Goal: Information Seeking & Learning: Learn about a topic

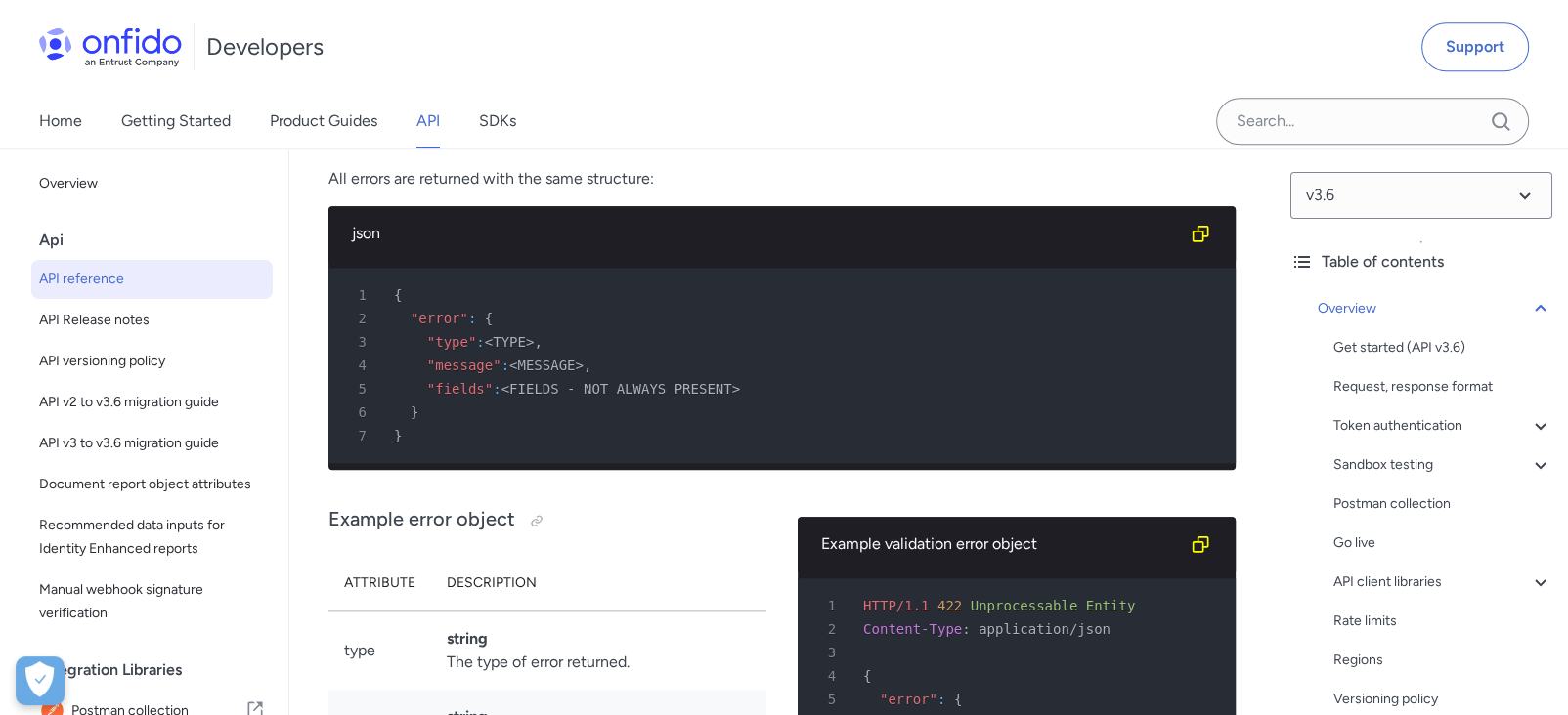
click at [86, 246] on div "Api" at bounding box center [159, 239] width 241 height 39
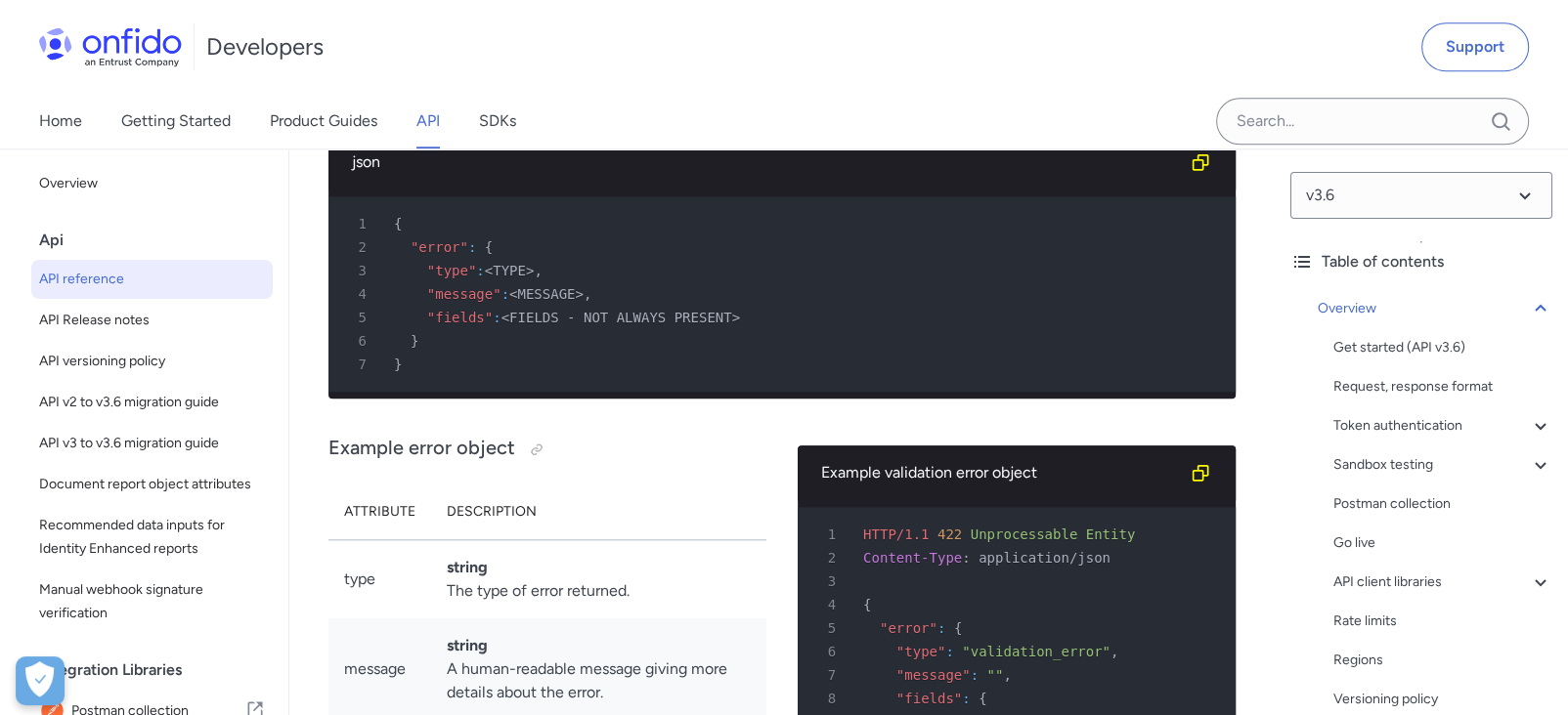
click at [83, 281] on span "API reference" at bounding box center [151, 280] width 226 height 24
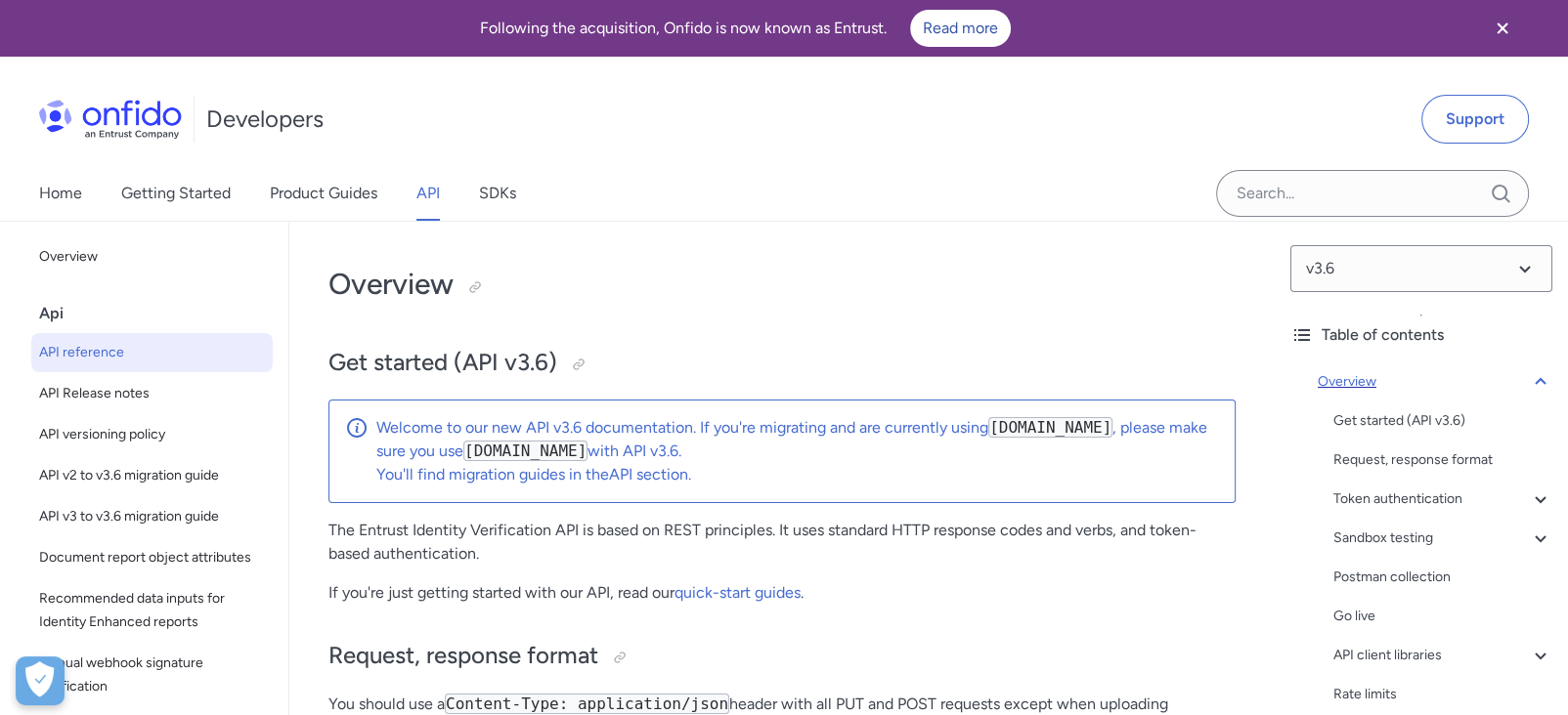
click at [1375, 376] on div "Overview" at bounding box center [1435, 382] width 235 height 24
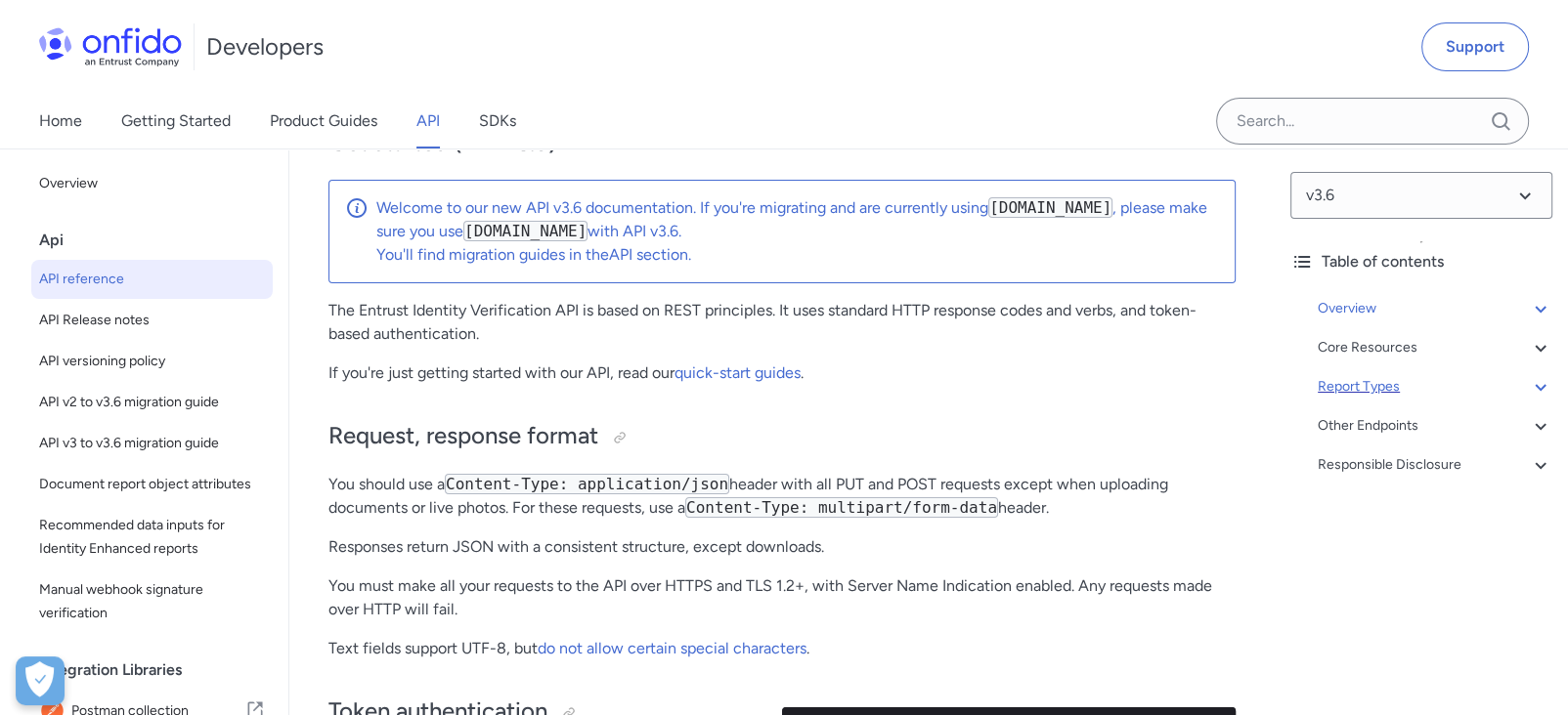
click at [1429, 382] on div "Report Types" at bounding box center [1435, 387] width 235 height 24
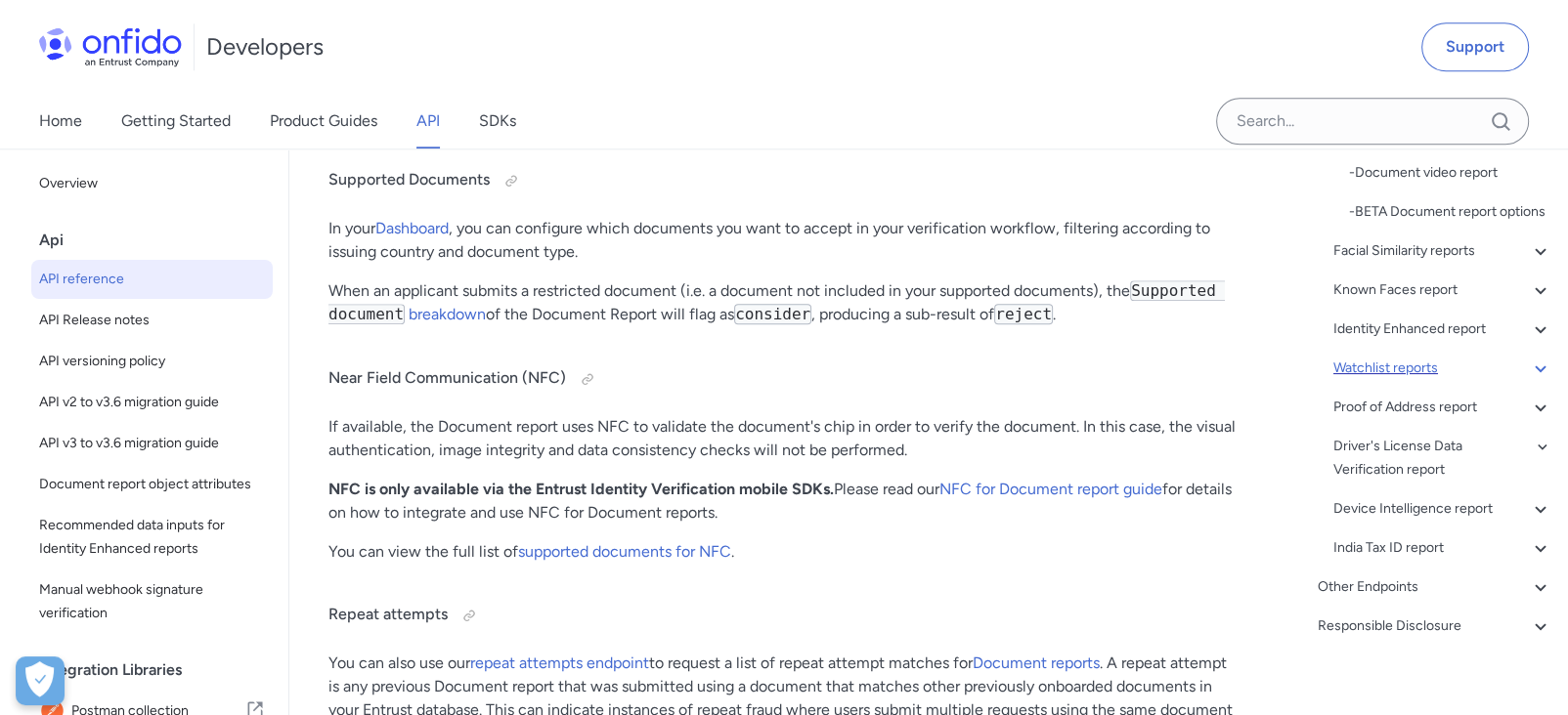
click at [1529, 380] on icon at bounding box center [1541, 368] width 24 height 24
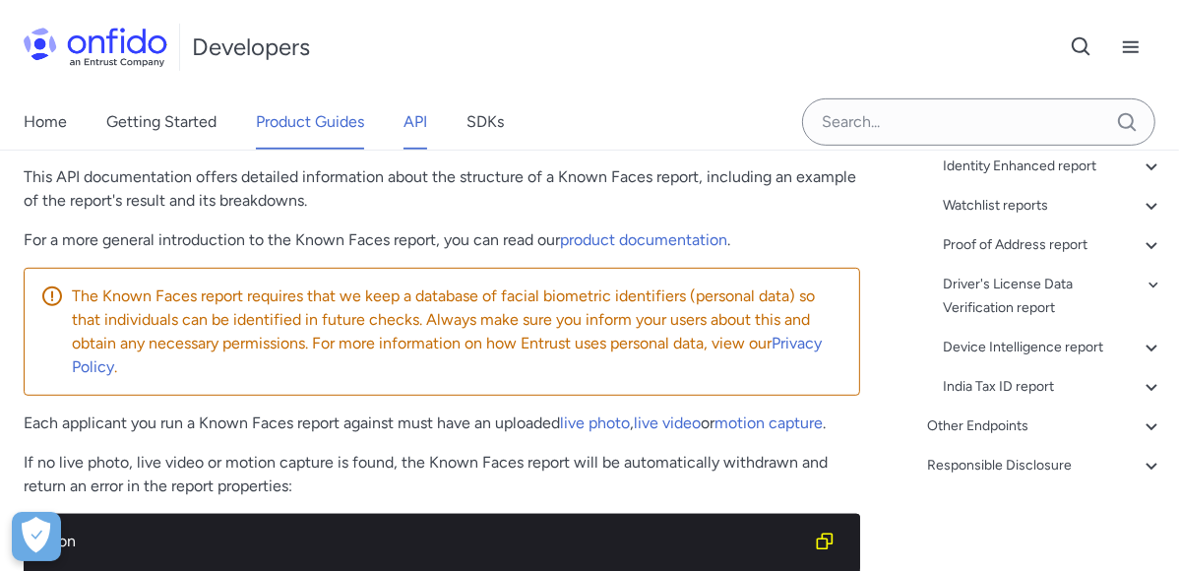
scroll to position [130986, 0]
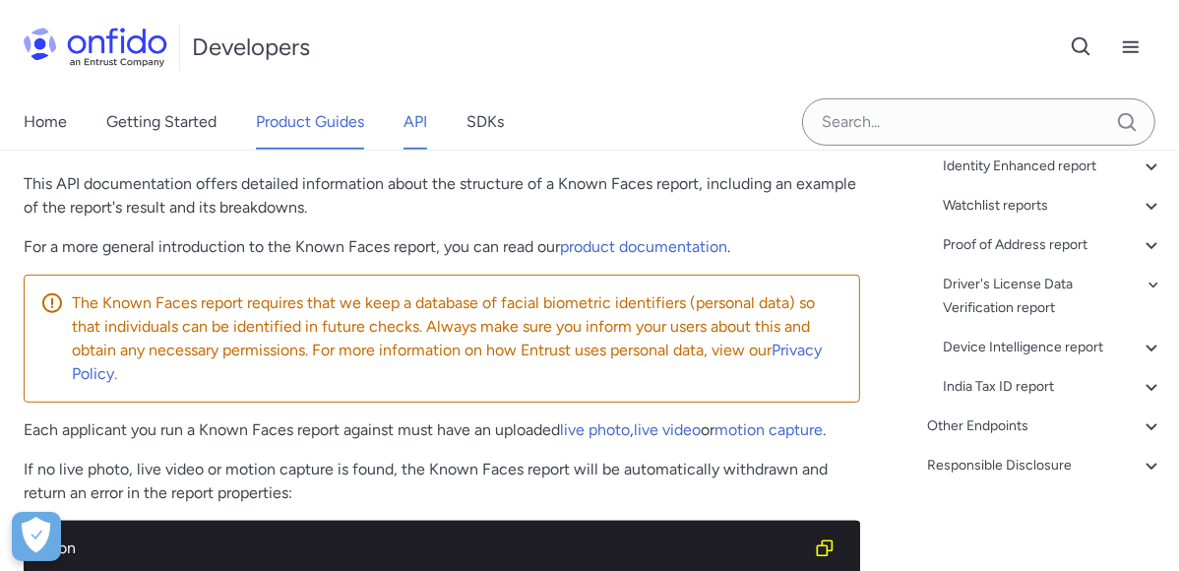
click at [306, 107] on link "Product Guides" at bounding box center [310, 121] width 108 height 55
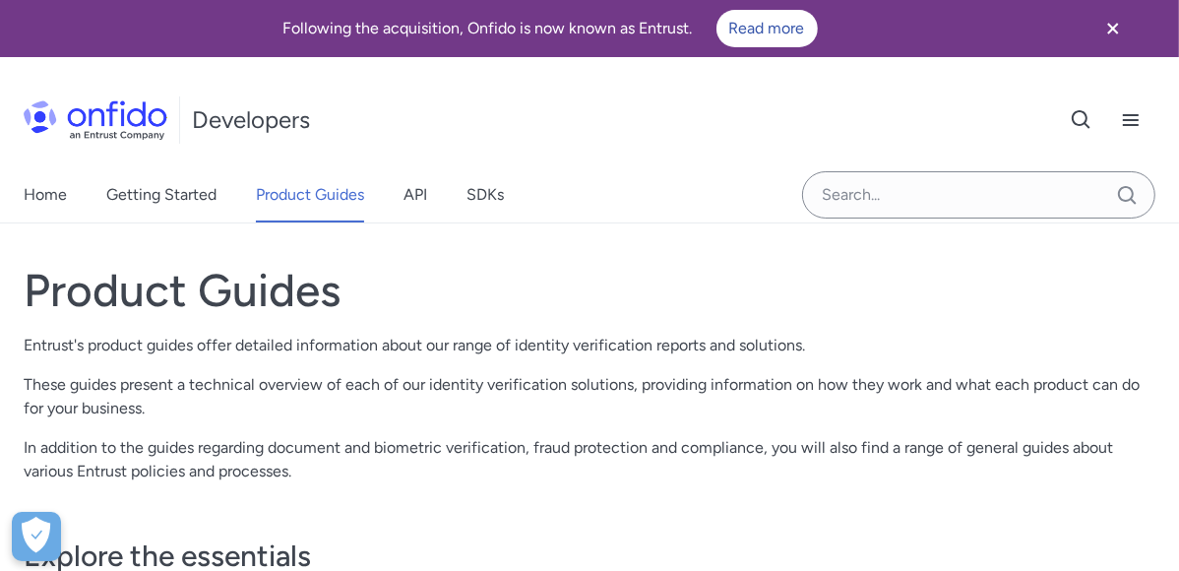
scroll to position [435, 0]
click at [0, 0] on span "Workflow Studio: Product Guide" at bounding box center [0, 0] width 0 height 0
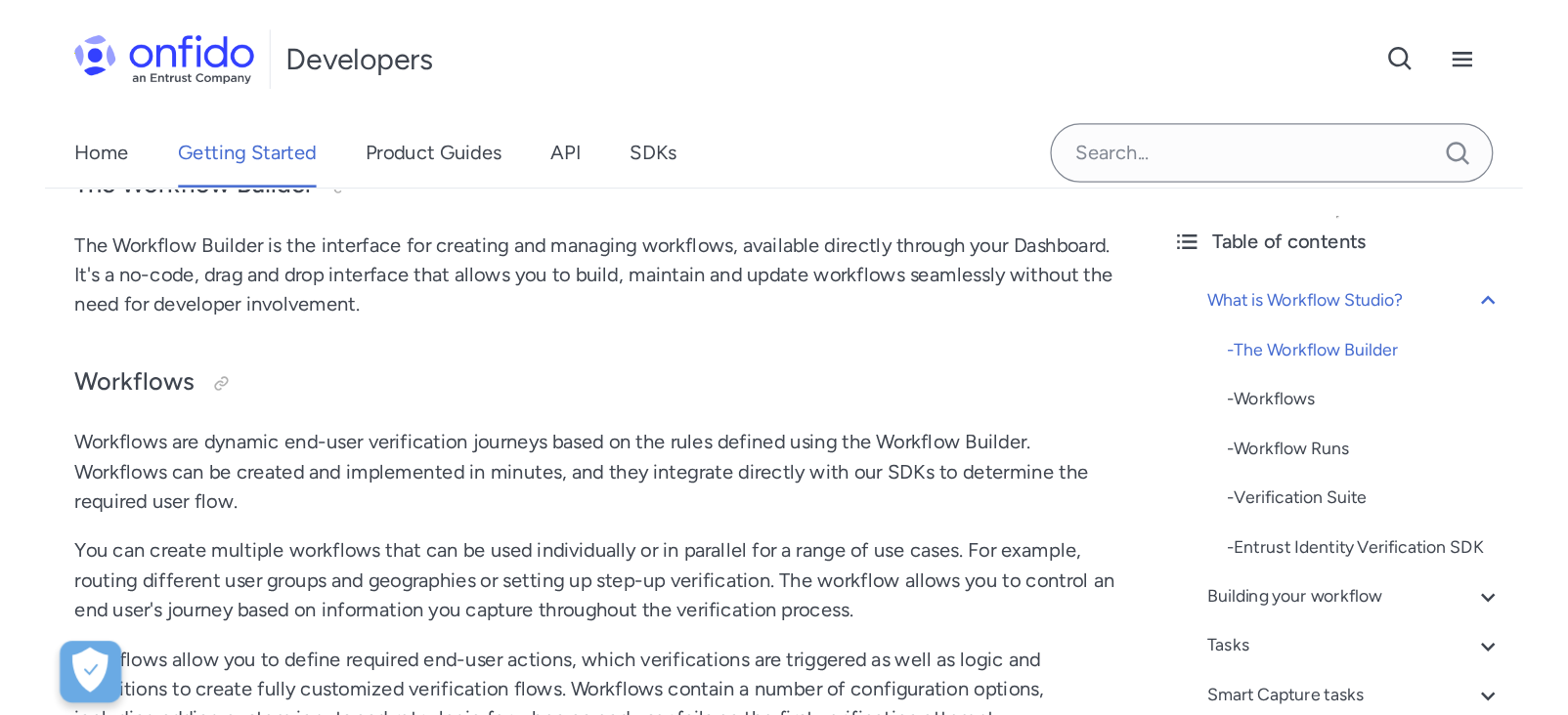
scroll to position [543, 0]
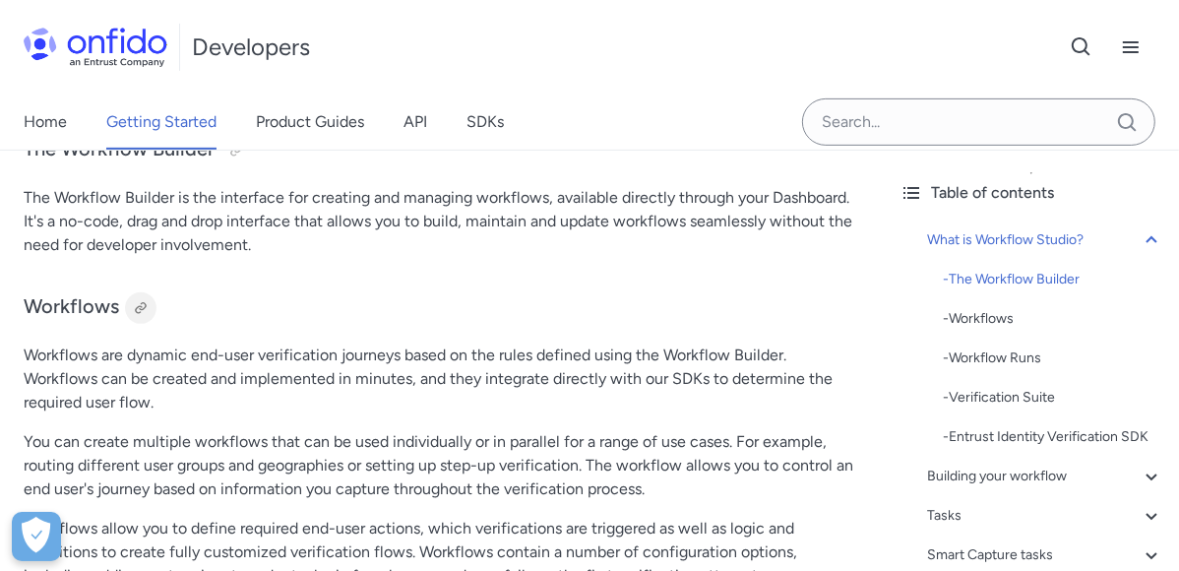
click at [149, 316] on div at bounding box center [141, 308] width 16 height 16
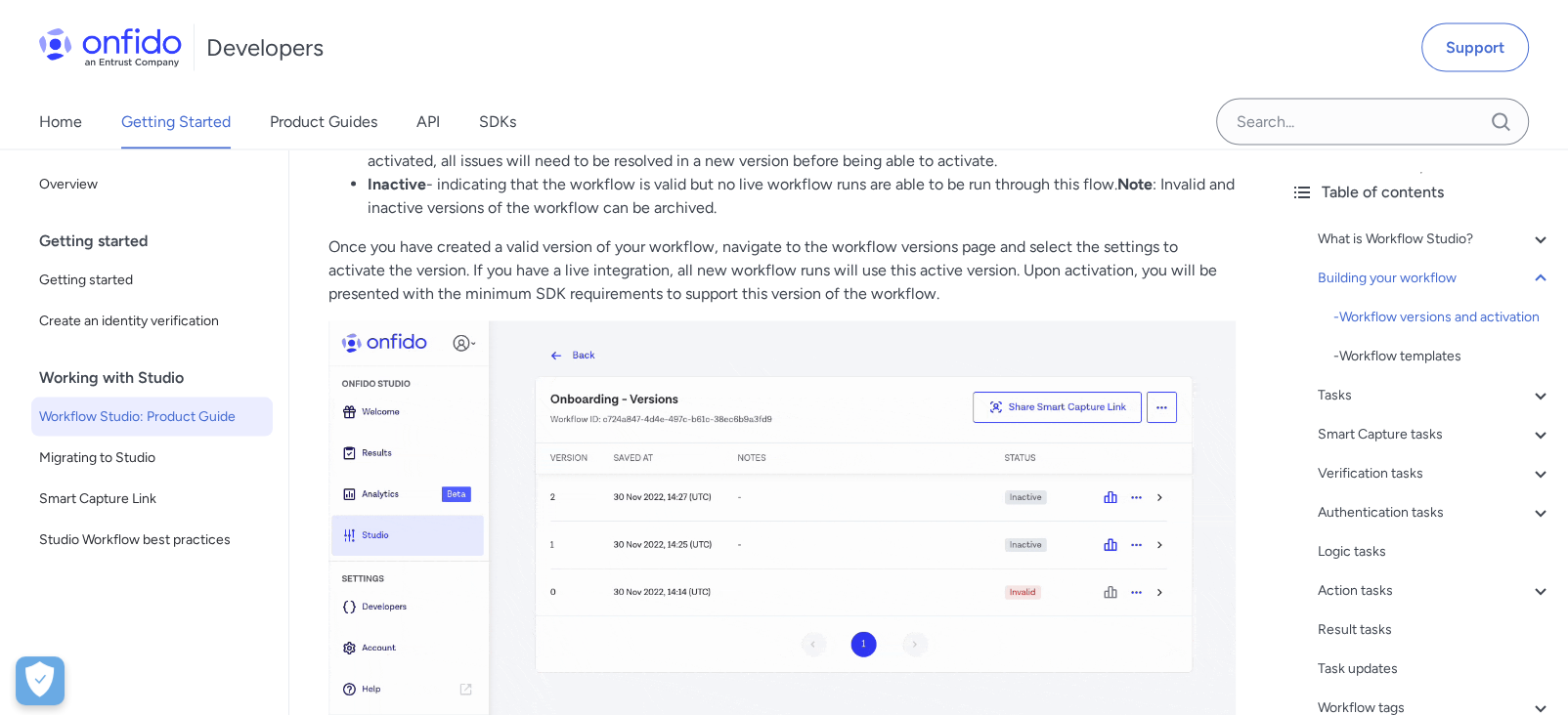
scroll to position [3795, 0]
click at [1171, 367] on div "- Workflow templates" at bounding box center [1443, 356] width 219 height 24
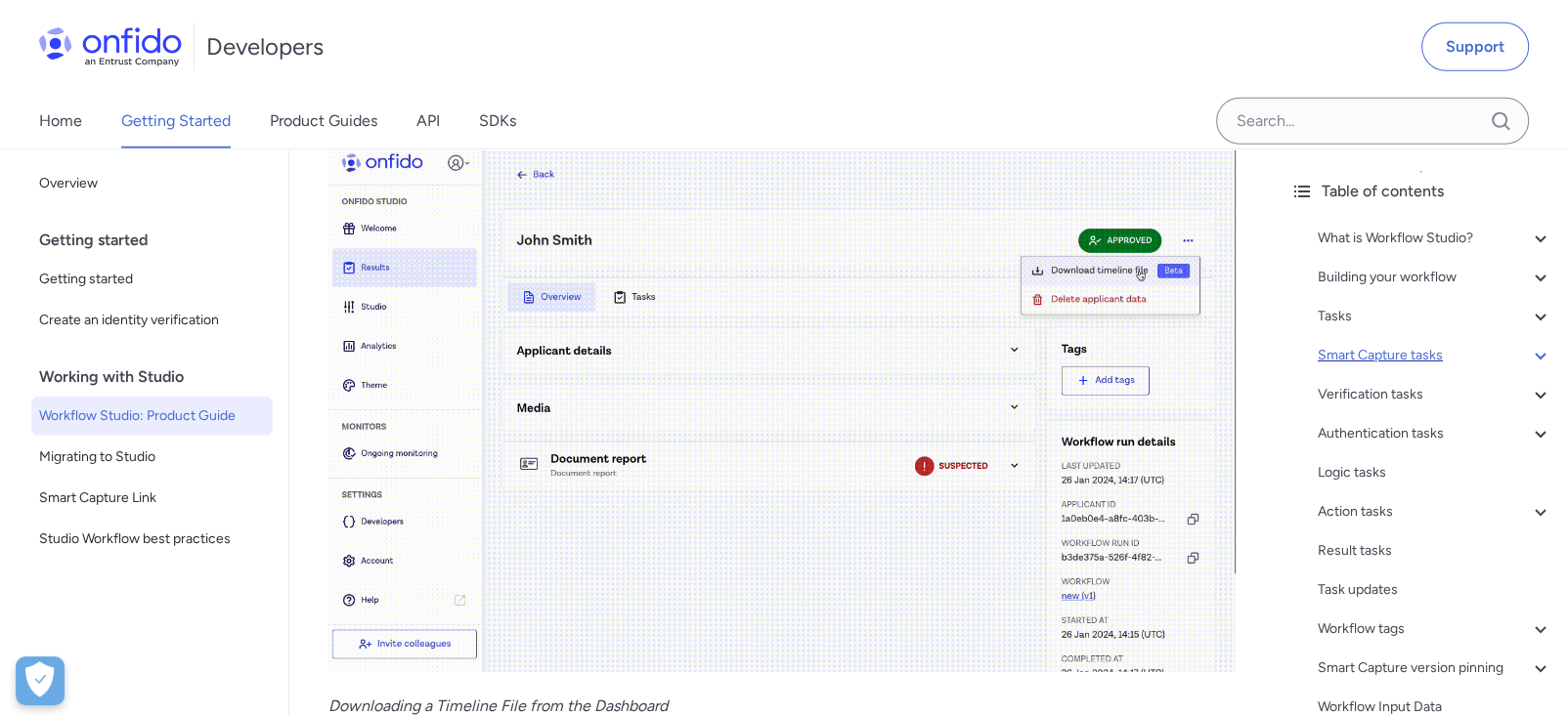
click at [1171, 355] on div "Smart Capture tasks" at bounding box center [1435, 356] width 235 height 24
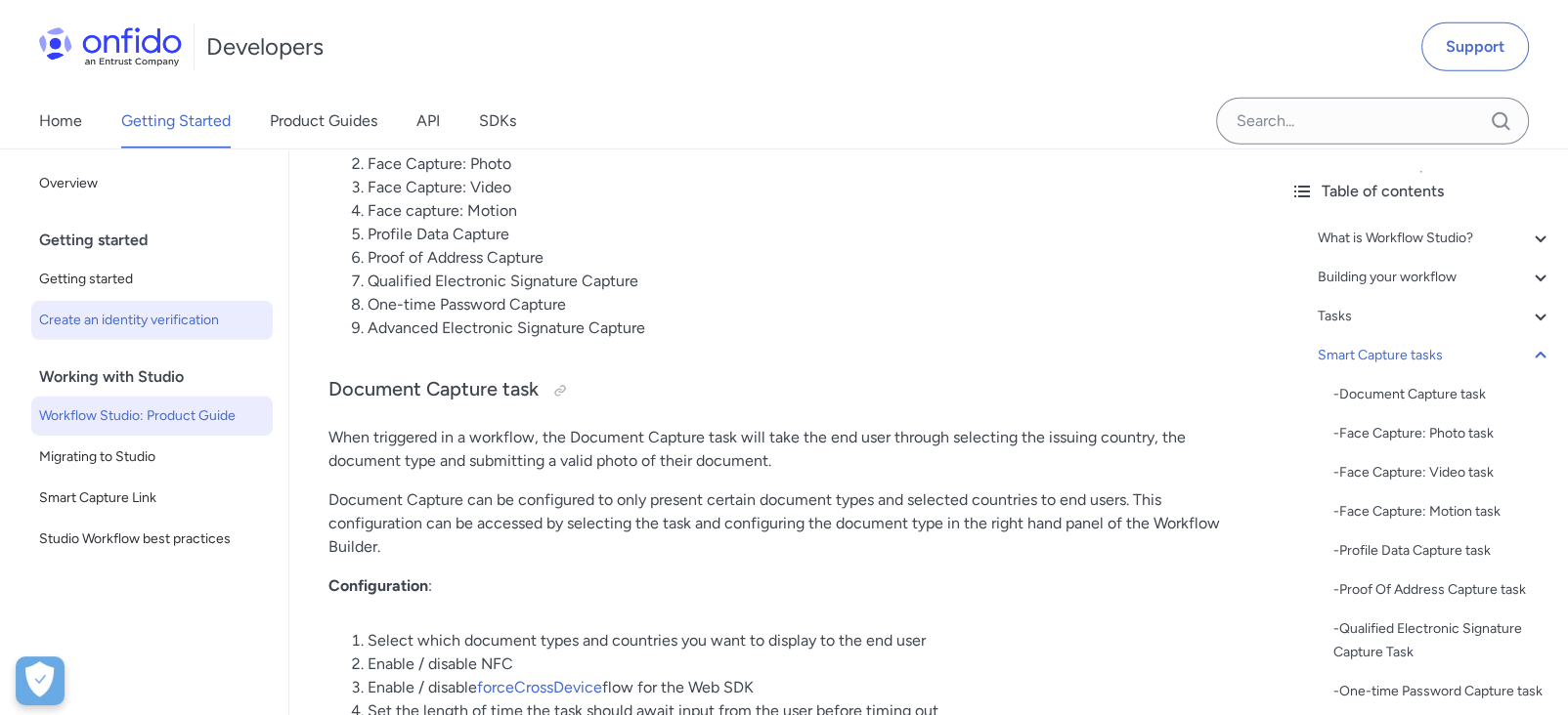
scroll to position [6241, 0]
click at [435, 121] on link "API" at bounding box center [428, 120] width 24 height 55
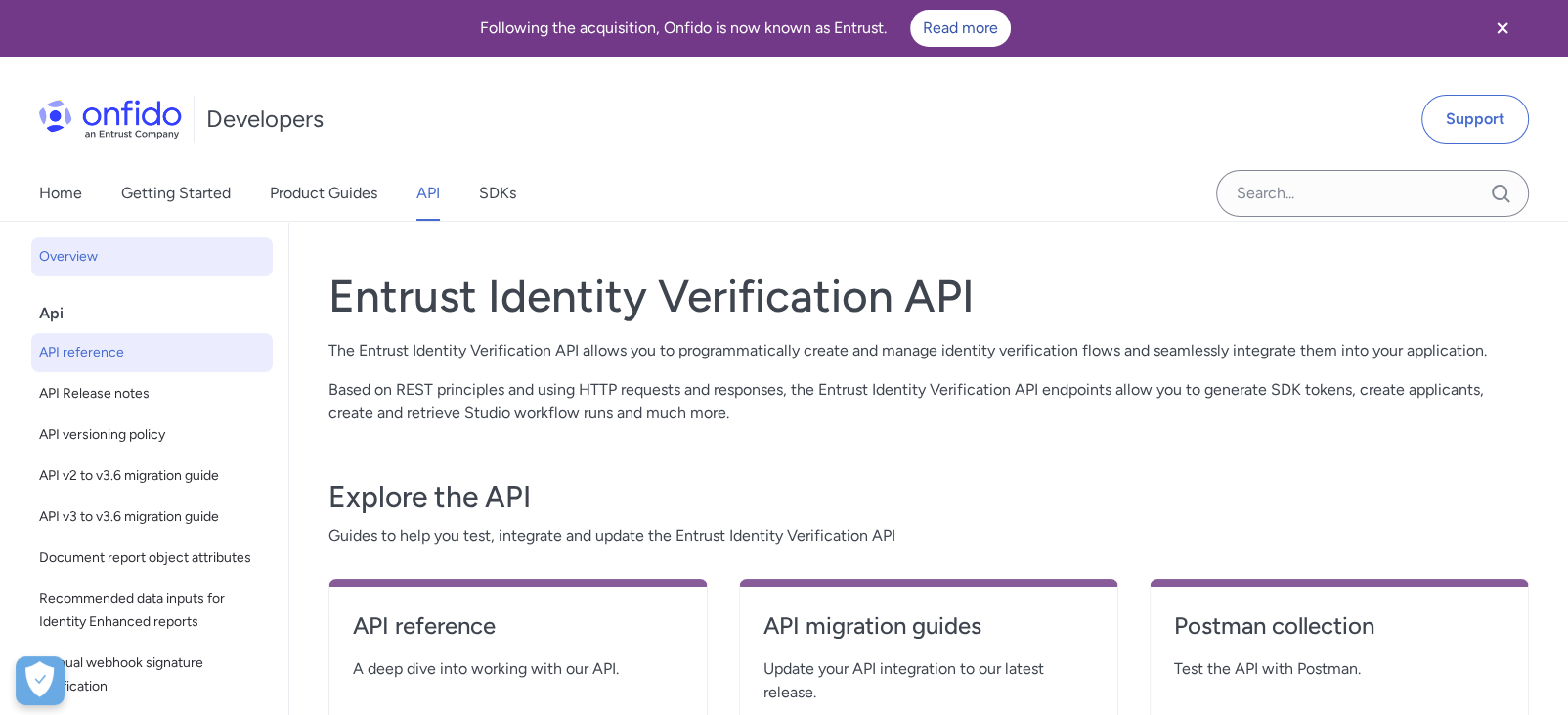
click at [162, 347] on span "API reference" at bounding box center [151, 353] width 226 height 24
select select "http"
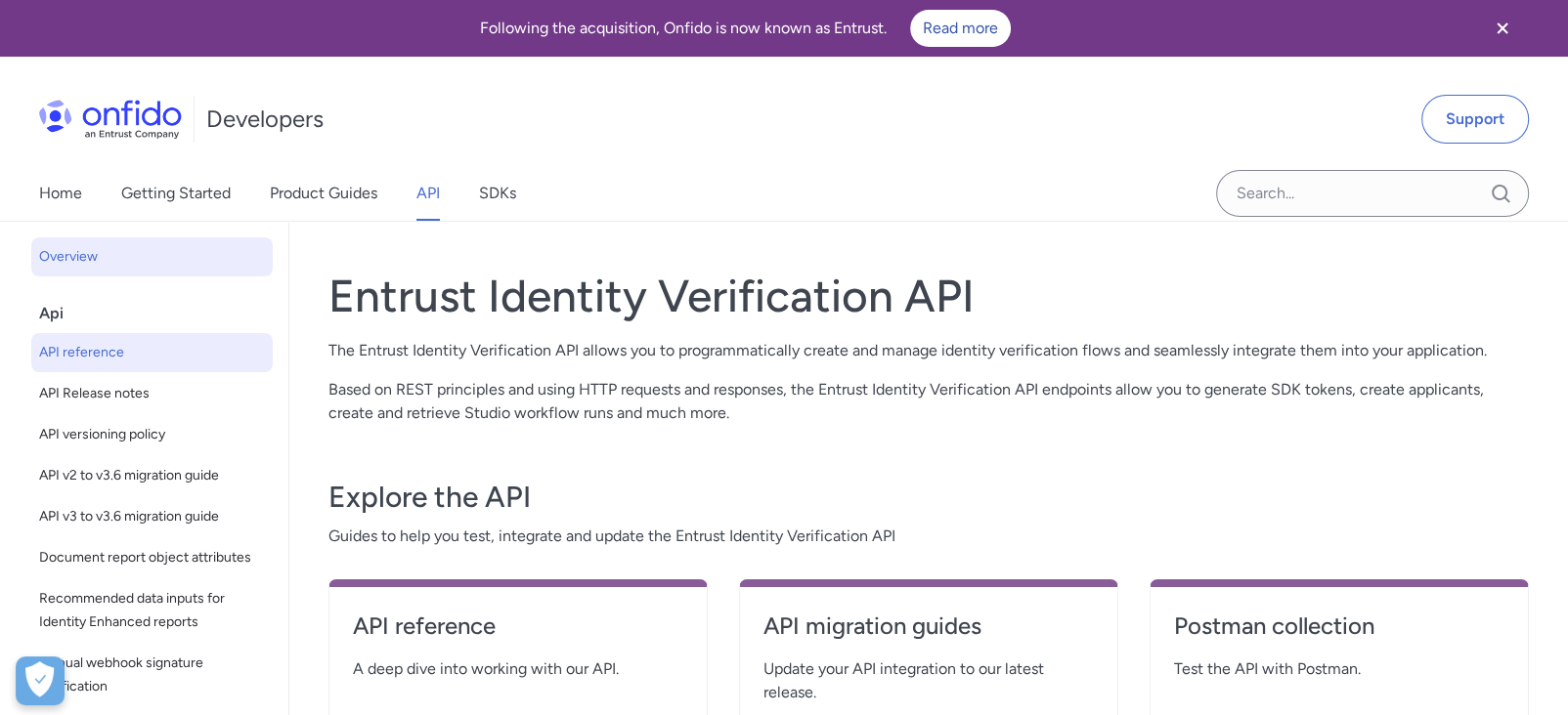
select select "http"
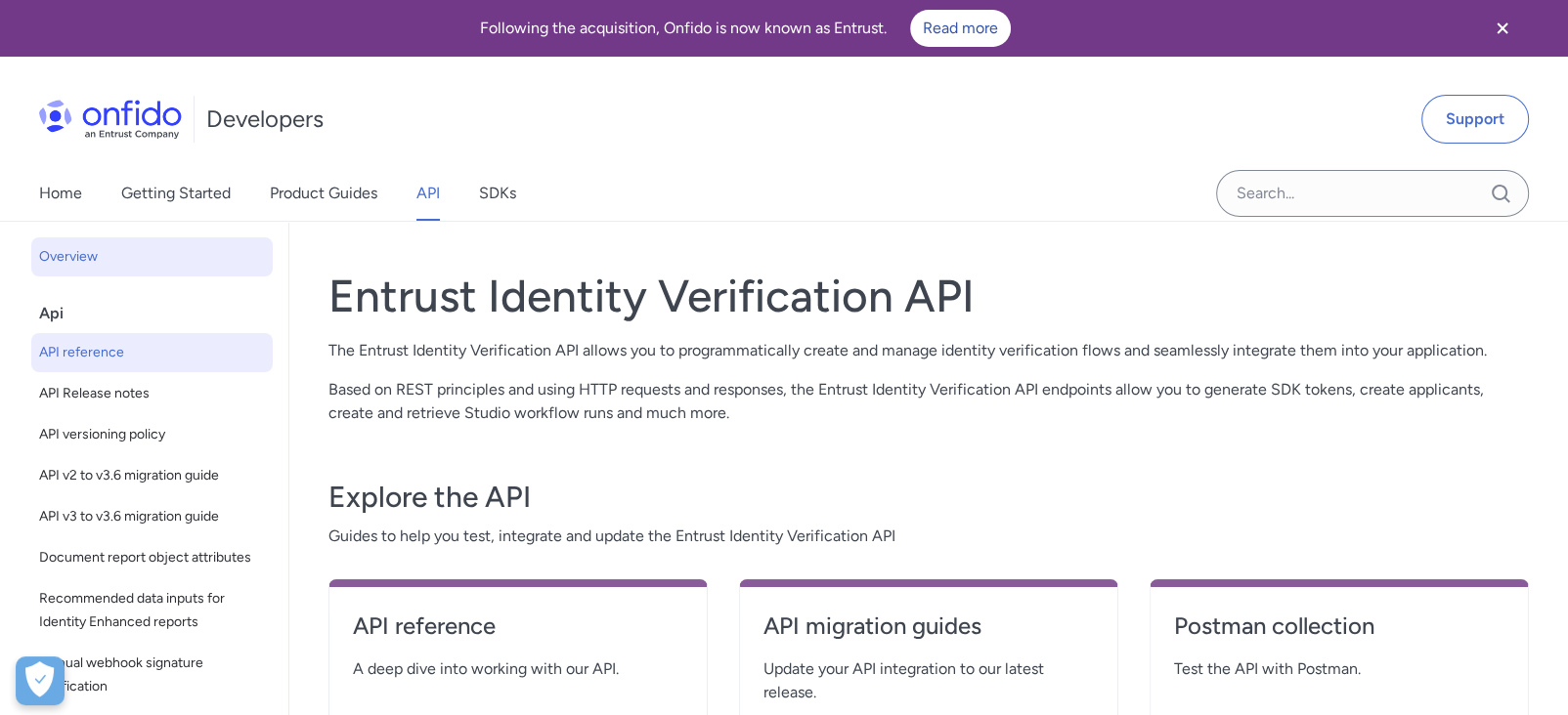
select select "http"
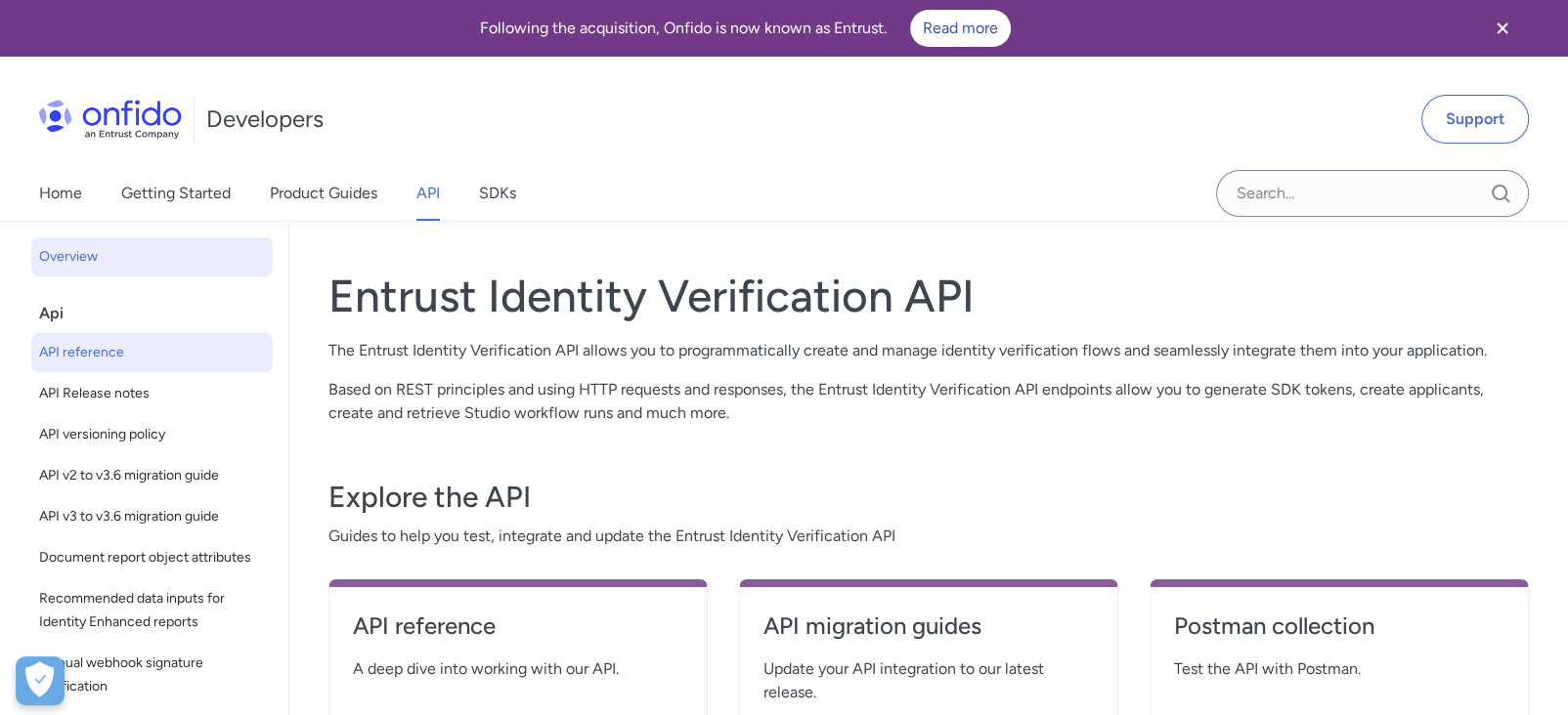
select select "http"
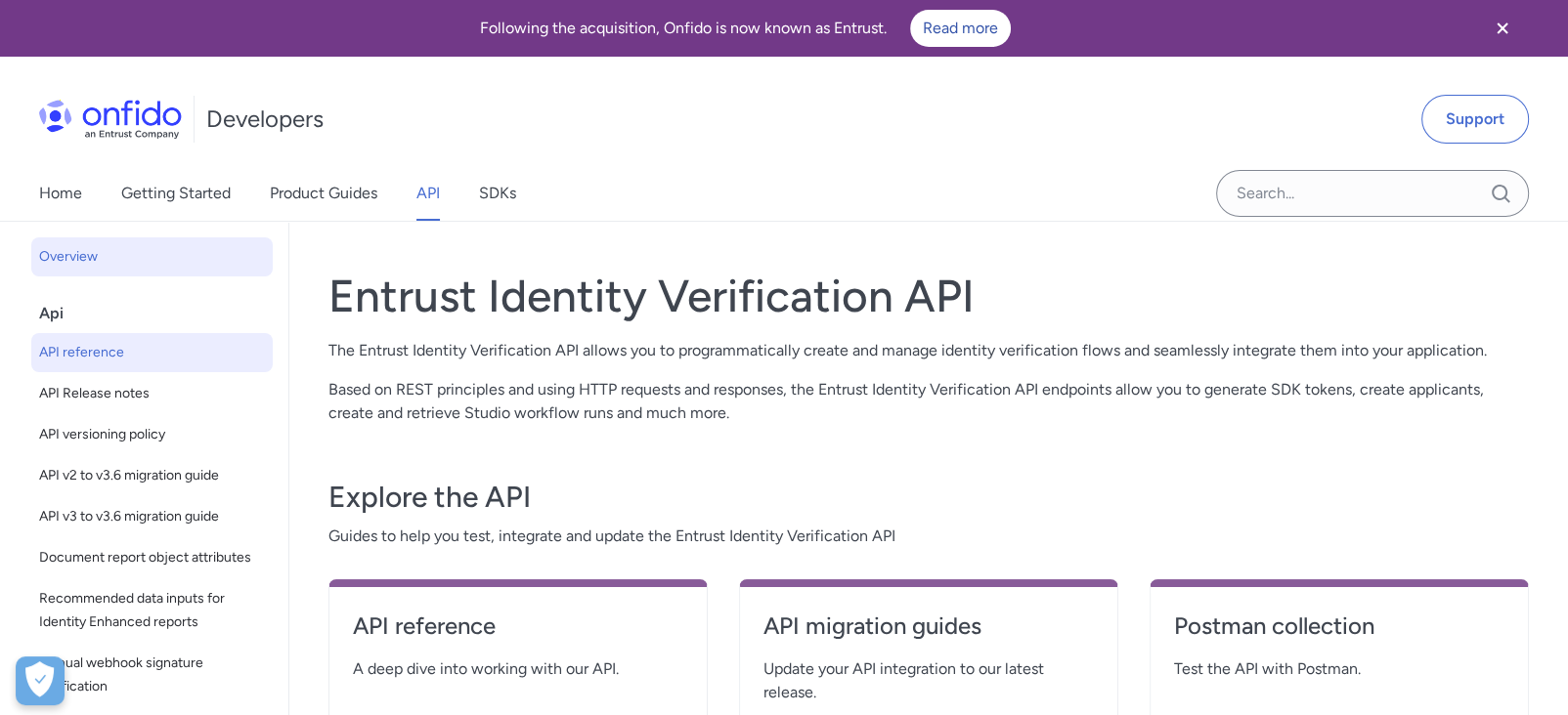
select select "http"
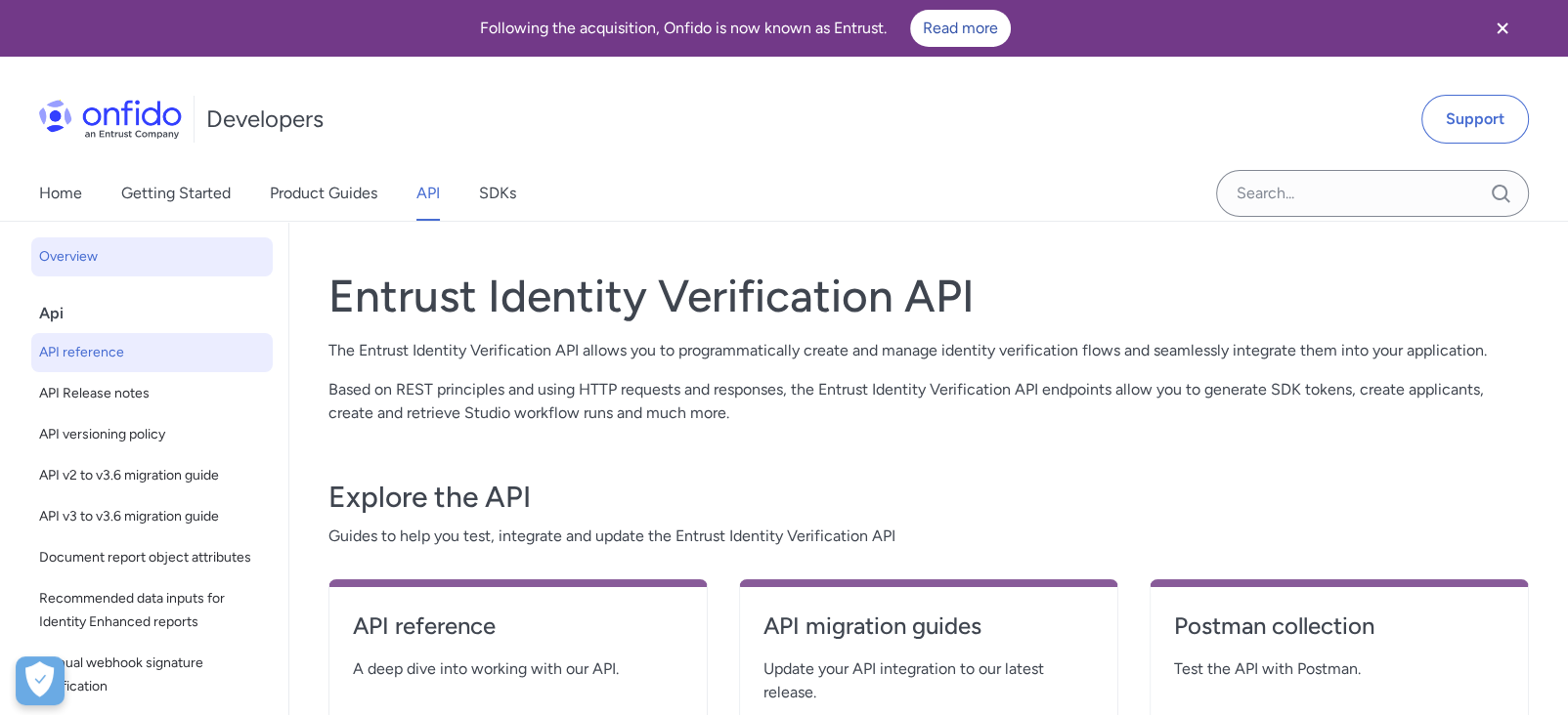
select select "http"
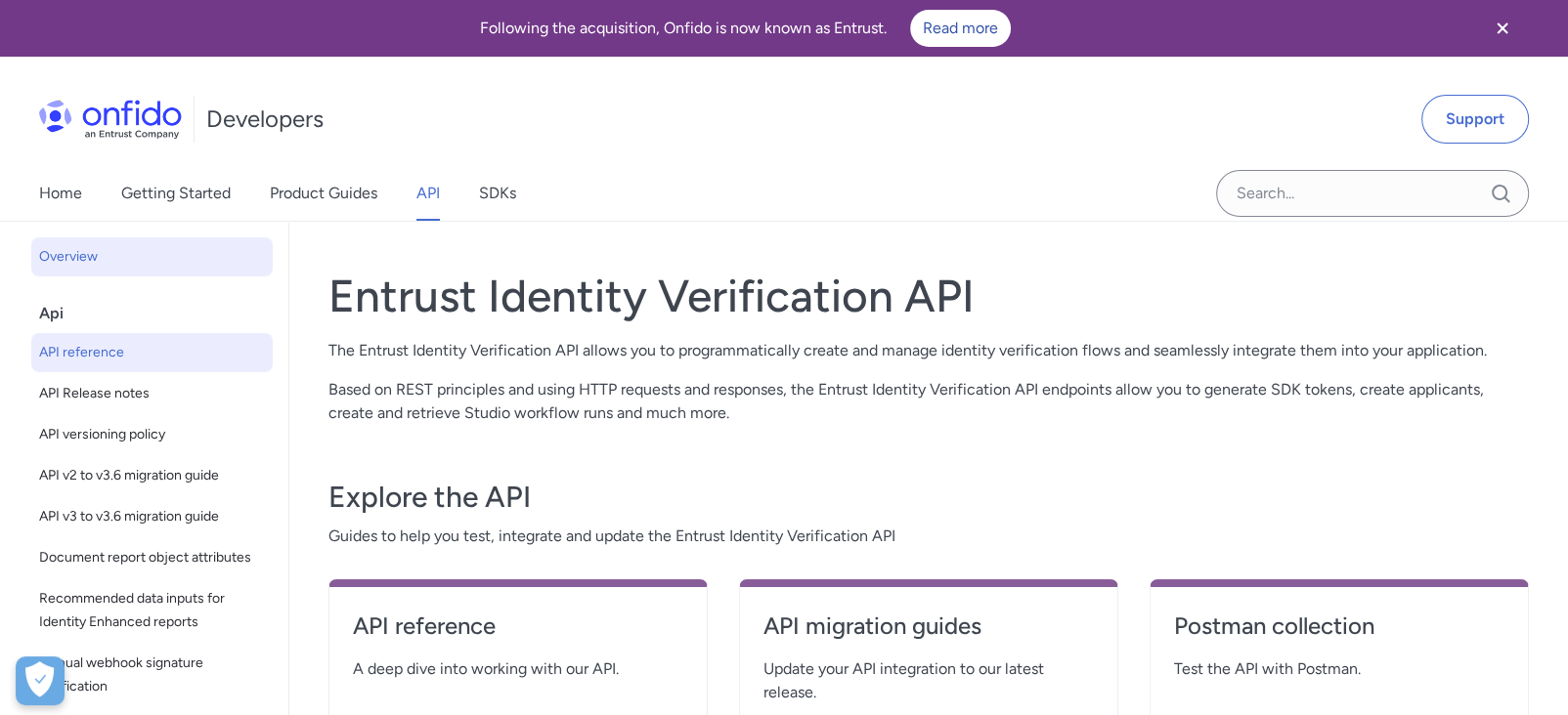
select select "http"
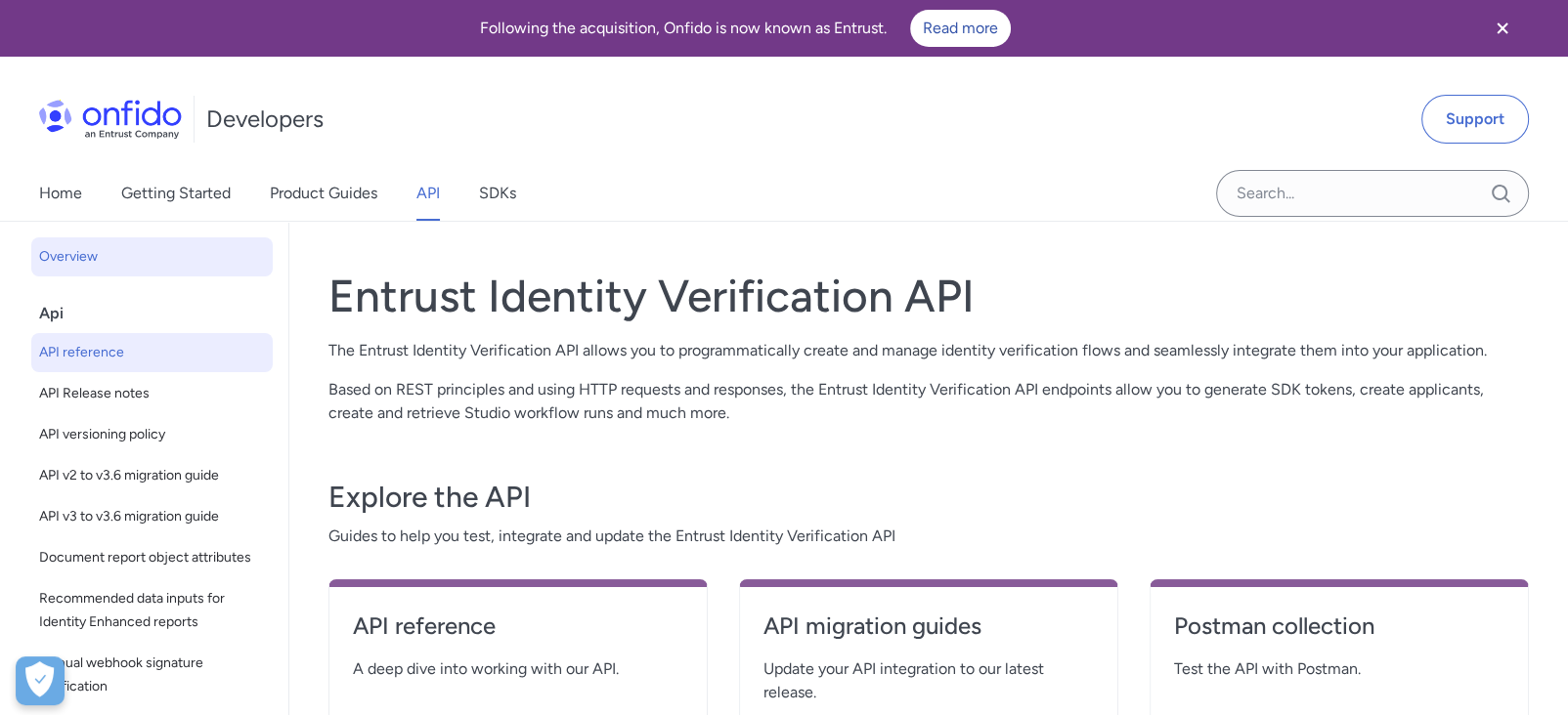
select select "http"
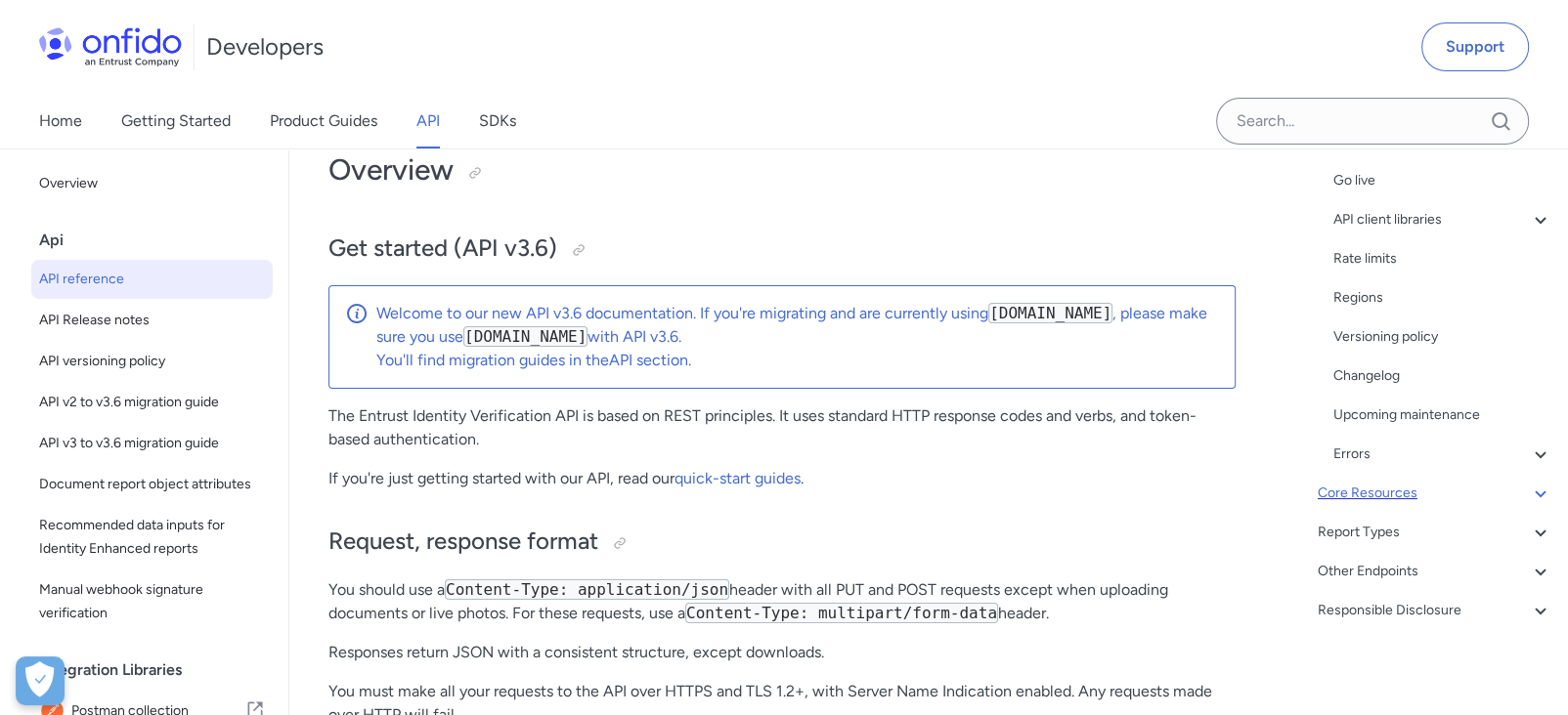
scroll to position [115, 0]
click at [1171, 489] on div "Core Resources" at bounding box center [1435, 494] width 235 height 24
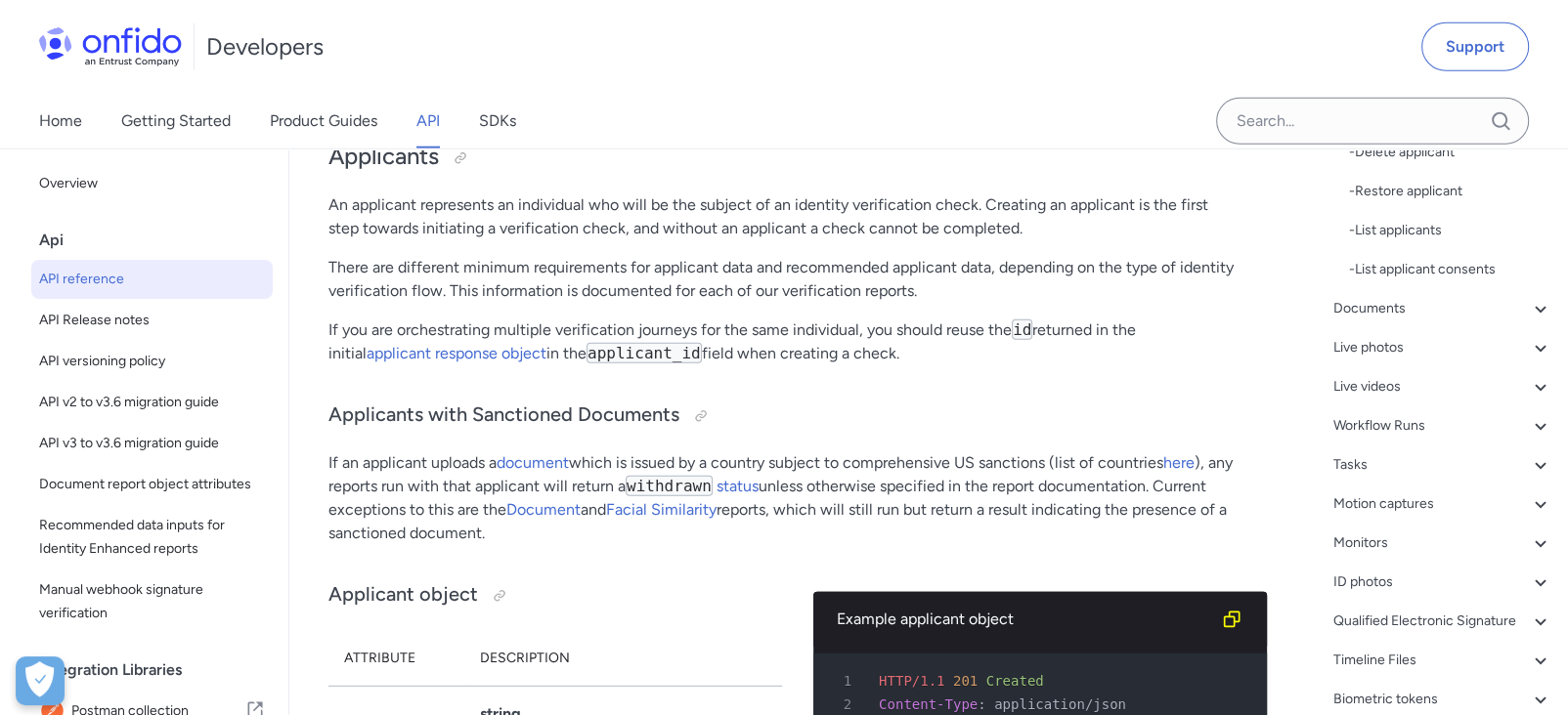
scroll to position [650, 0]
click at [1171, 303] on div "Documents" at bounding box center [1443, 307] width 219 height 24
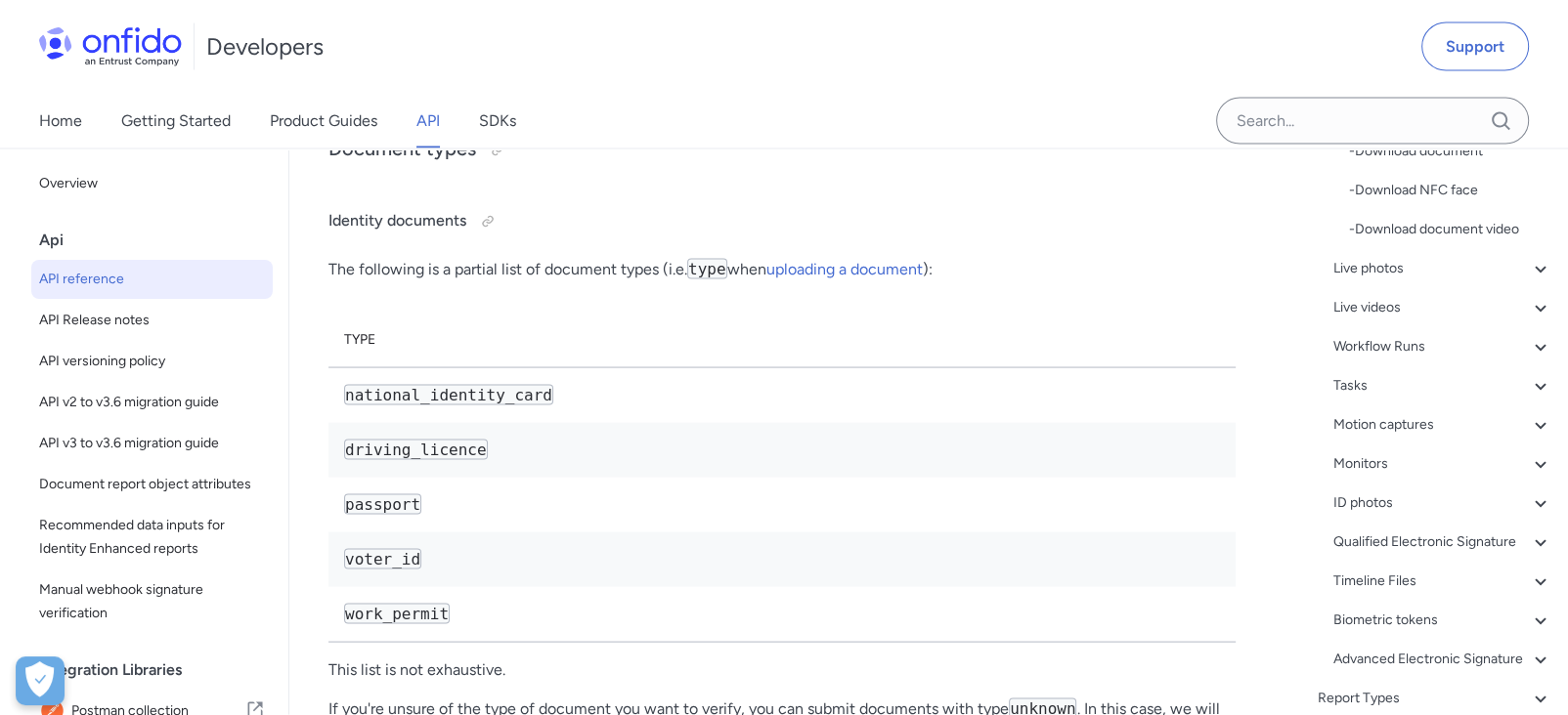
click at [1171, 402] on div "Applicants - Applicants with Sanctioned Documents - Applicant object - ID numbe…" at bounding box center [1443, 269] width 219 height 805
click at [1171, 391] on div "Tasks" at bounding box center [1443, 387] width 219 height 24
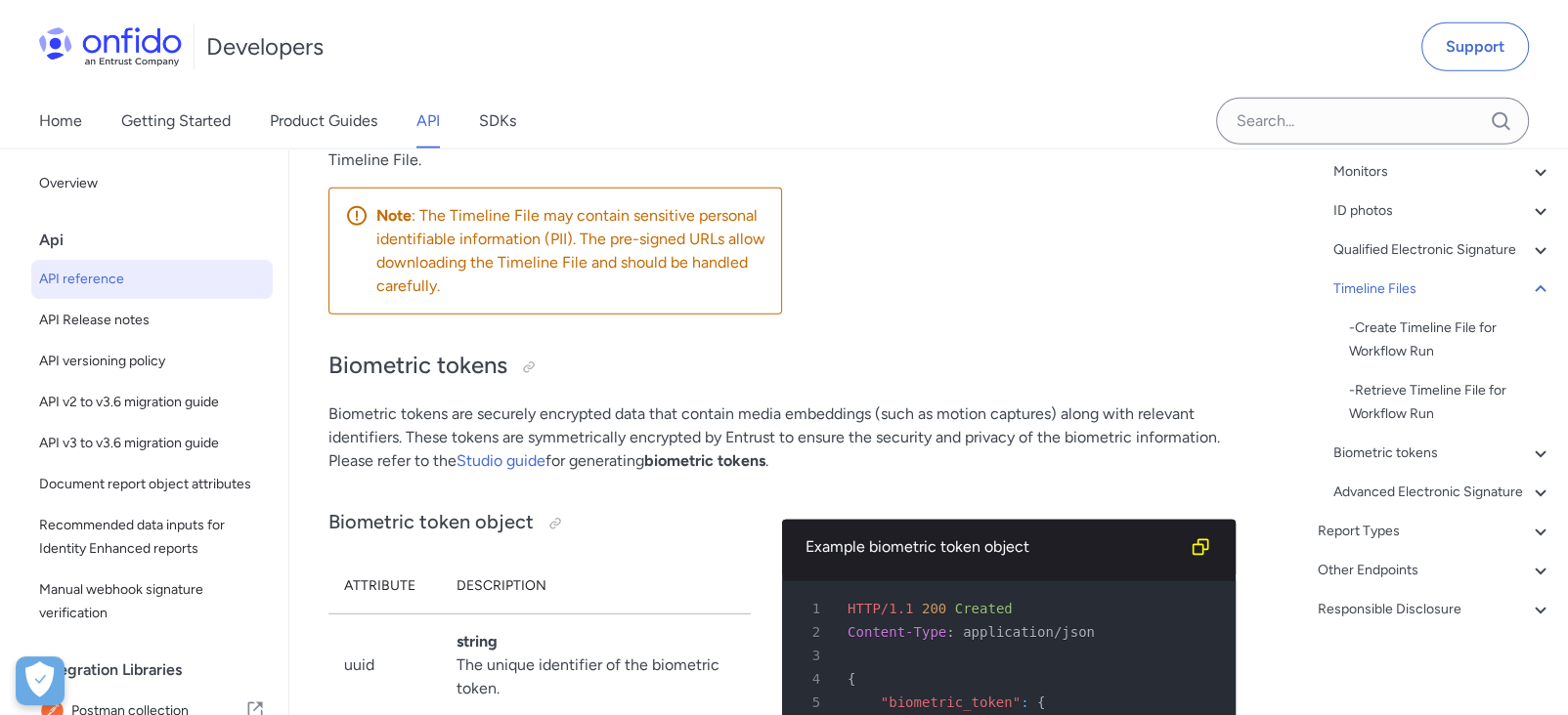
scroll to position [74071, 0]
click at [1171, 535] on div "Report Types" at bounding box center [1435, 531] width 235 height 24
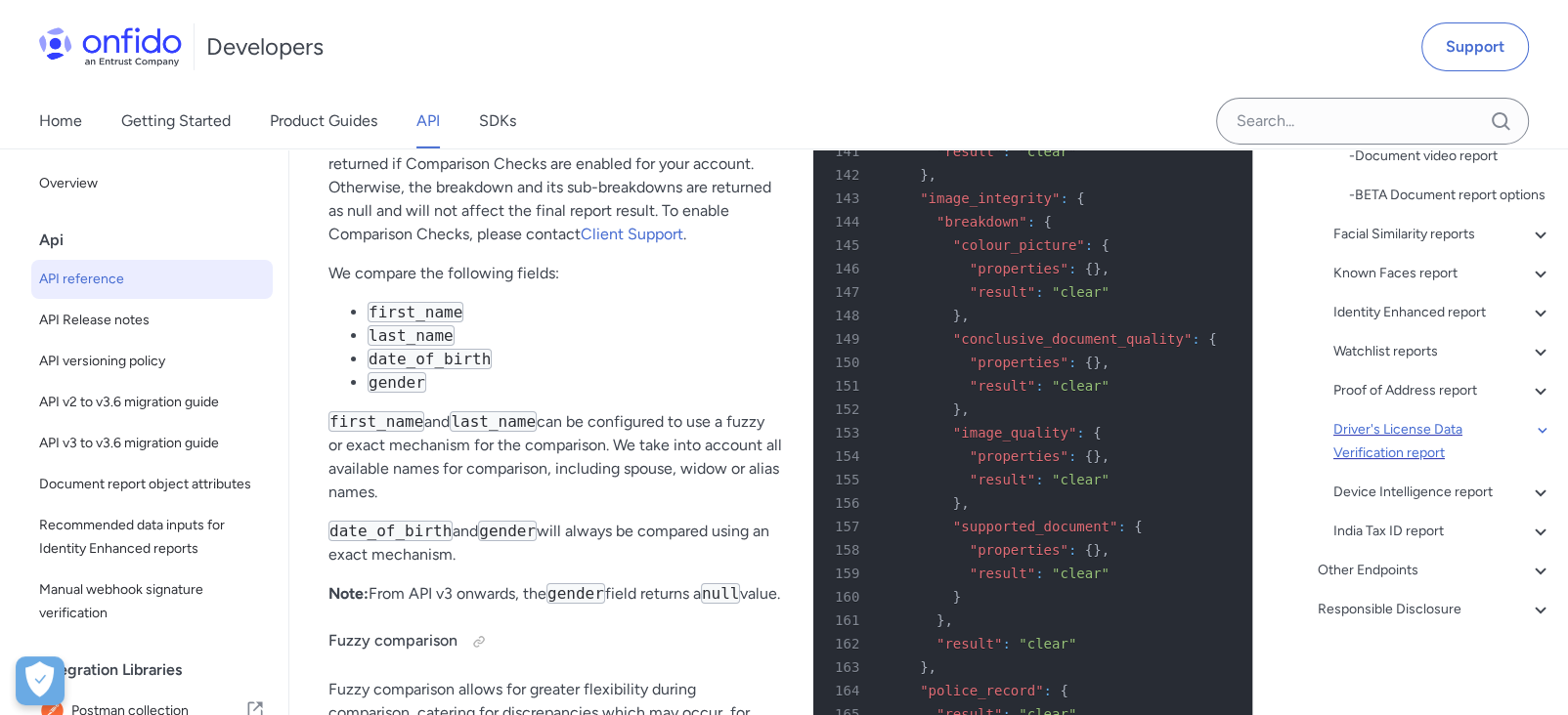
scroll to position [597, 0]
click at [1171, 566] on icon at bounding box center [1541, 571] width 24 height 24
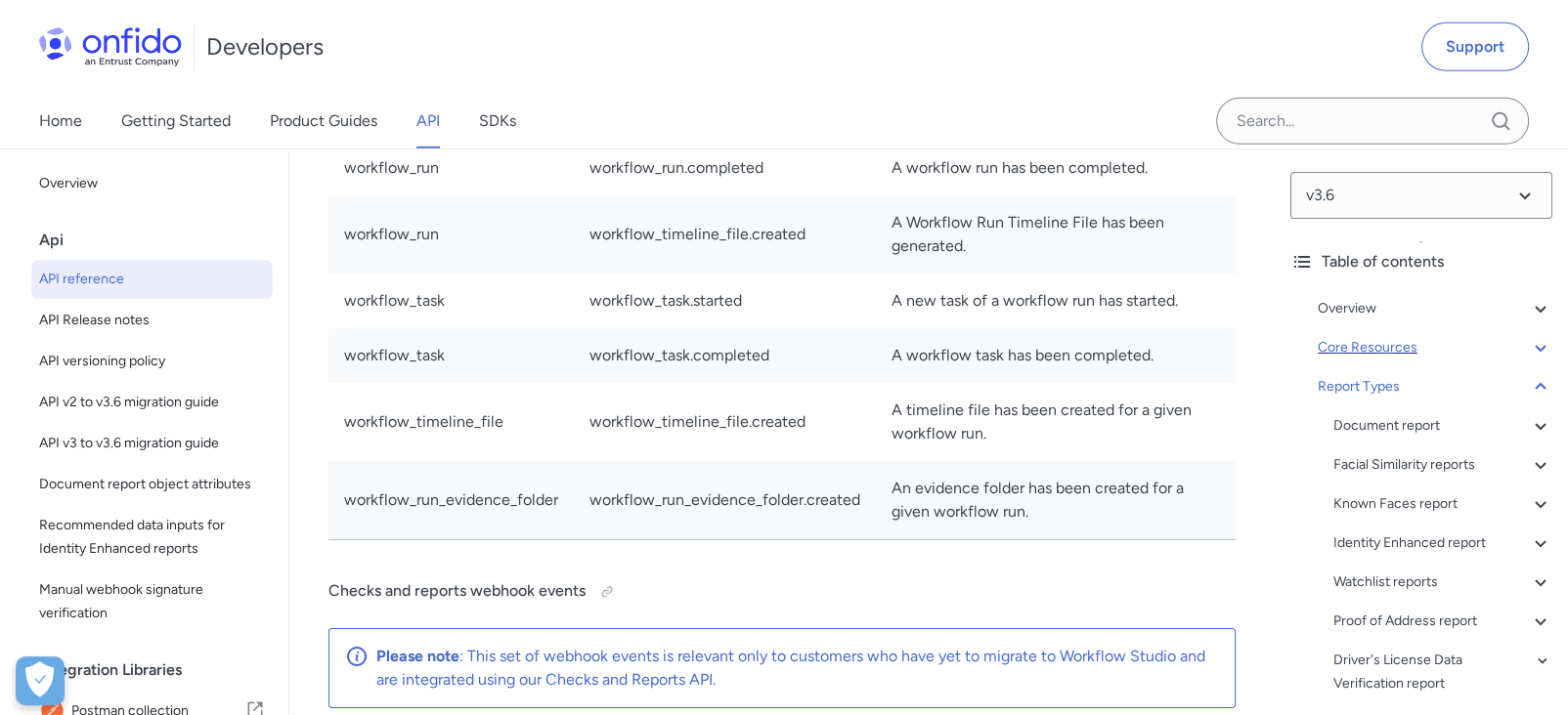
click at [1171, 354] on div "Core Resources" at bounding box center [1435, 348] width 235 height 24
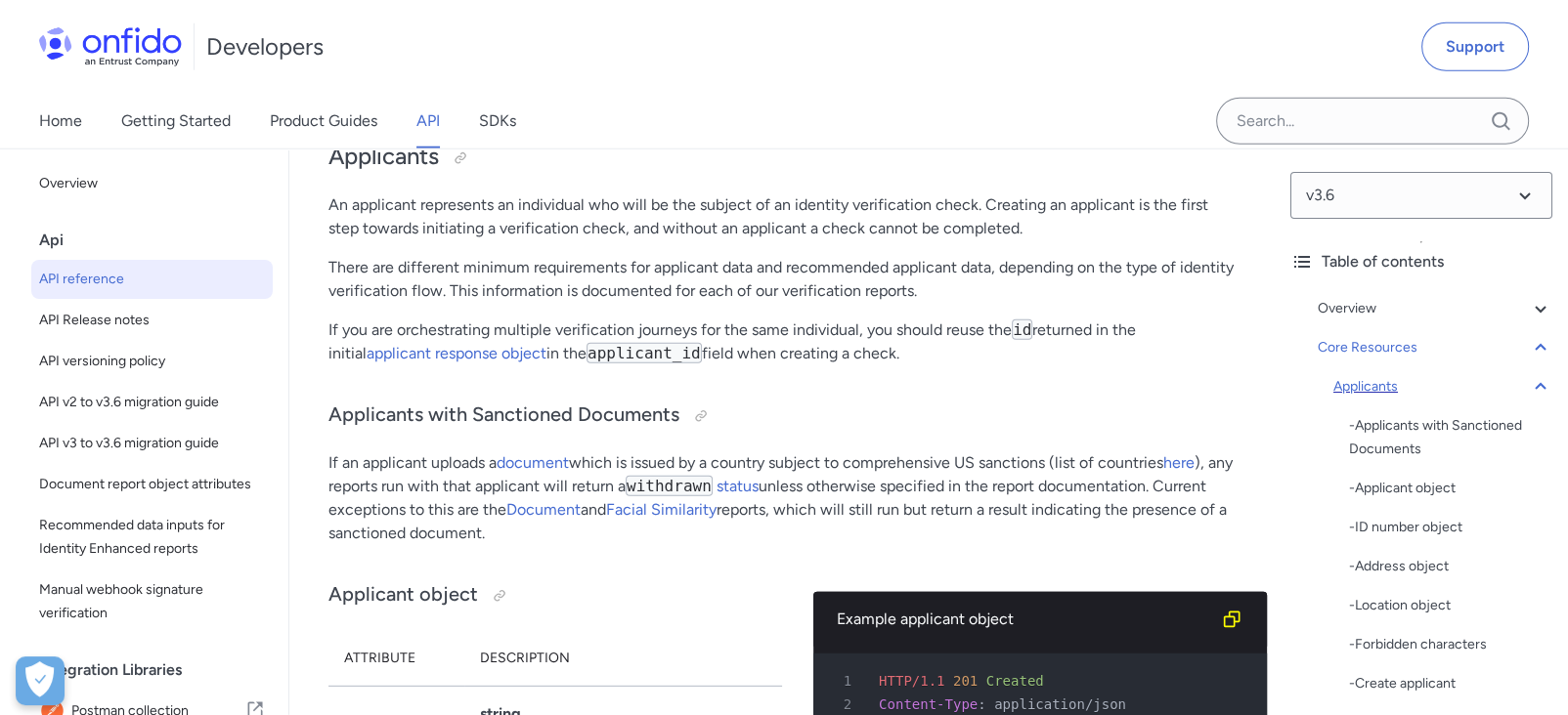
click at [1171, 397] on div "Applicants - Applicants with Sanctioned Documents - Applicant object - ID numbe…" at bounding box center [1443, 652] width 219 height 555
click at [1171, 386] on icon at bounding box center [1540, 386] width 11 height 7
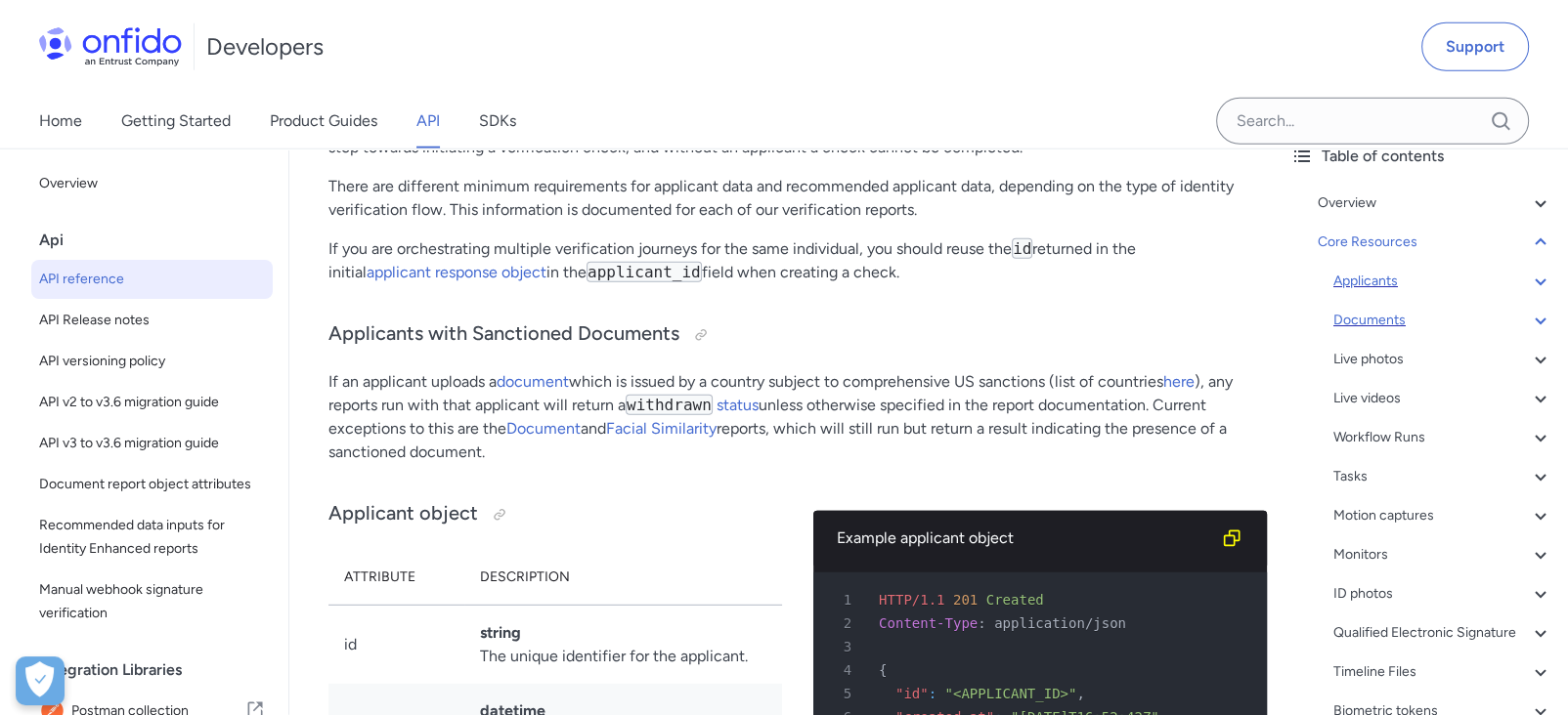
scroll to position [106, 0]
click at [1171, 321] on icon at bounding box center [1540, 320] width 11 height 7
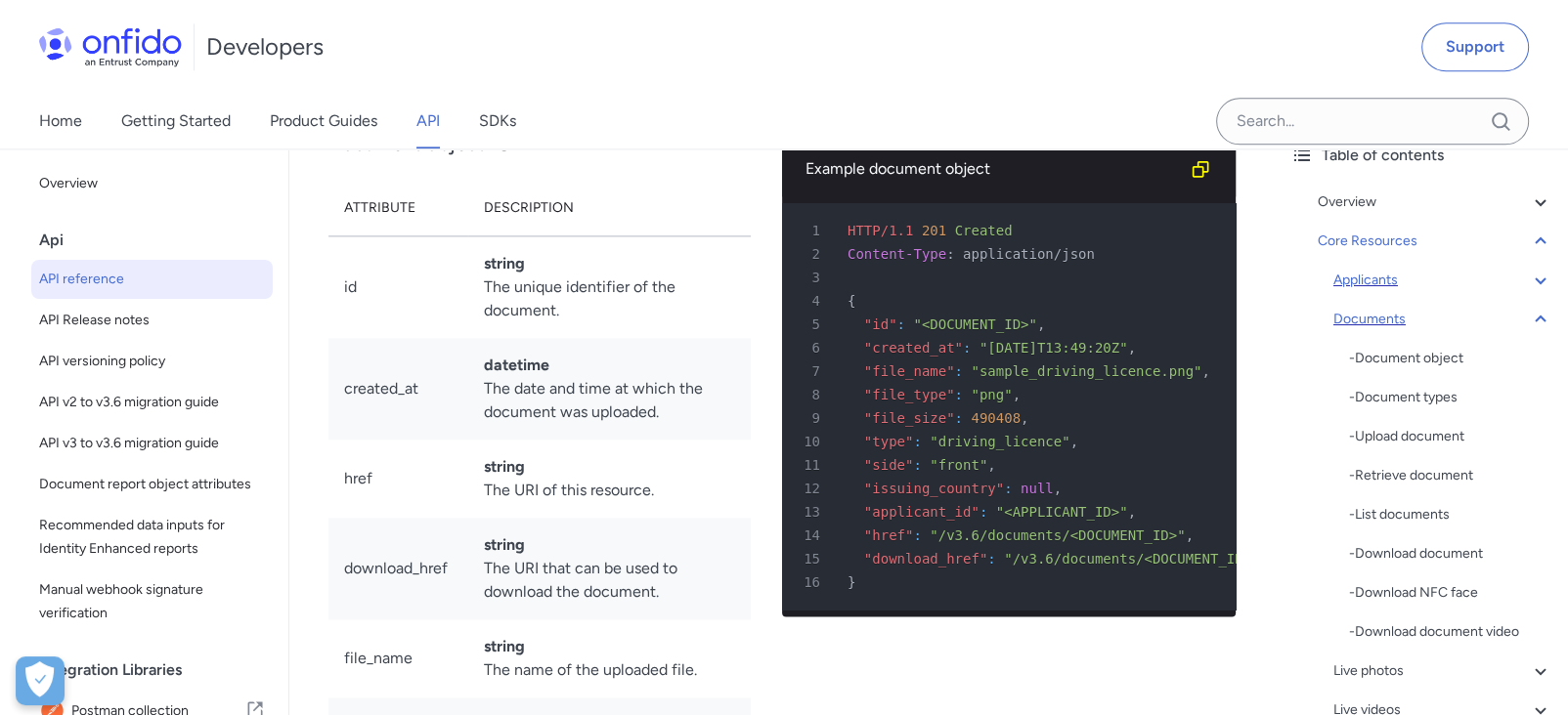
click at [1171, 319] on icon at bounding box center [1541, 320] width 24 height 24
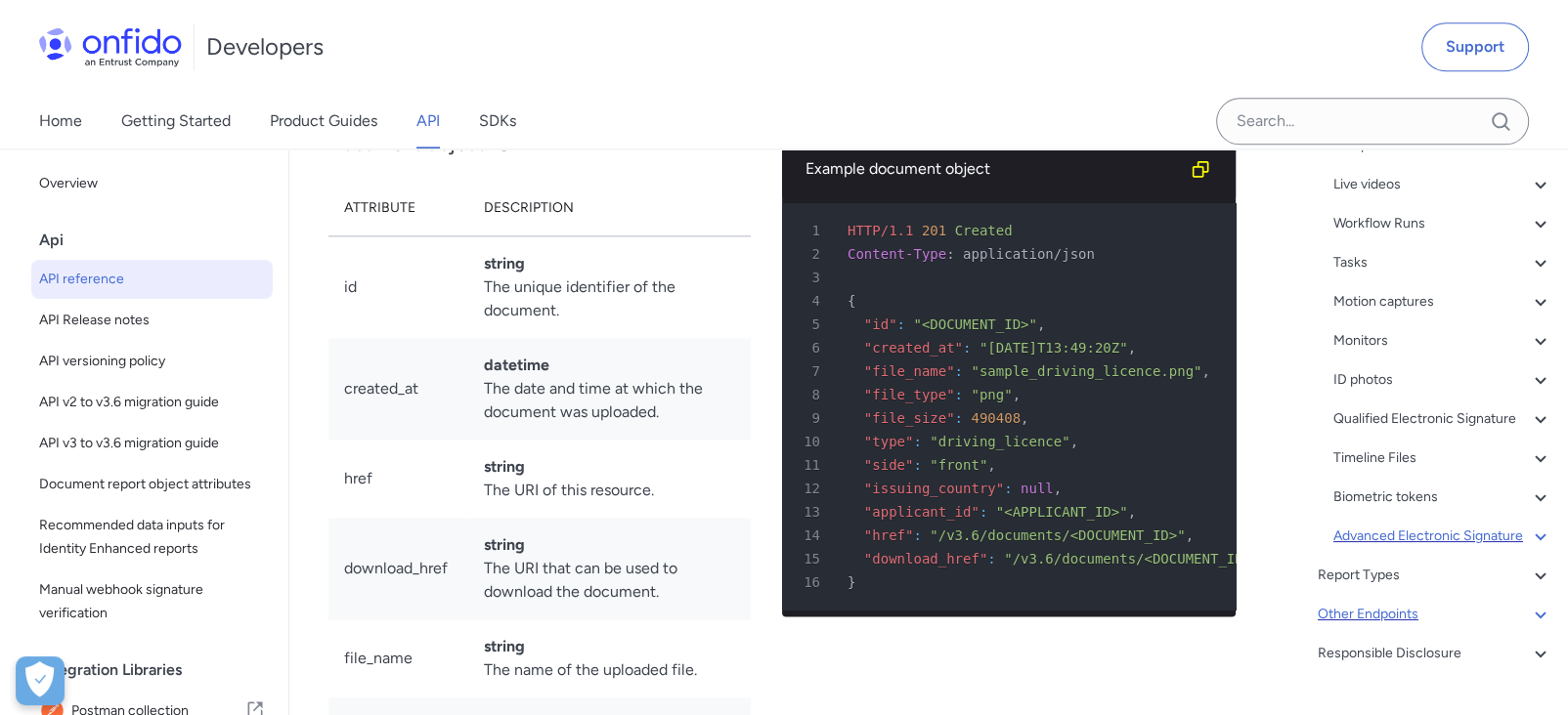
scroll to position [321, 0]
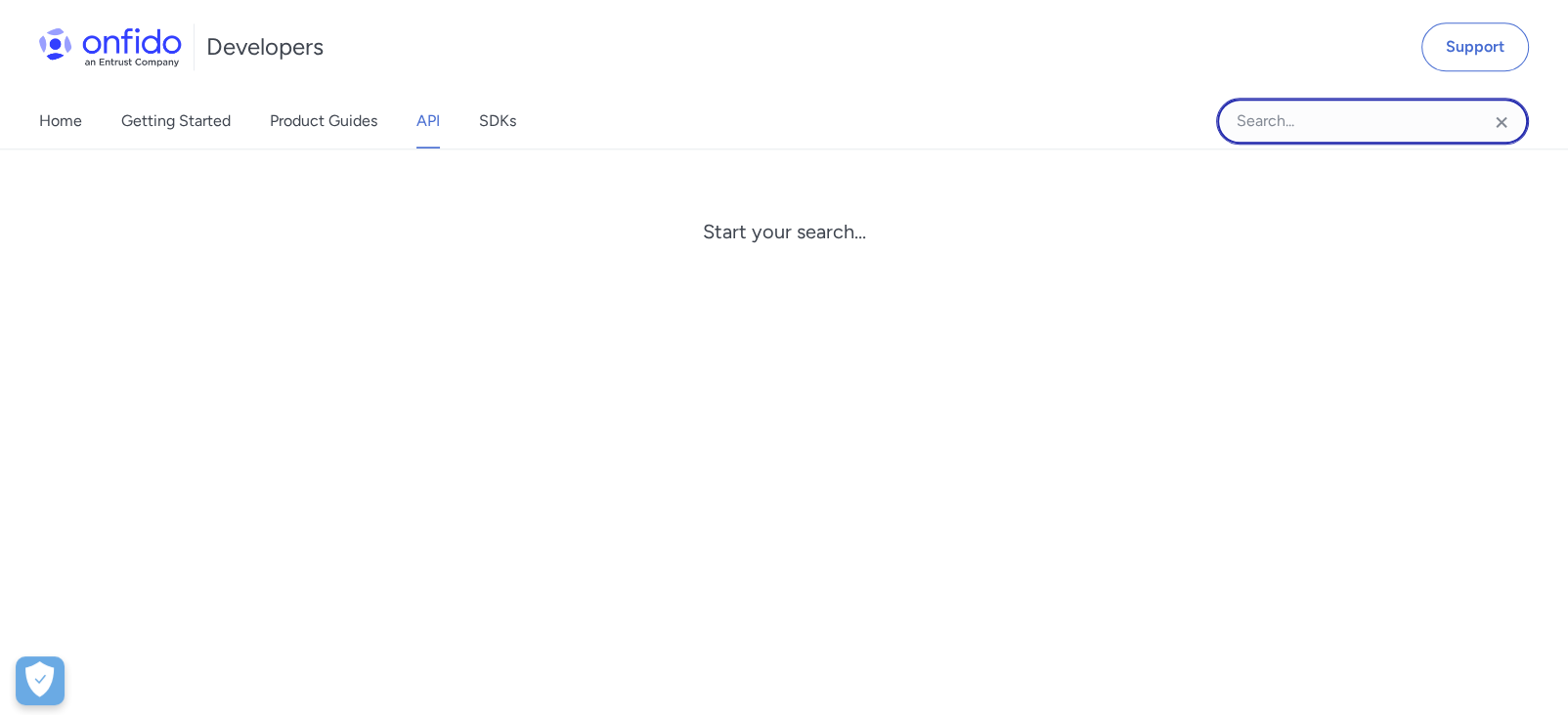
click at [1171, 102] on input "Onfido search input field" at bounding box center [1372, 120] width 313 height 47
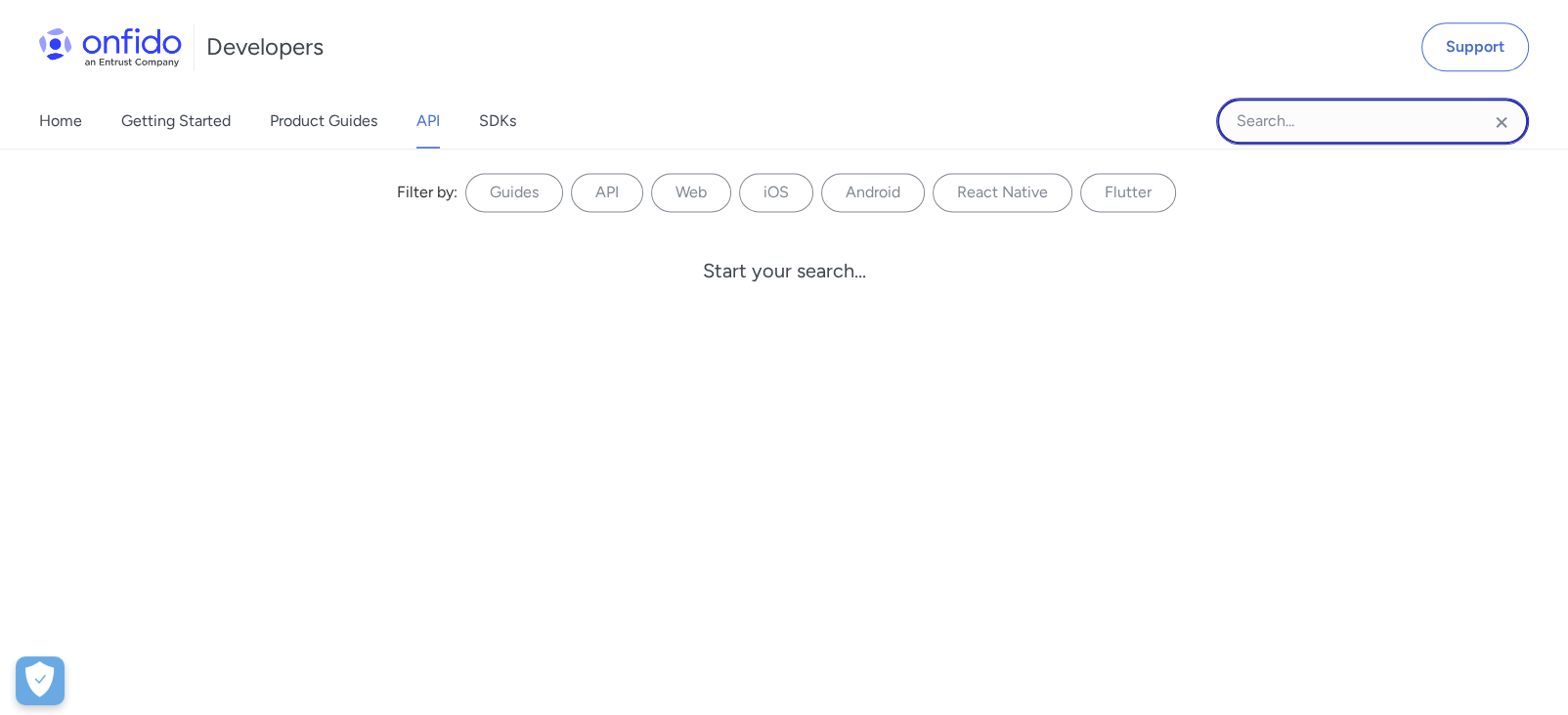
click at [1171, 102] on input "Onfido search input field" at bounding box center [1372, 120] width 313 height 47
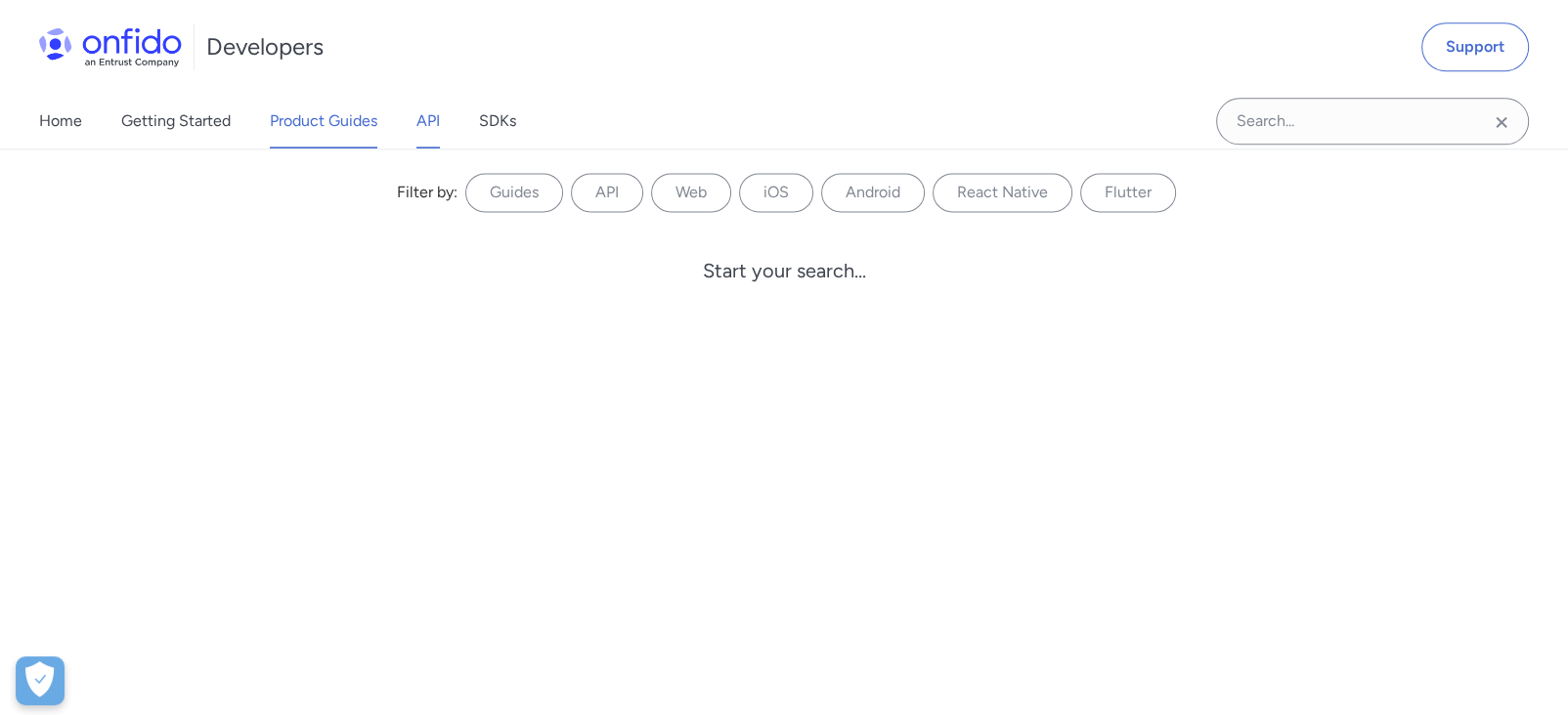
click at [318, 126] on link "Product Guides" at bounding box center [324, 120] width 107 height 55
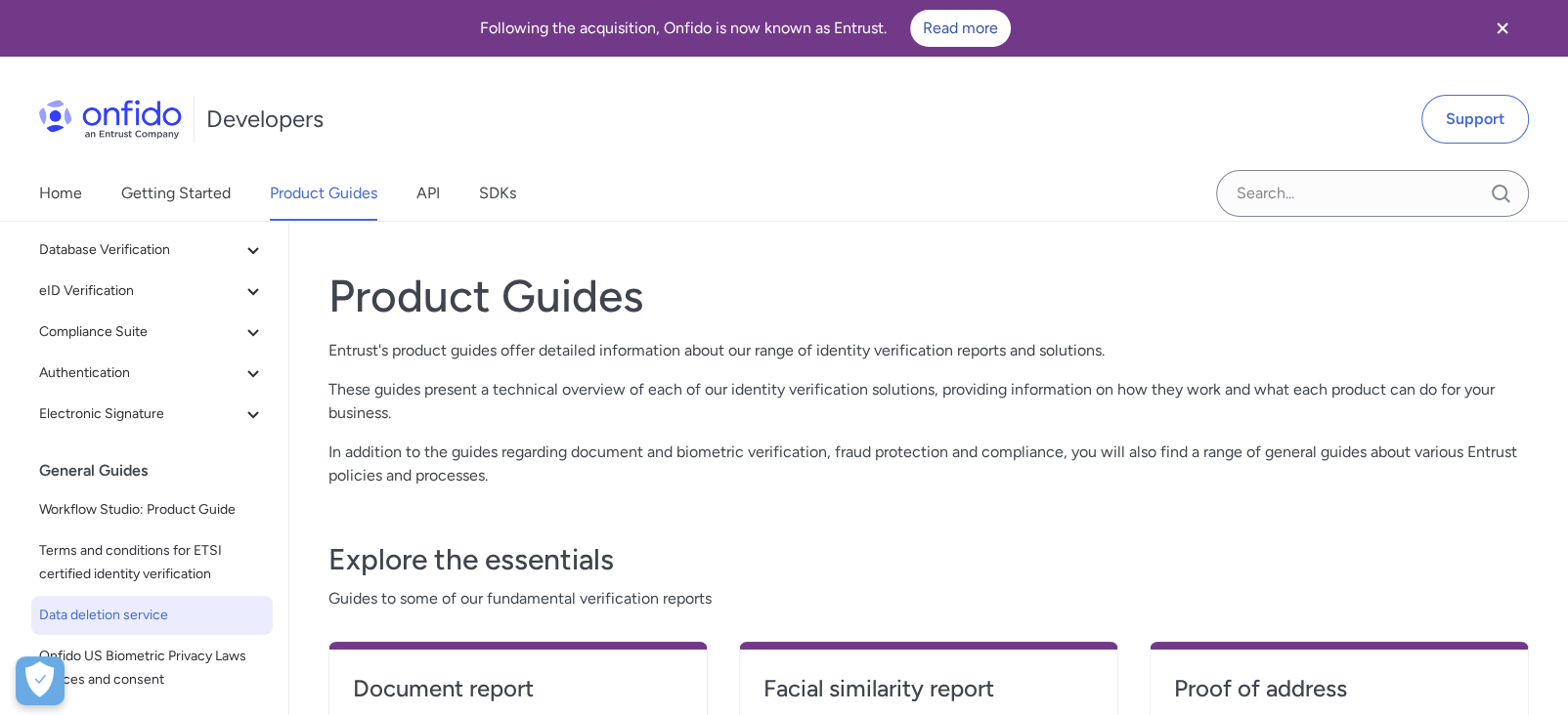
scroll to position [360, 0]
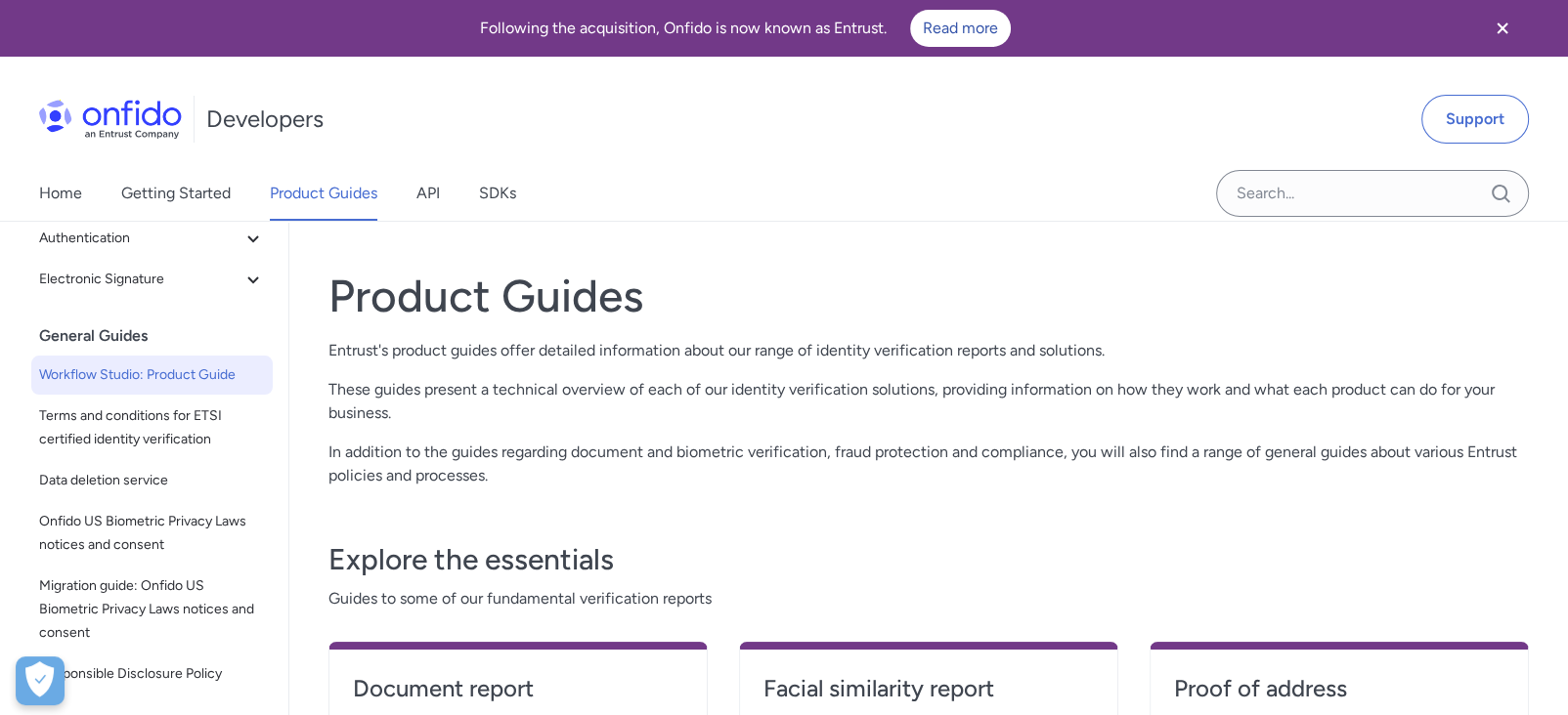
click at [226, 378] on span "Workflow Studio: Product Guide" at bounding box center [151, 375] width 226 height 24
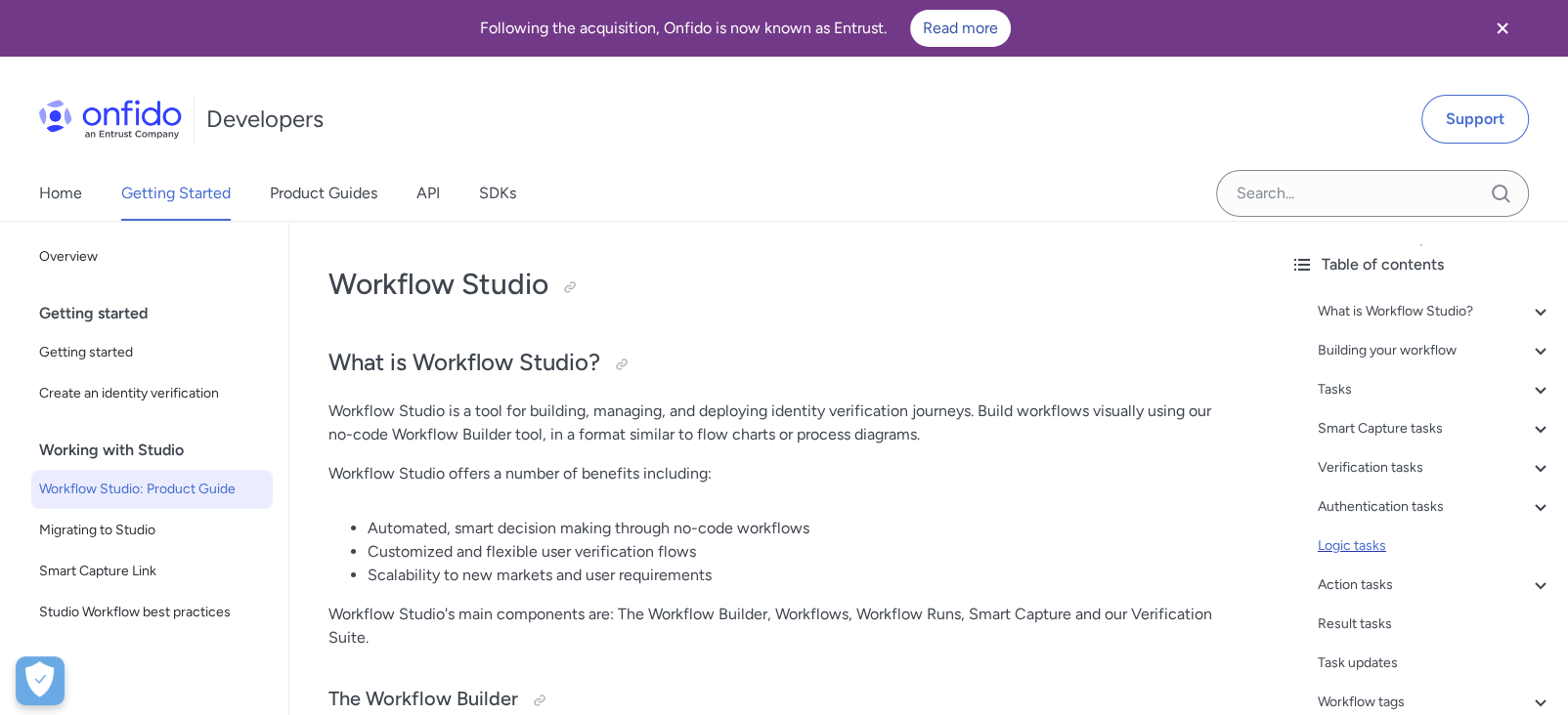
click at [1383, 545] on div "Logic tasks" at bounding box center [1435, 546] width 235 height 24
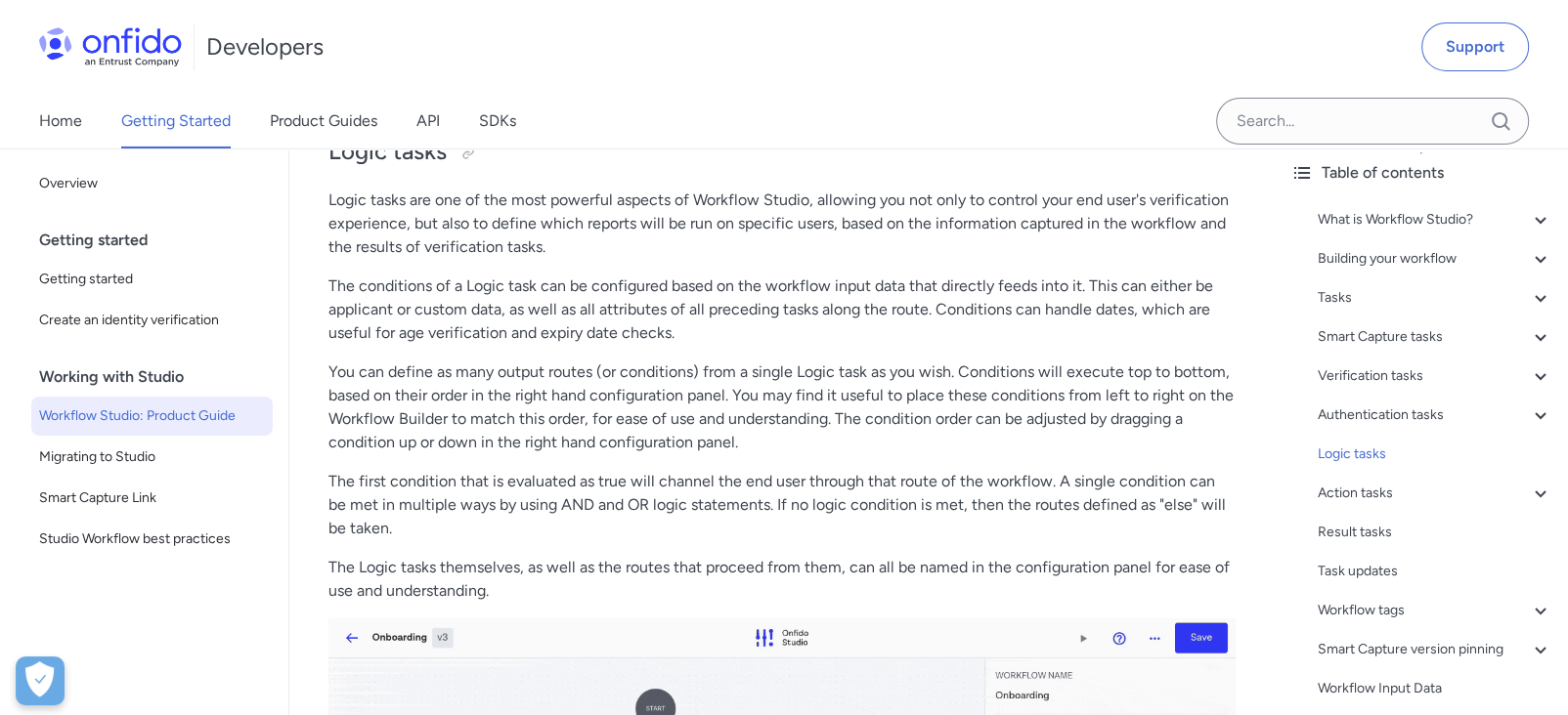
scroll to position [22353, 0]
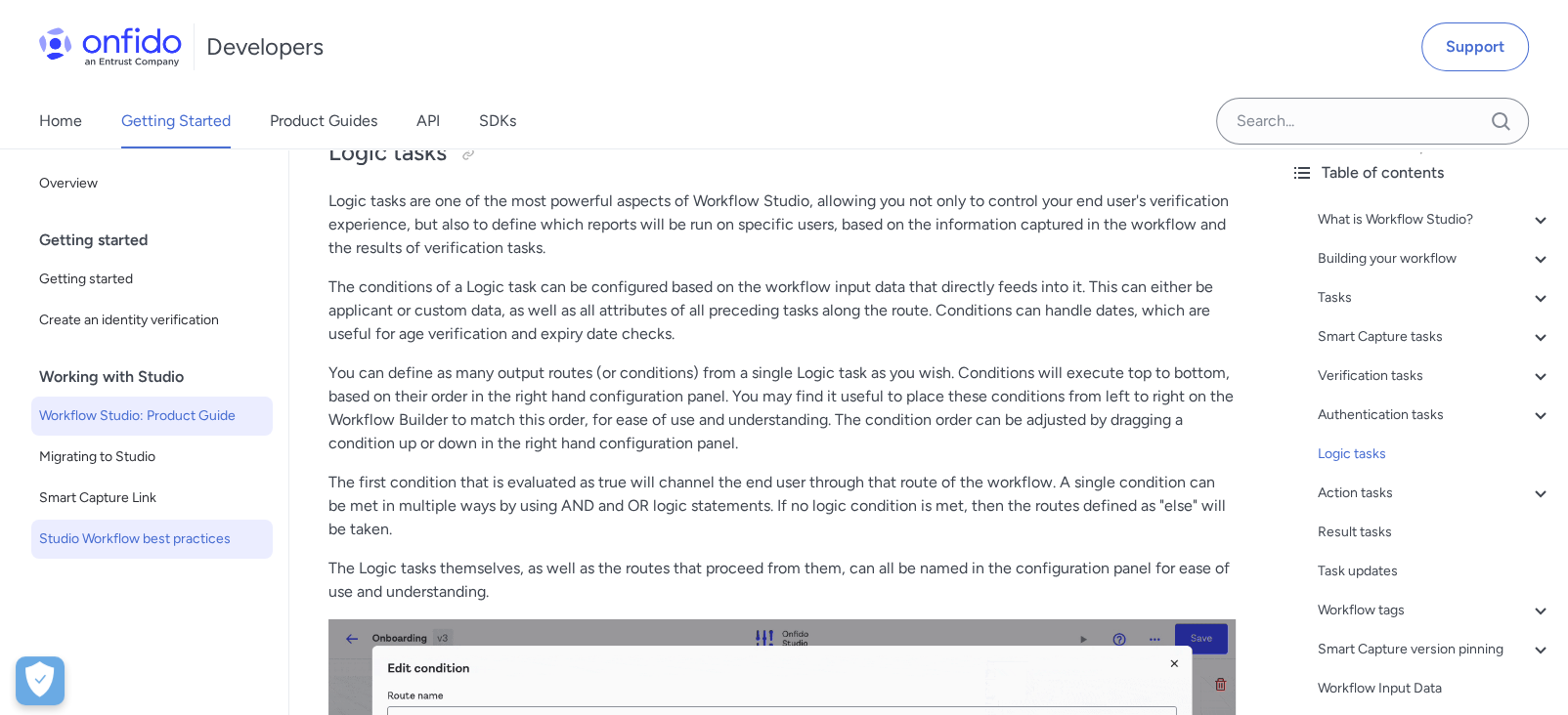
click at [89, 539] on span "Studio Workflow best practices" at bounding box center [151, 539] width 226 height 24
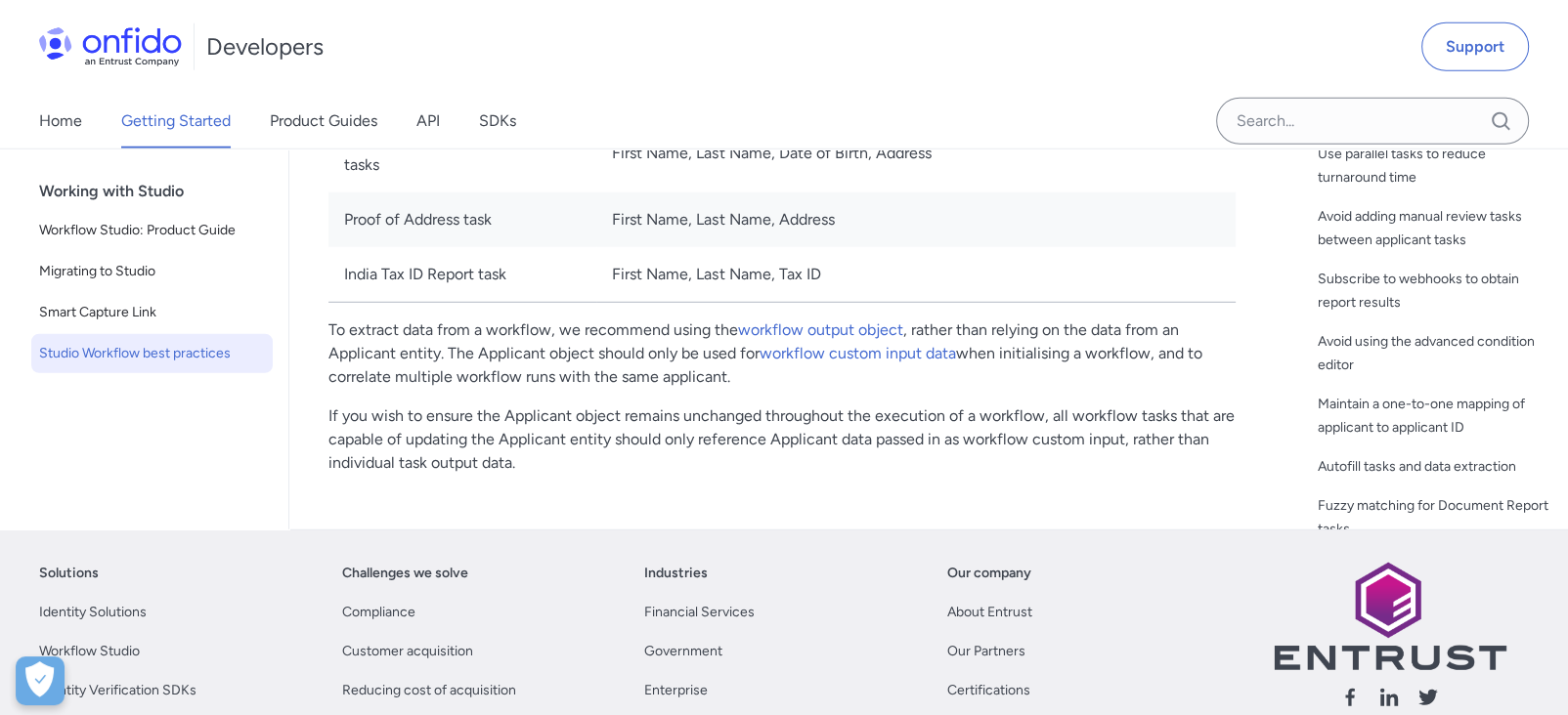
scroll to position [5616, 0]
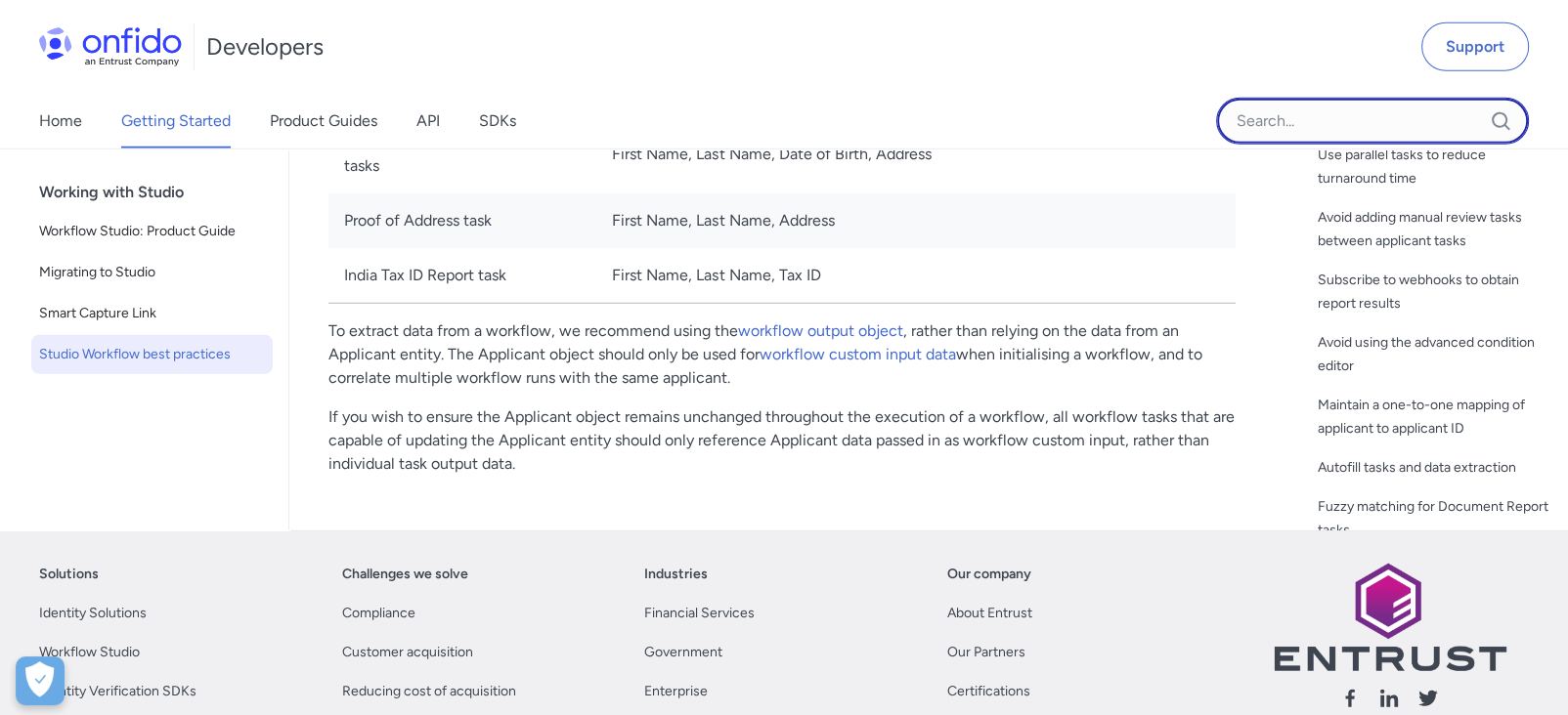
click at [1302, 132] on input "Onfido search input field" at bounding box center [1372, 120] width 313 height 47
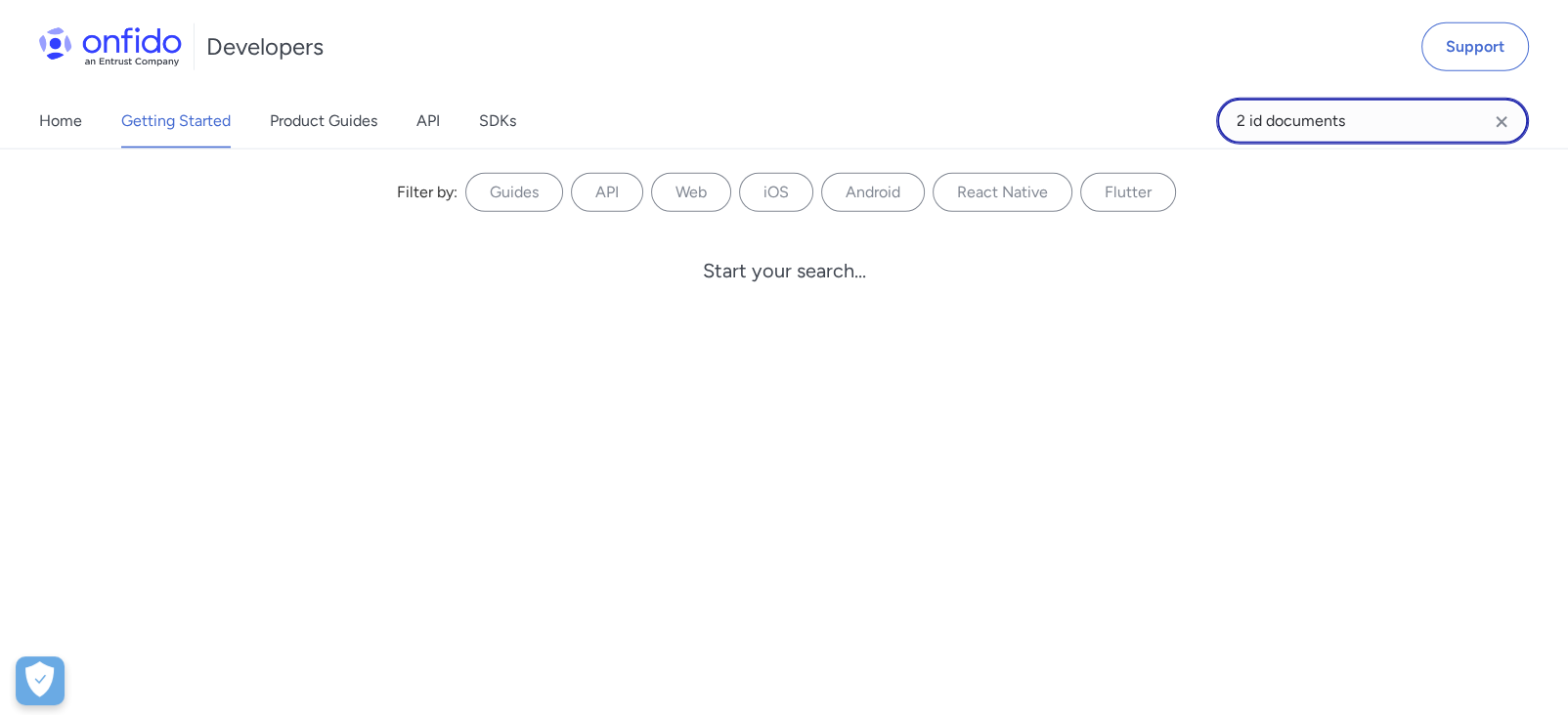
type input "2 id documents"
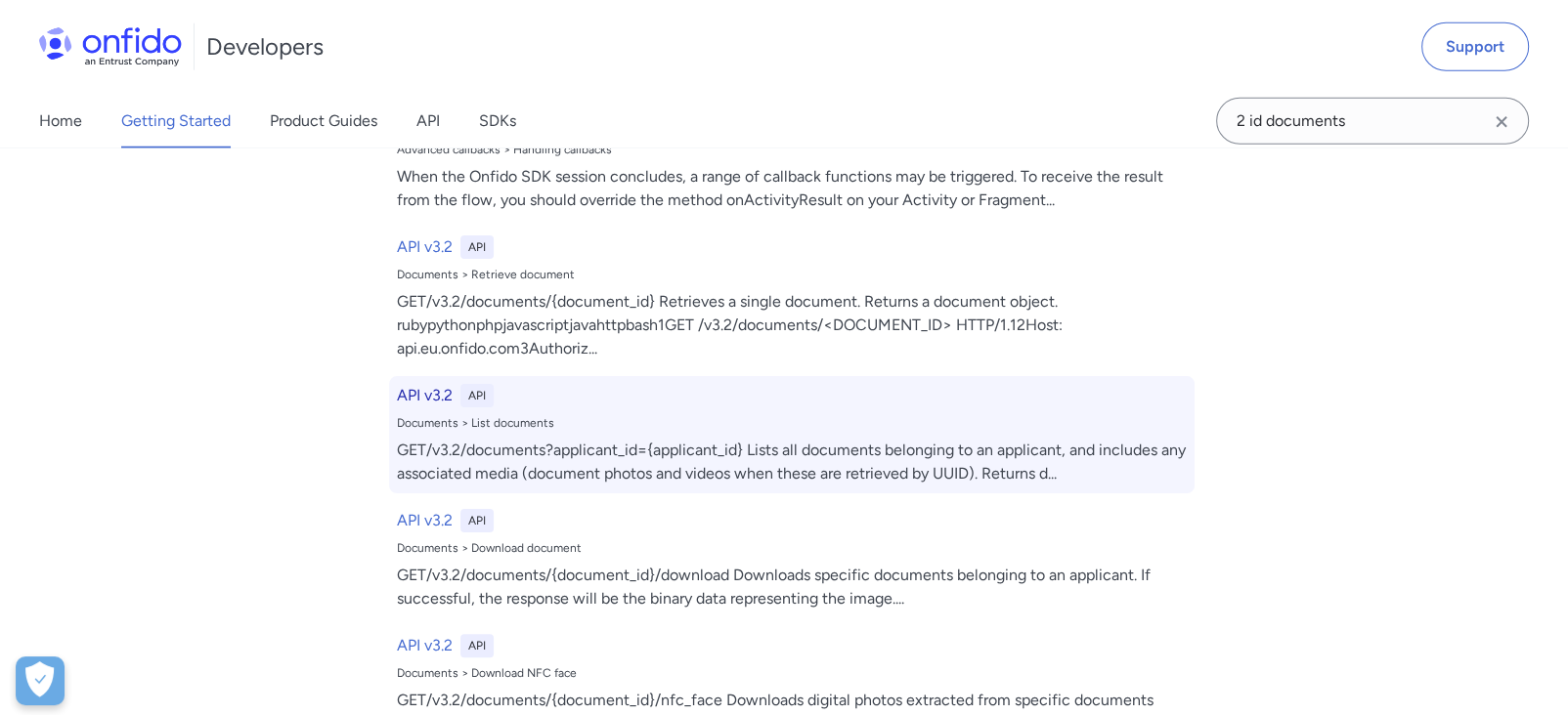
scroll to position [540, 0]
click at [1095, 420] on div "Documents > List documents" at bounding box center [791, 422] width 790 height 16
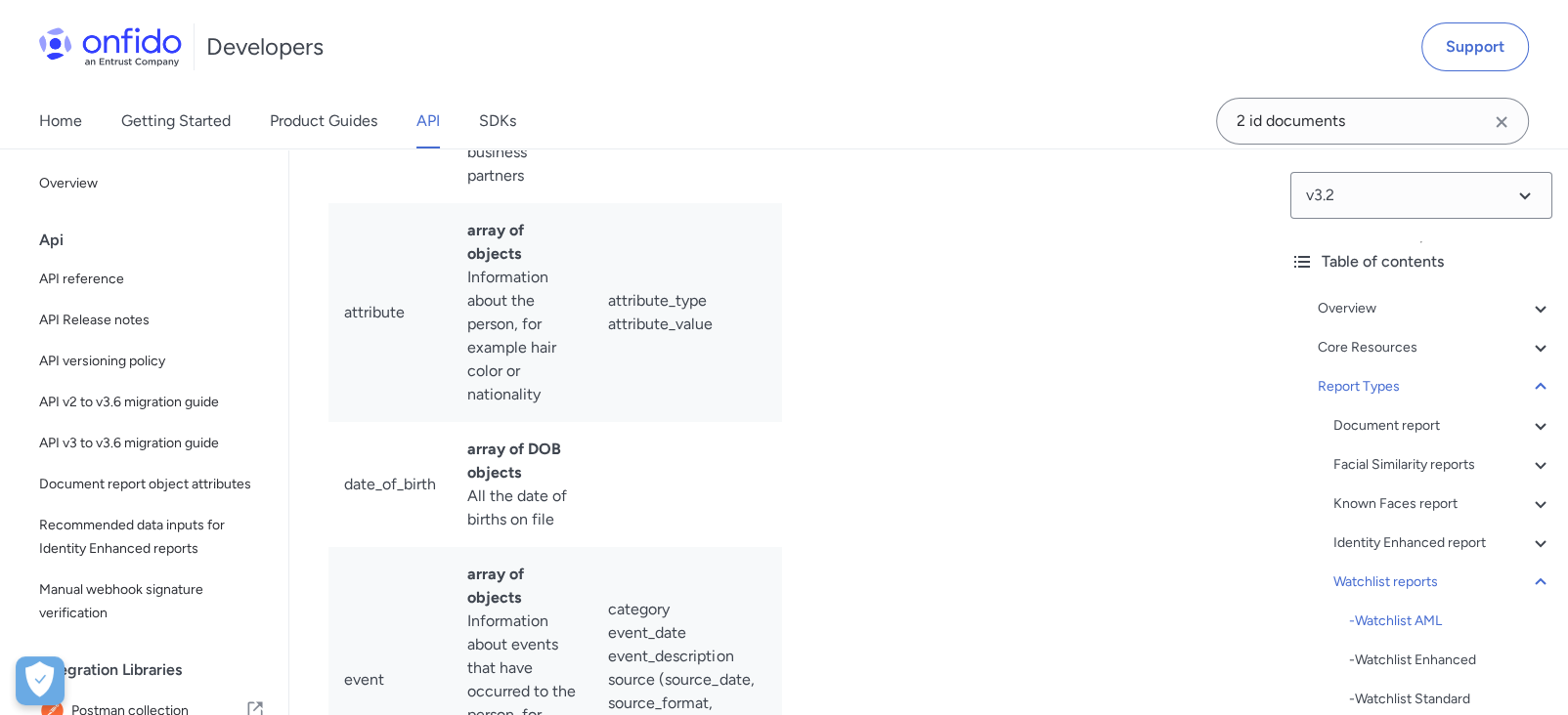
scroll to position [99001, 0]
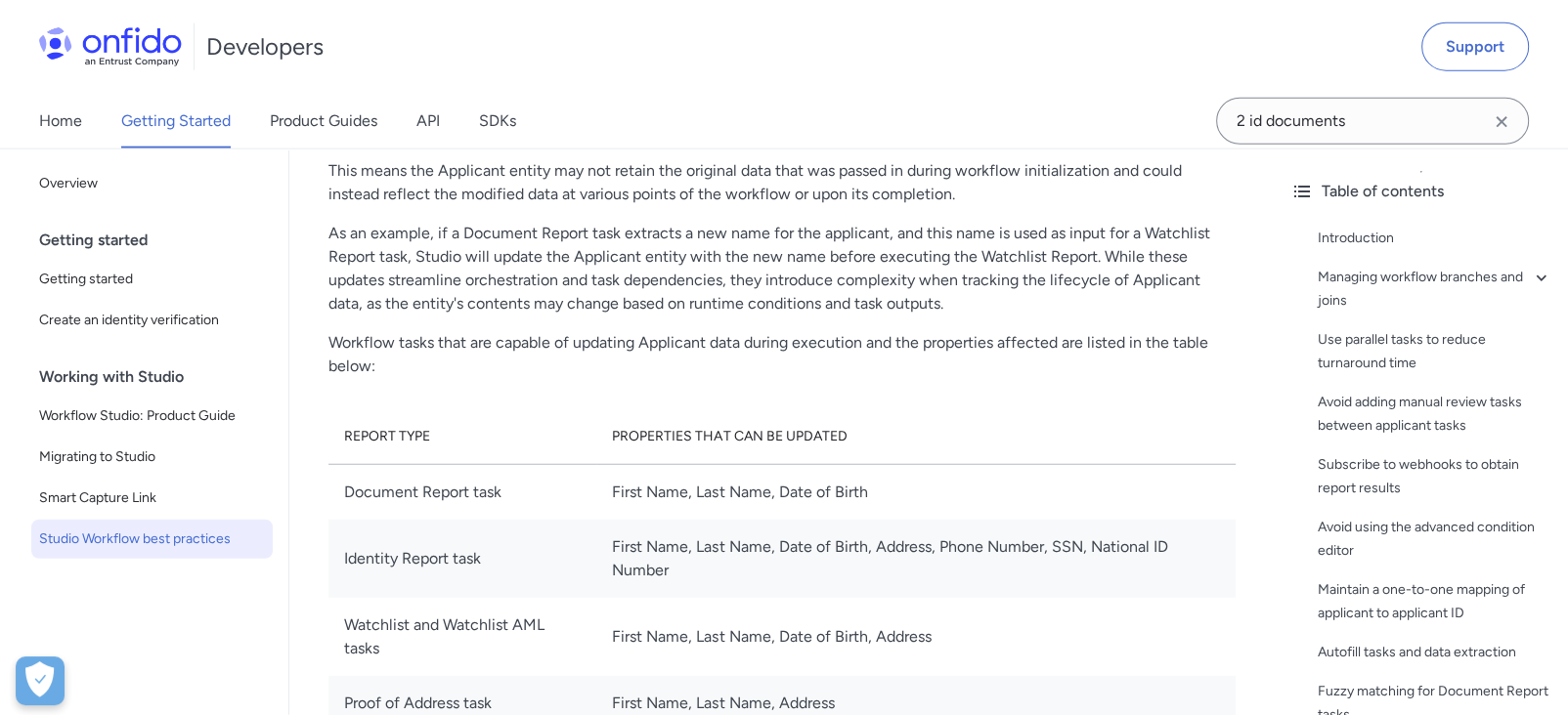
scroll to position [5127, 0]
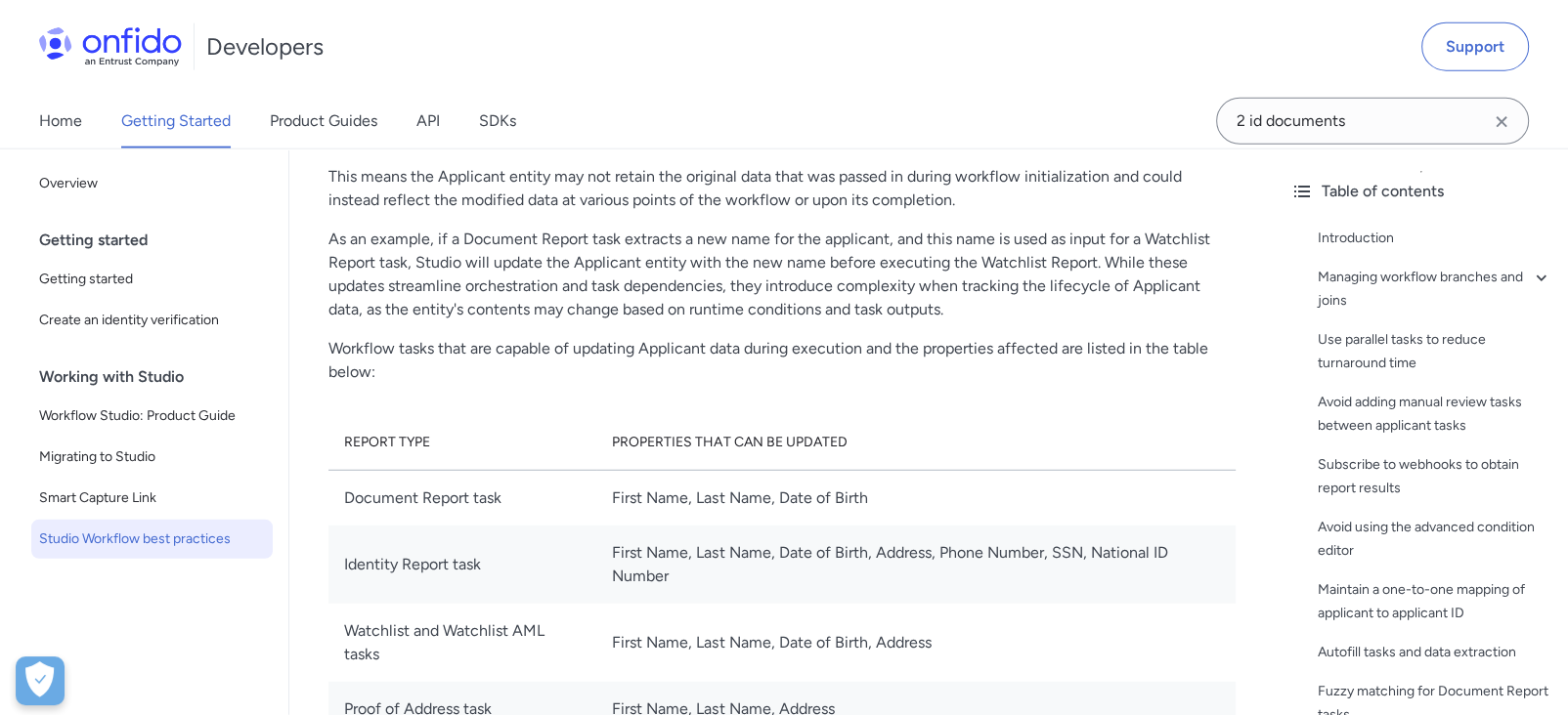
scroll to position [5598, 0]
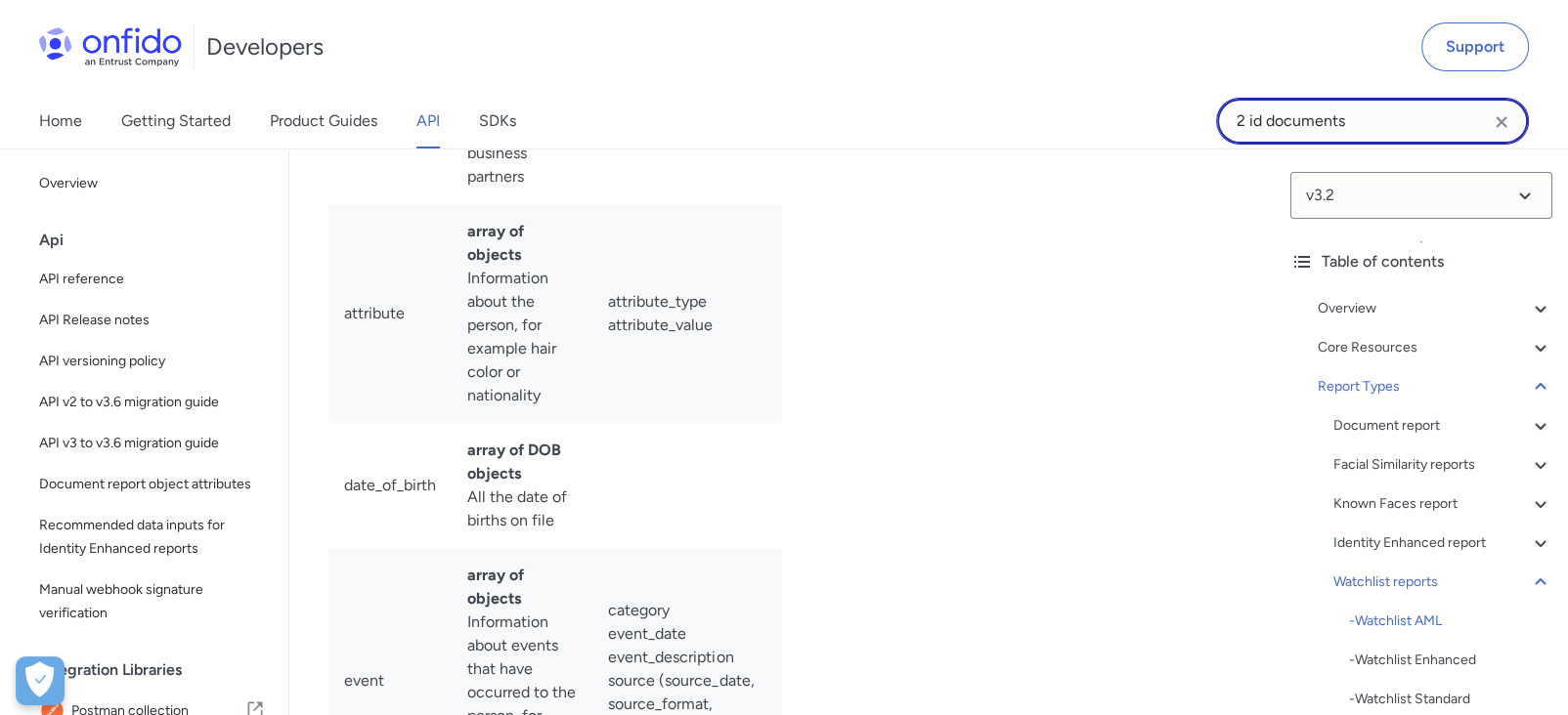
click at [1277, 109] on input "2 id documents" at bounding box center [1372, 120] width 313 height 47
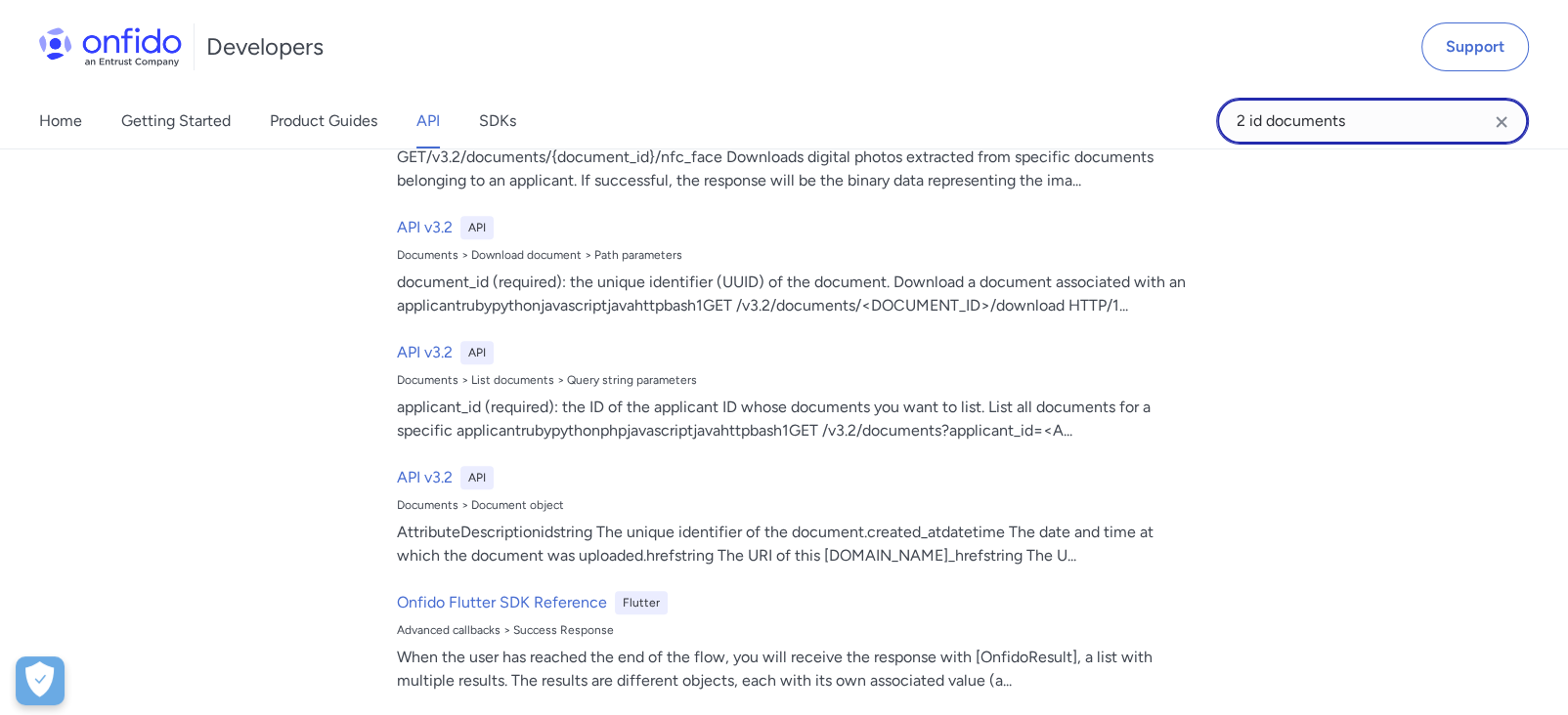
scroll to position [1083, 0]
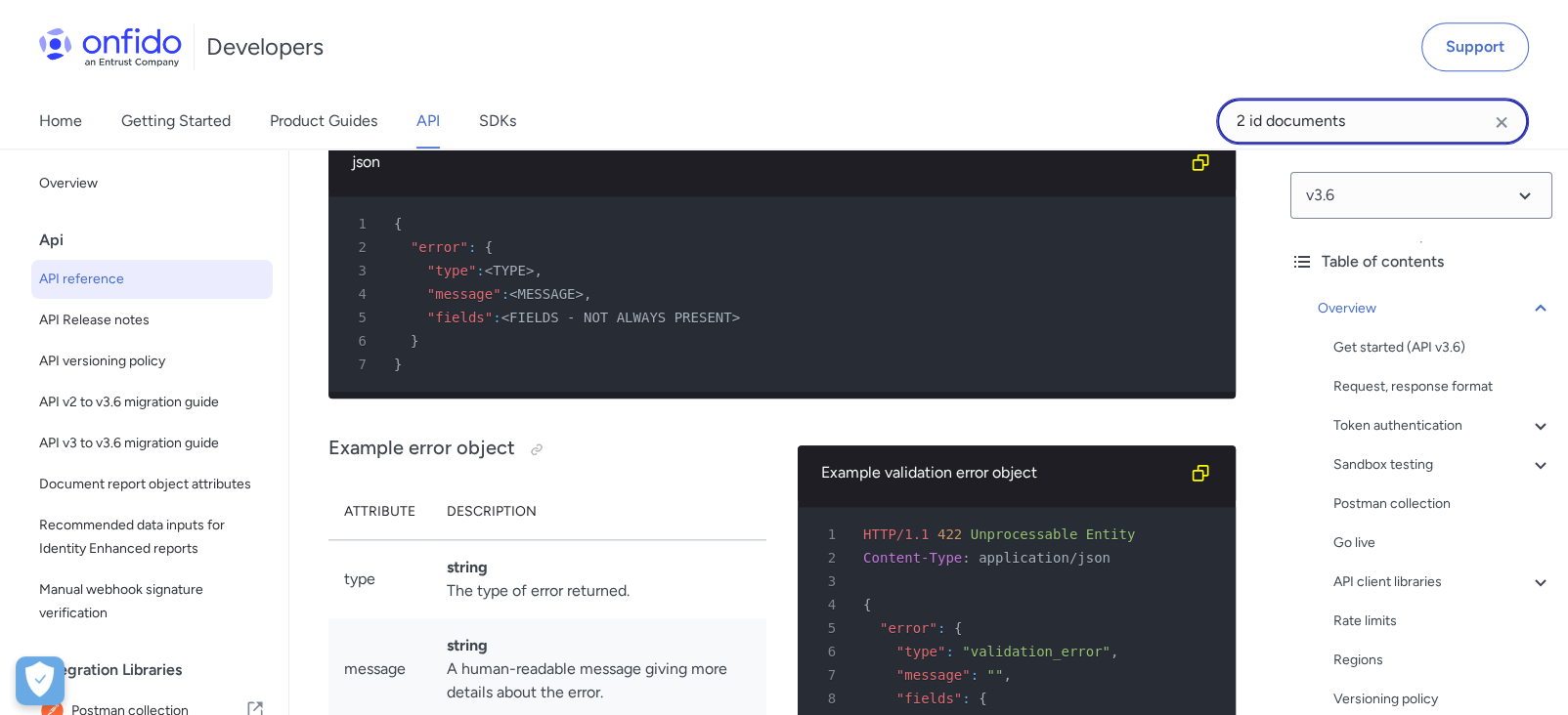
click at [1334, 97] on input "2 id documents" at bounding box center [1372, 120] width 313 height 47
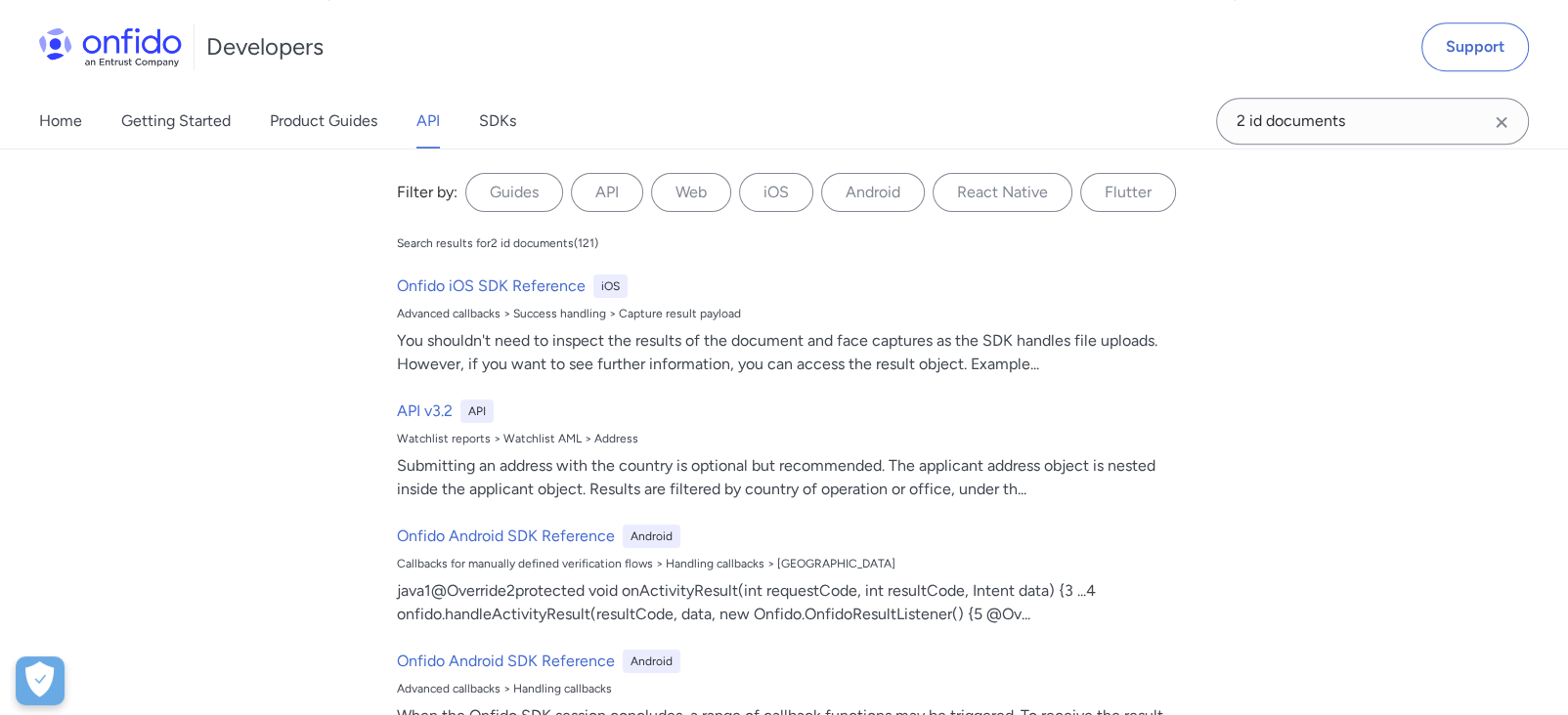
click at [135, 47] on img at bounding box center [110, 47] width 143 height 39
click at [435, 119] on link "API" at bounding box center [428, 120] width 24 height 55
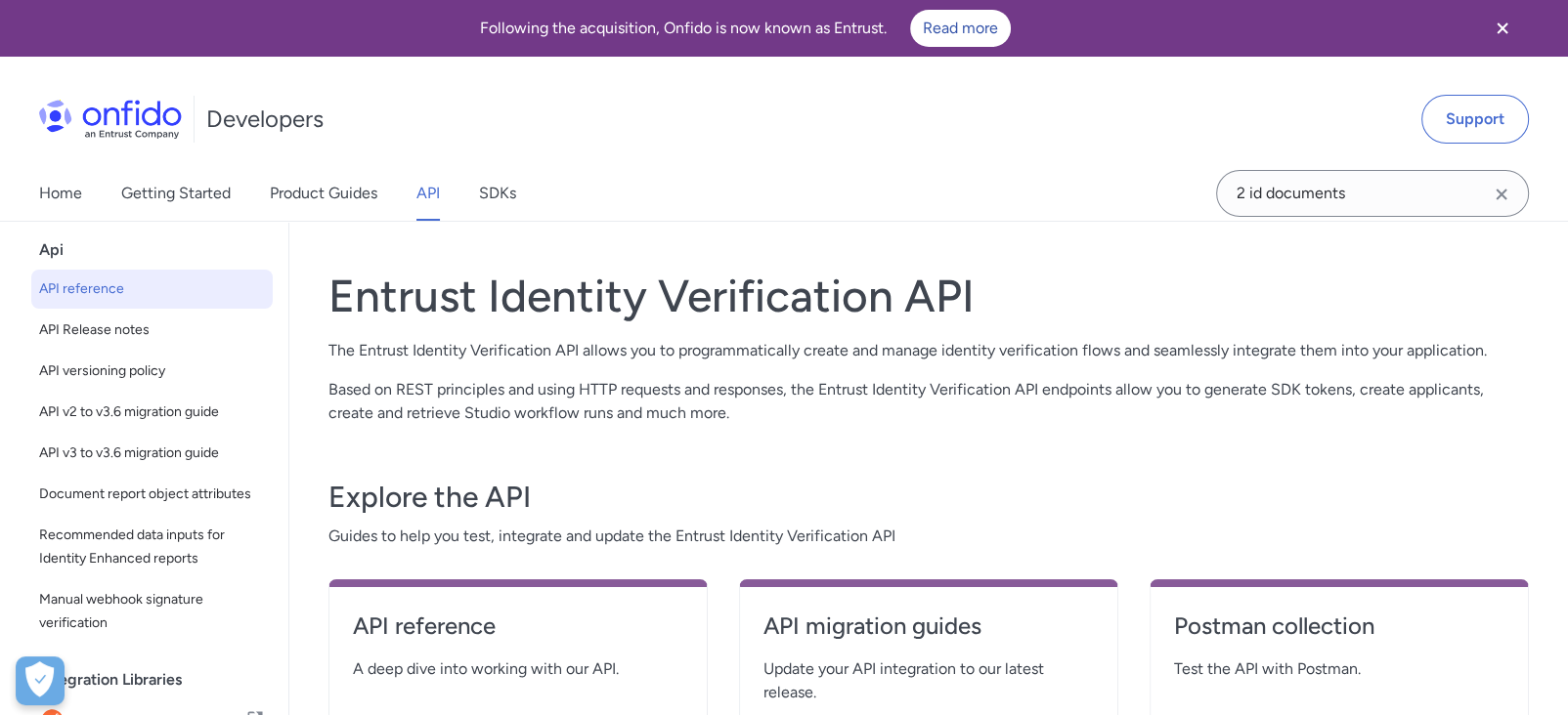
scroll to position [65, 0]
click at [90, 297] on span "API reference" at bounding box center [151, 288] width 226 height 24
select select "http"
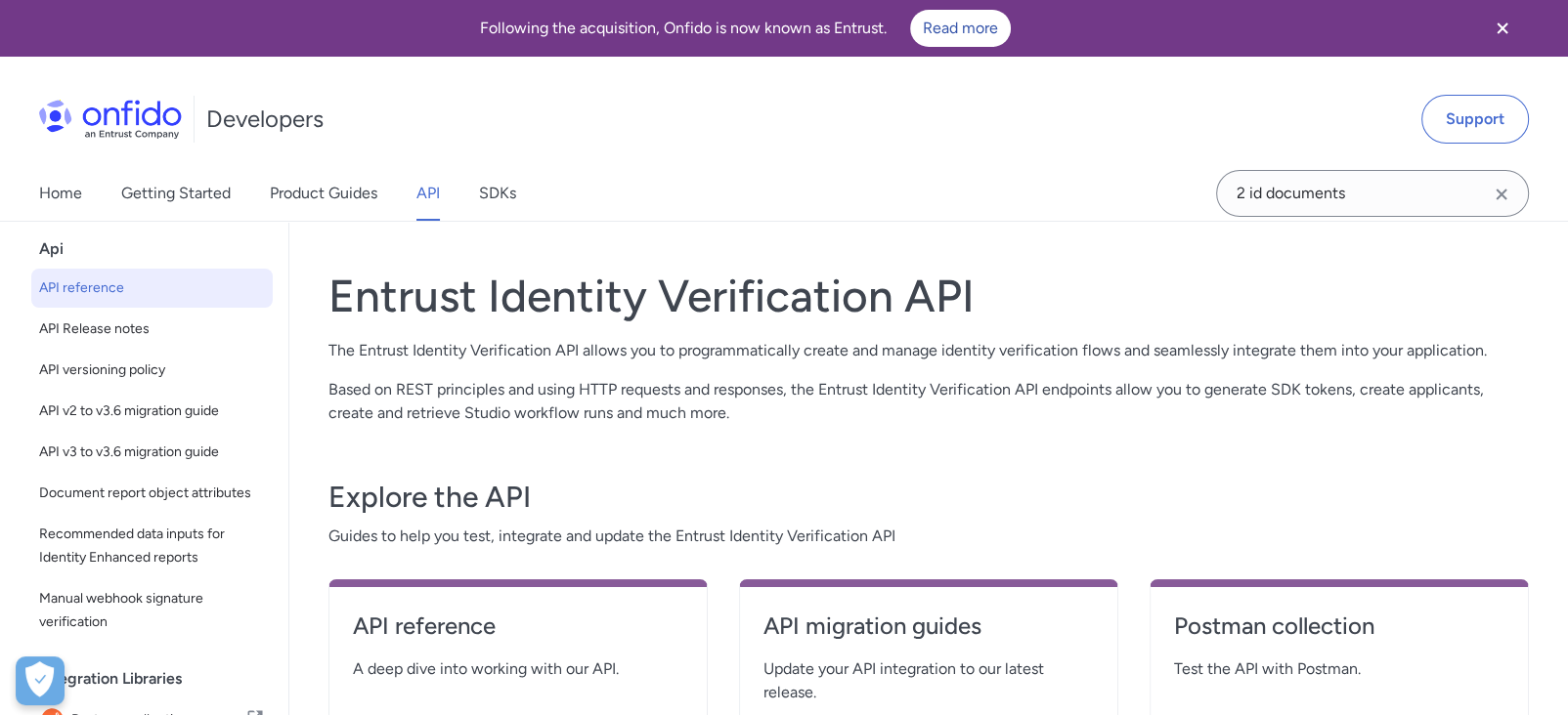
select select "http"
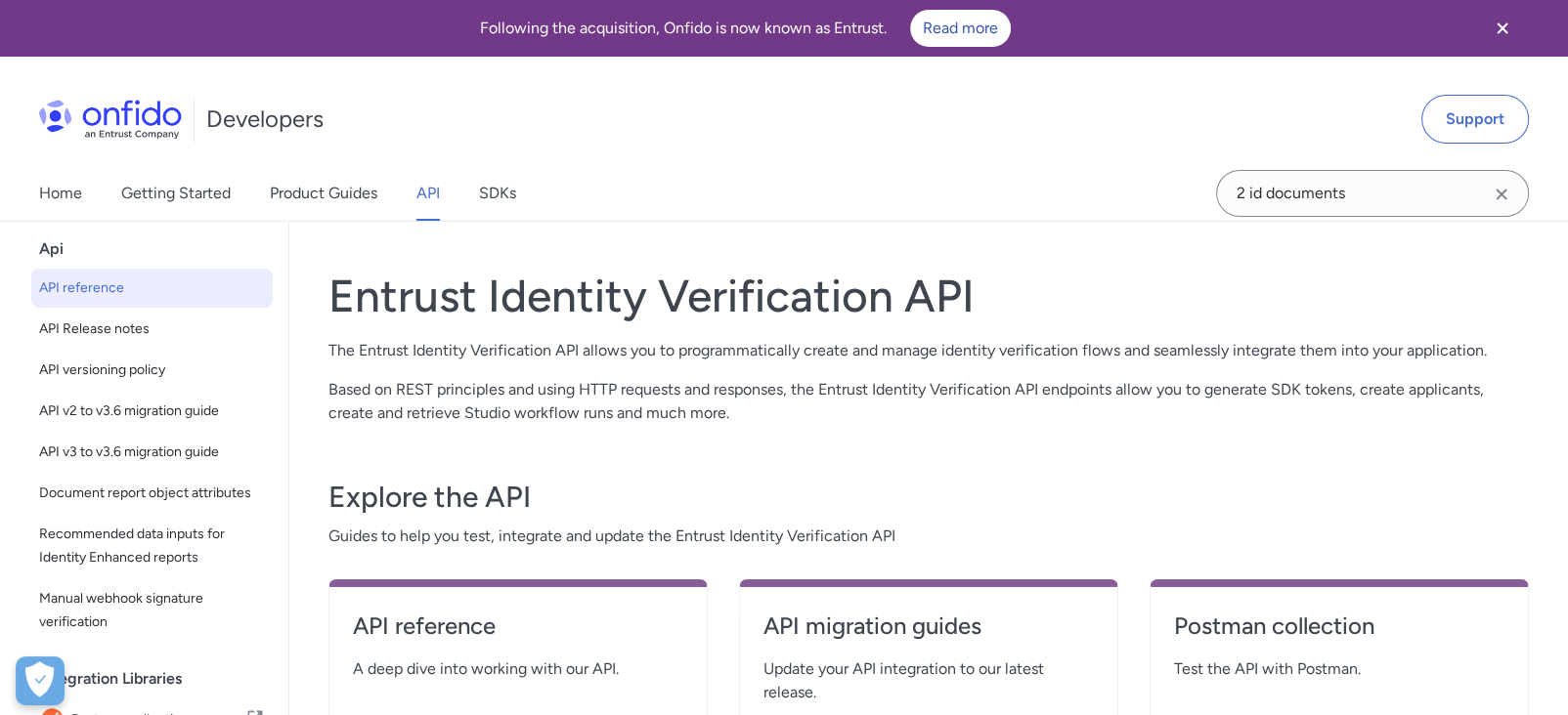
select select "http"
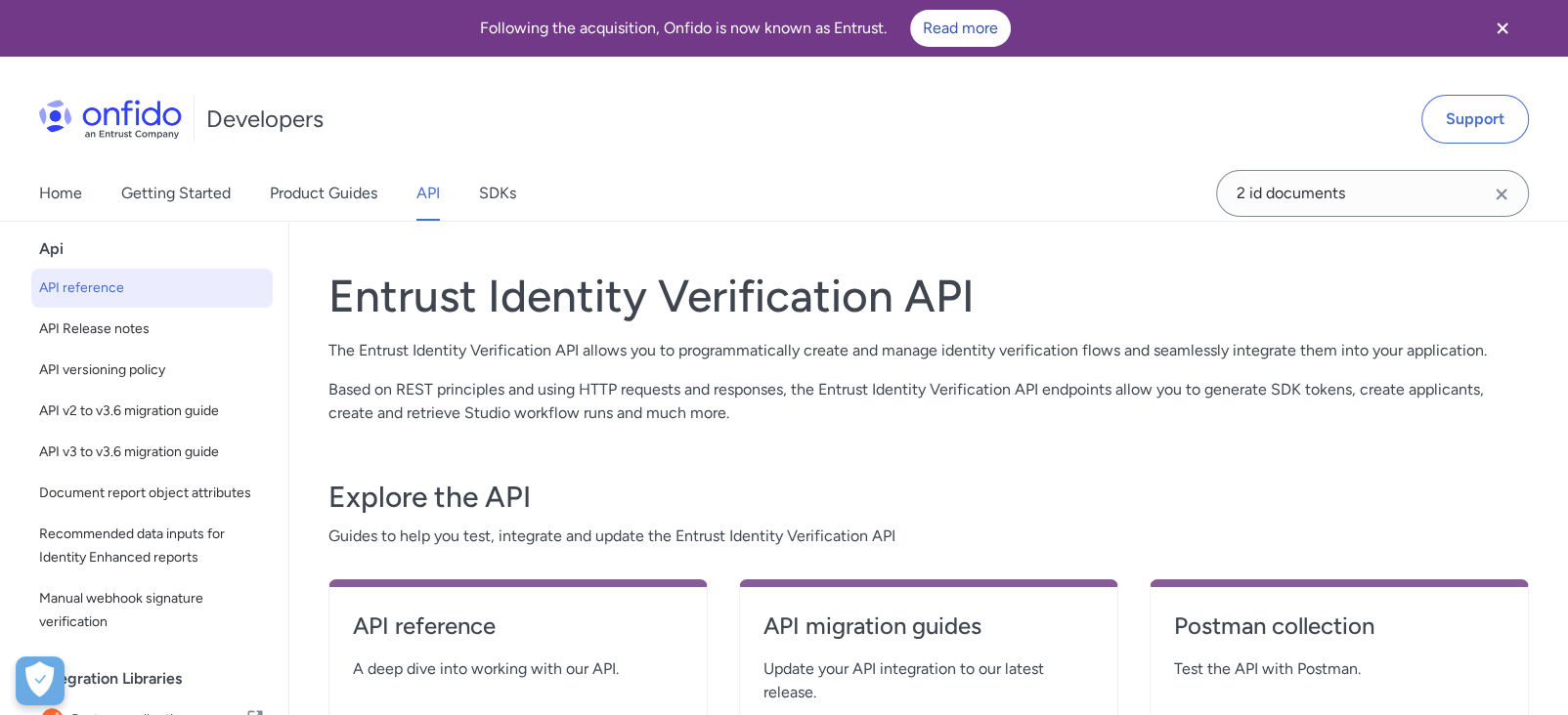
select select "http"
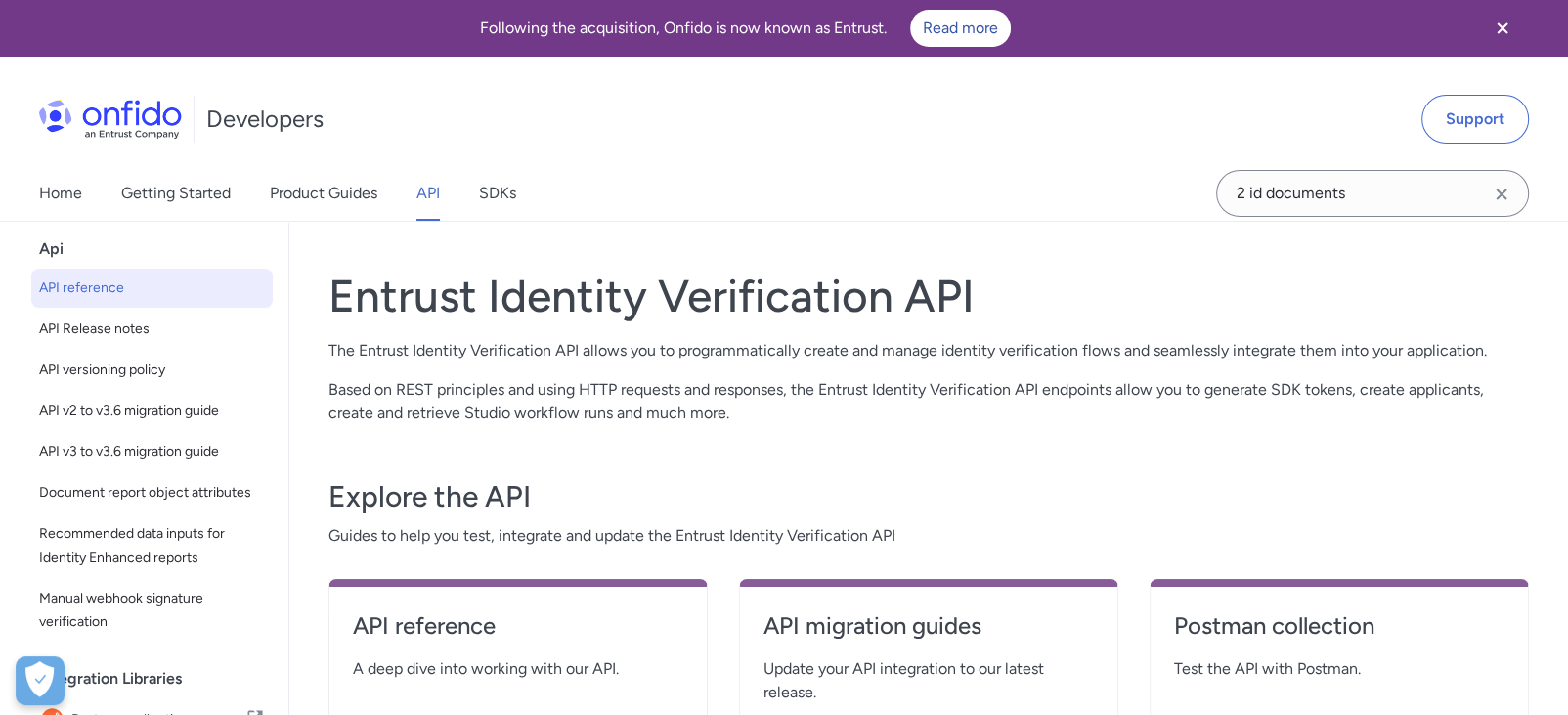
select select "http"
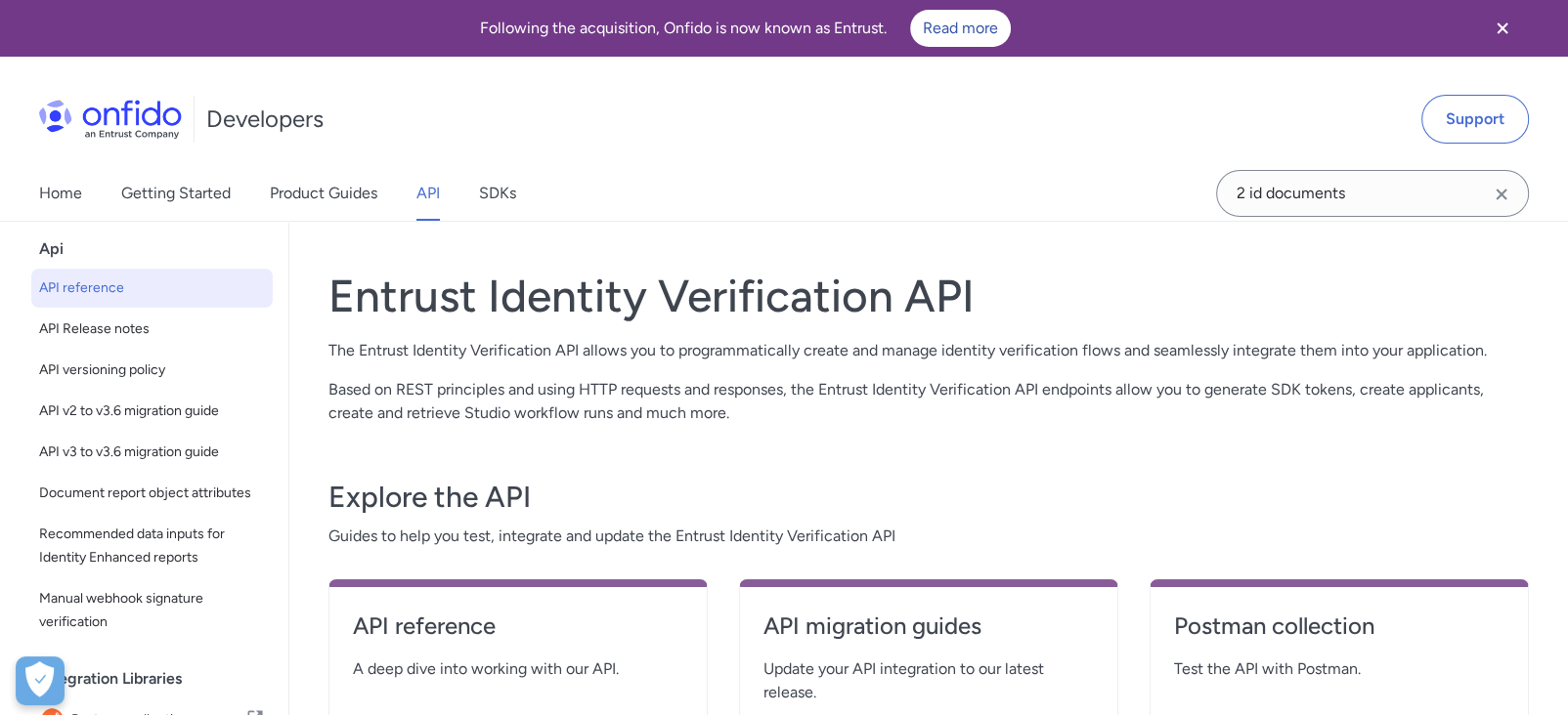
select select "http"
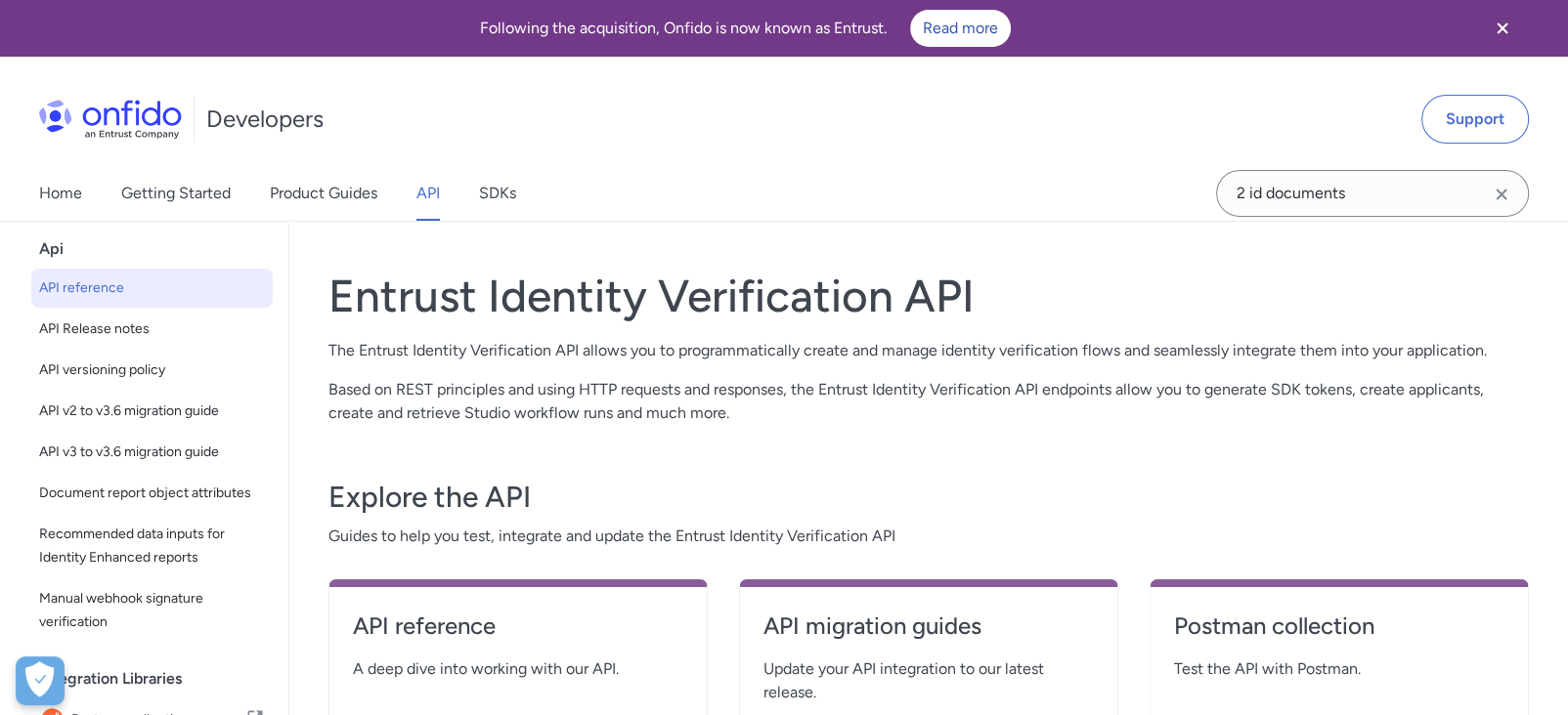
select select "http"
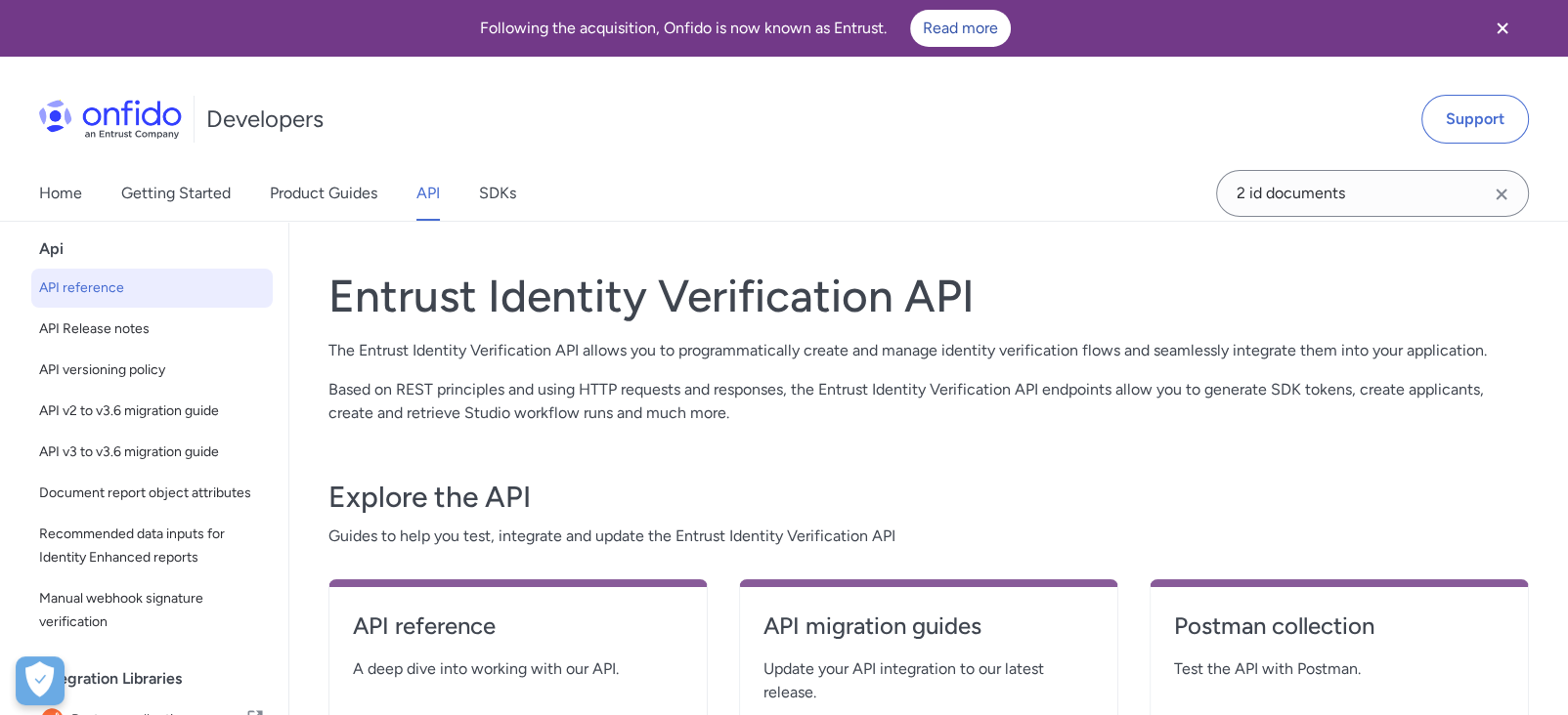
select select "http"
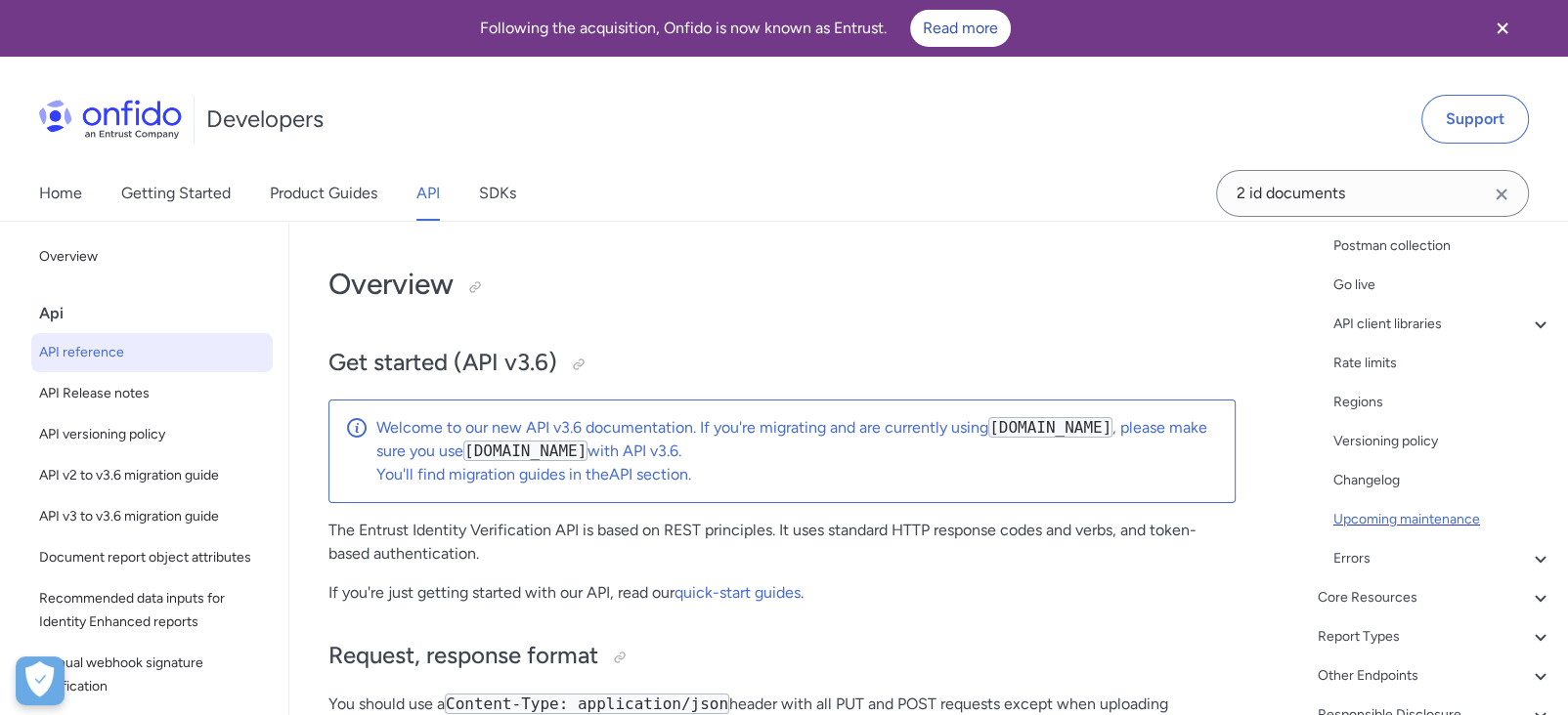
scroll to position [362, 0]
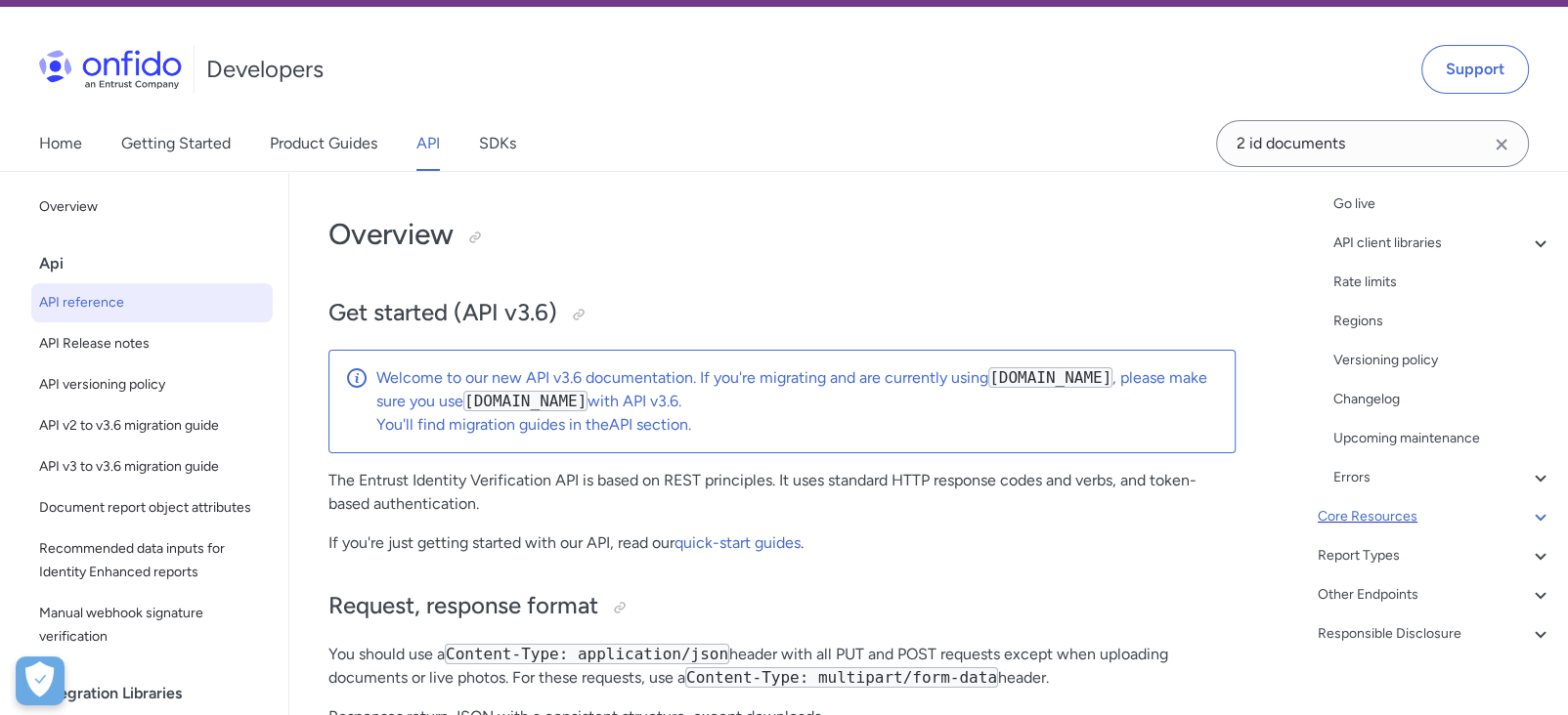
click at [1444, 508] on div "Core Resources" at bounding box center [1435, 517] width 235 height 24
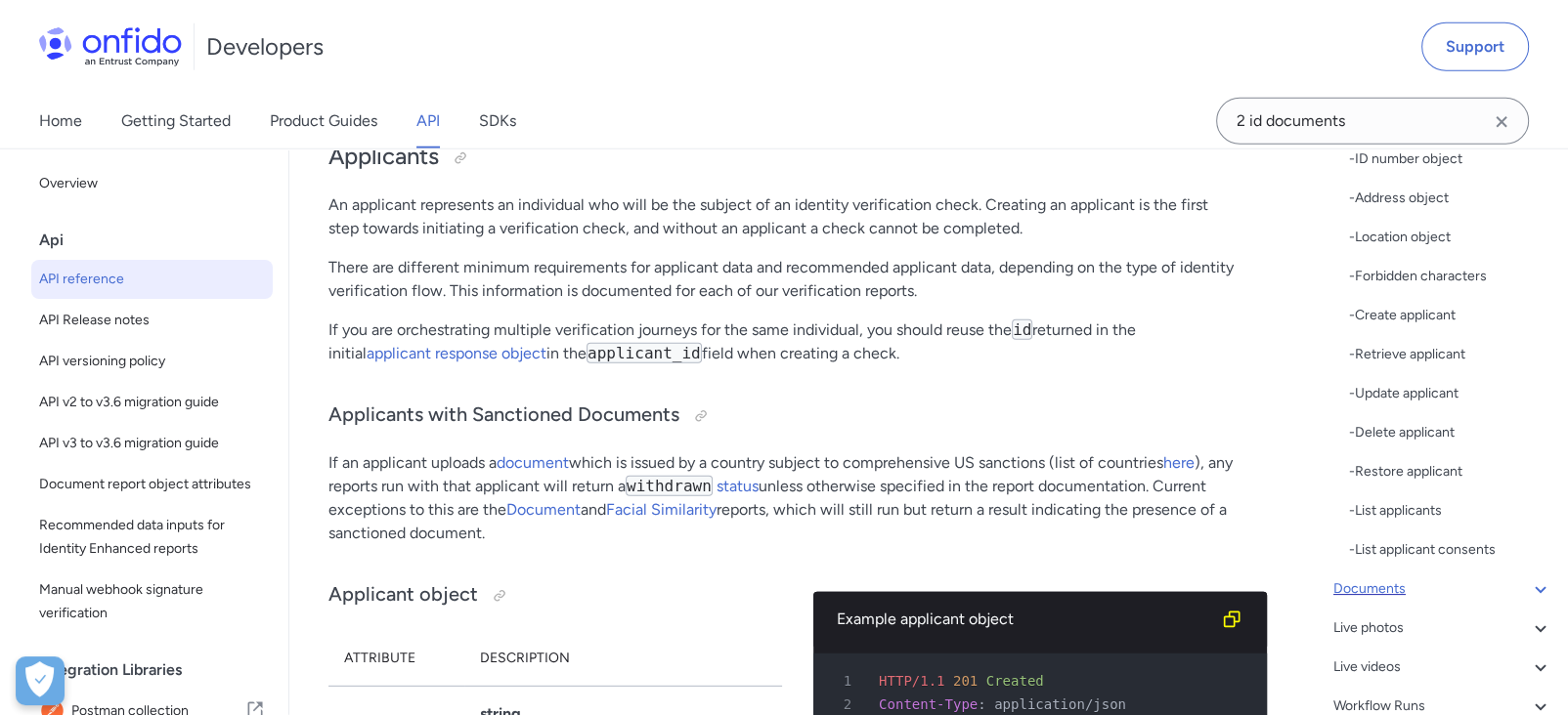
scroll to position [372, 0]
click at [1490, 580] on div "Documents" at bounding box center [1443, 585] width 219 height 24
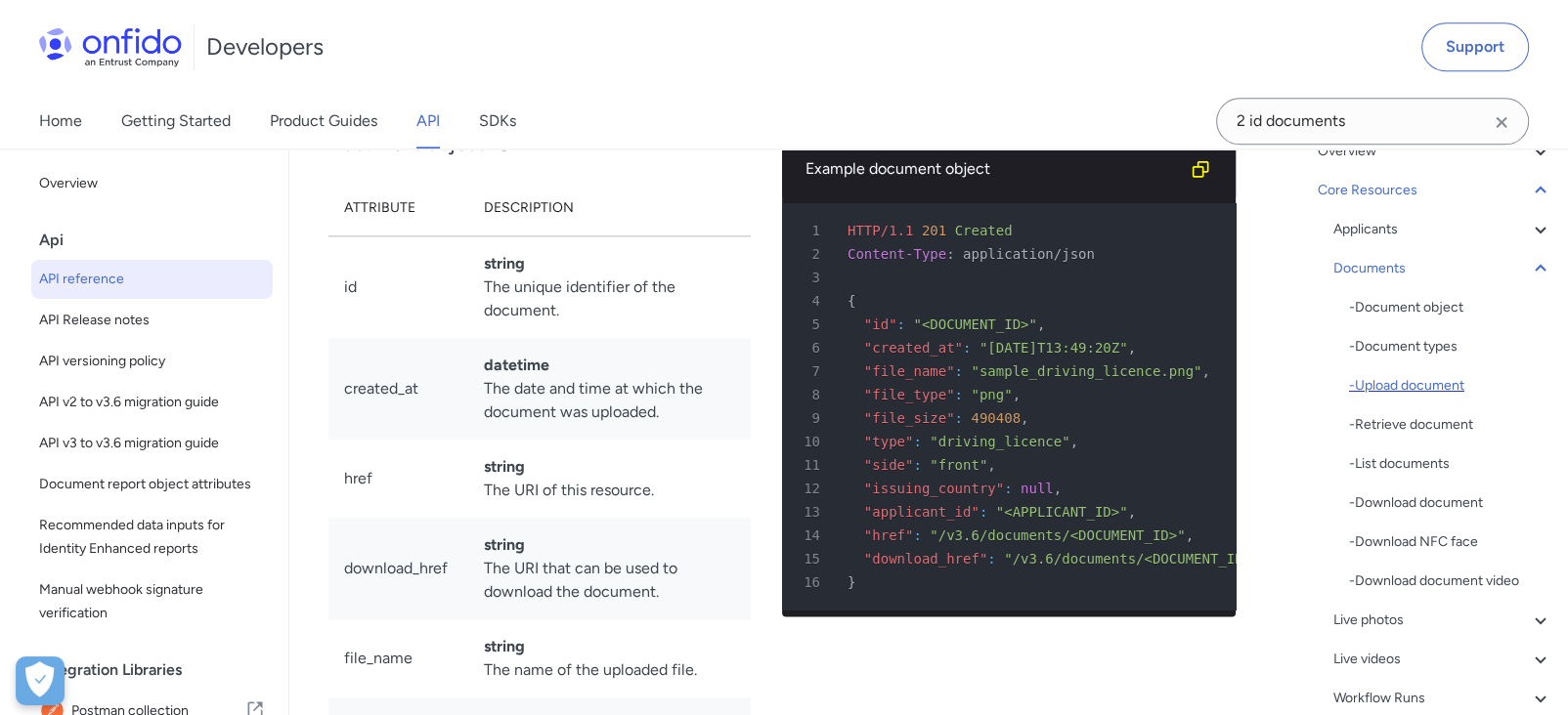
scroll to position [156, 0]
click at [1424, 375] on div "- Upload document" at bounding box center [1451, 387] width 204 height 24
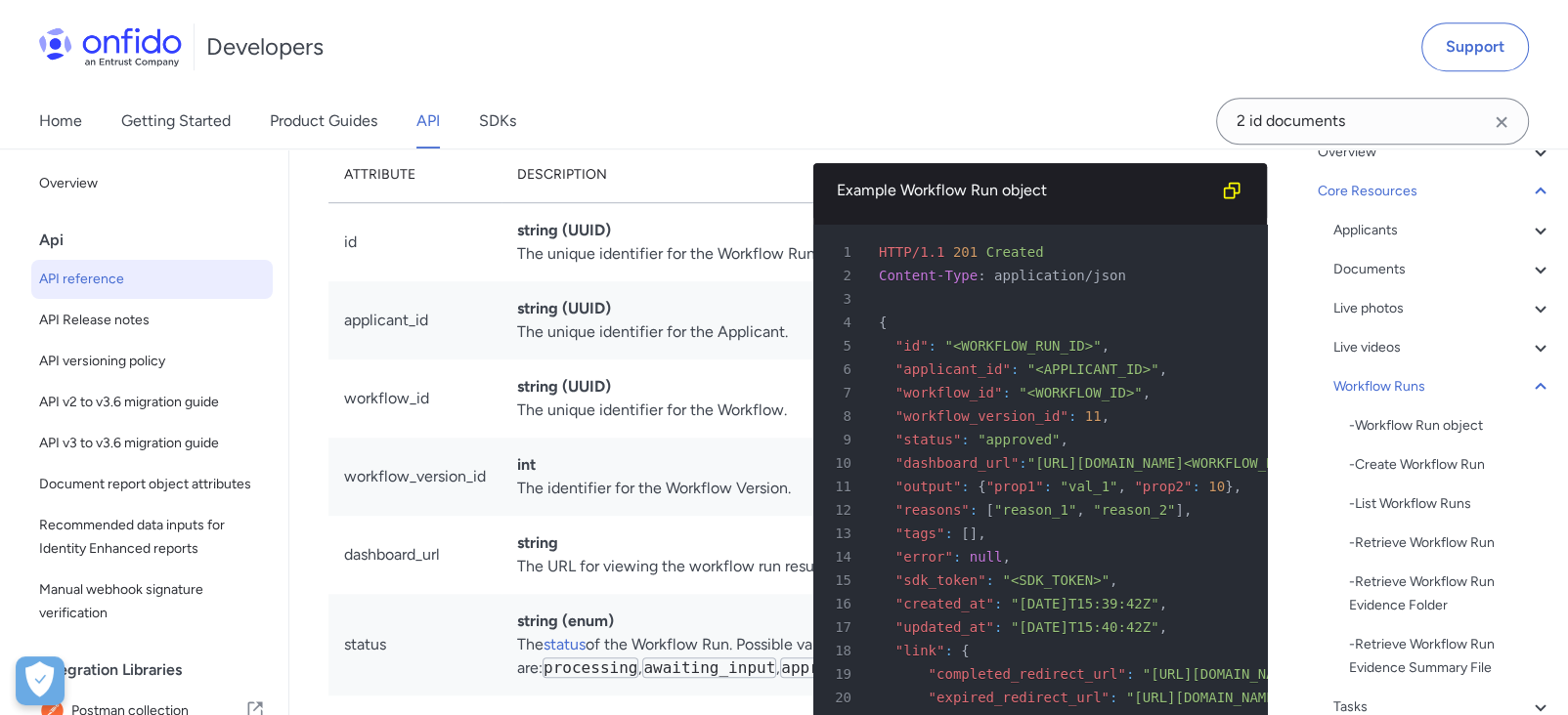
scroll to position [47040, 0]
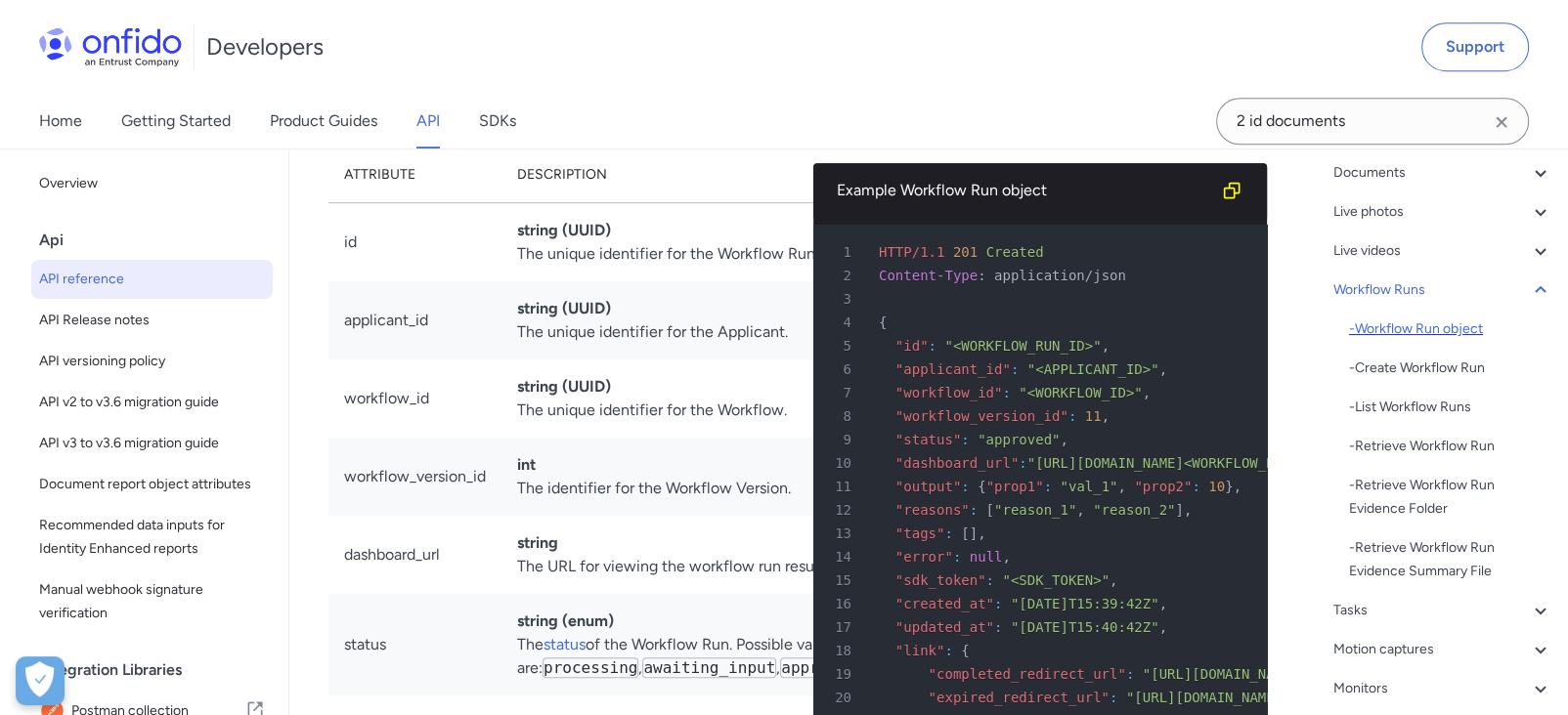
click at [1447, 338] on div "- Workflow Run object" at bounding box center [1451, 330] width 204 height 24
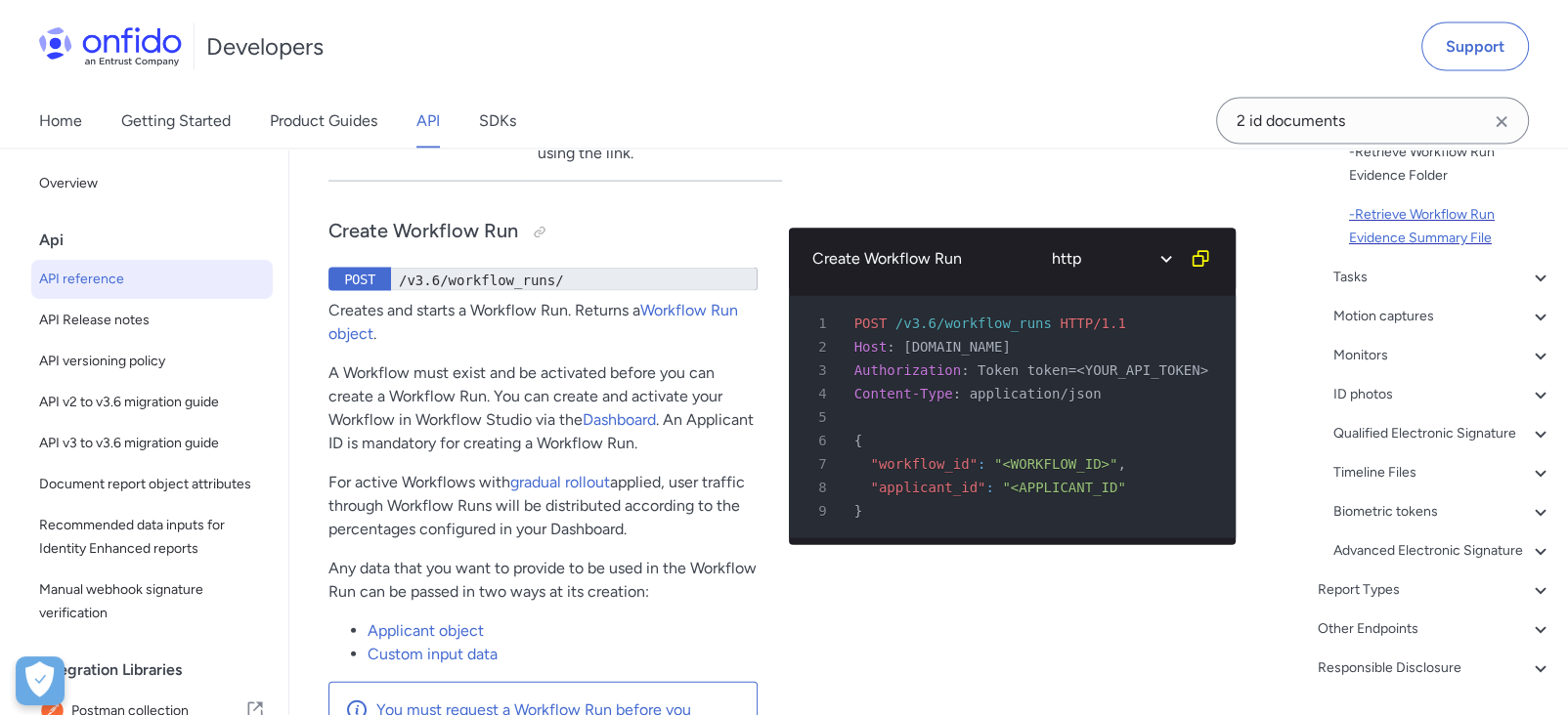
scroll to position [588, 0]
click at [1469, 397] on div "ID photos" at bounding box center [1443, 393] width 219 height 24
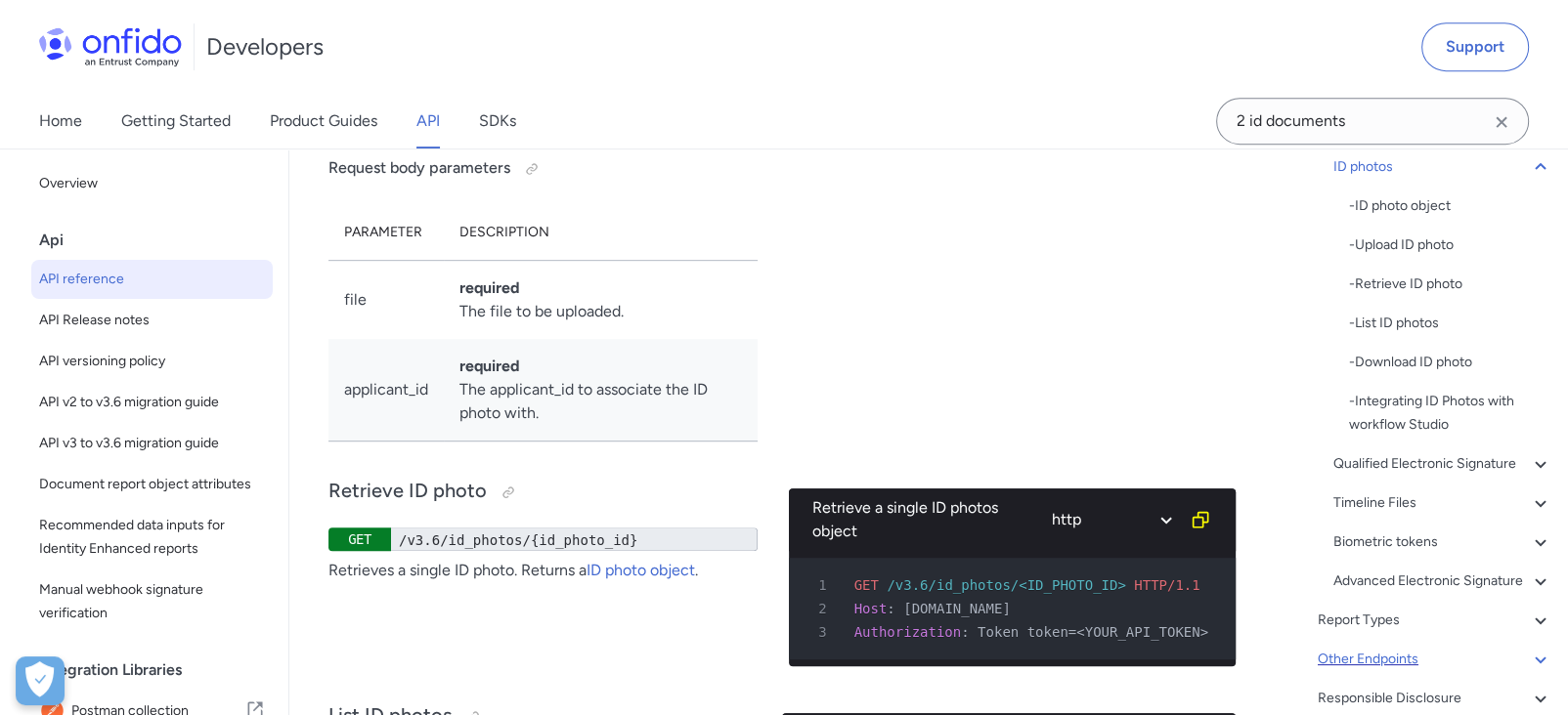
scroll to position [667, 0]
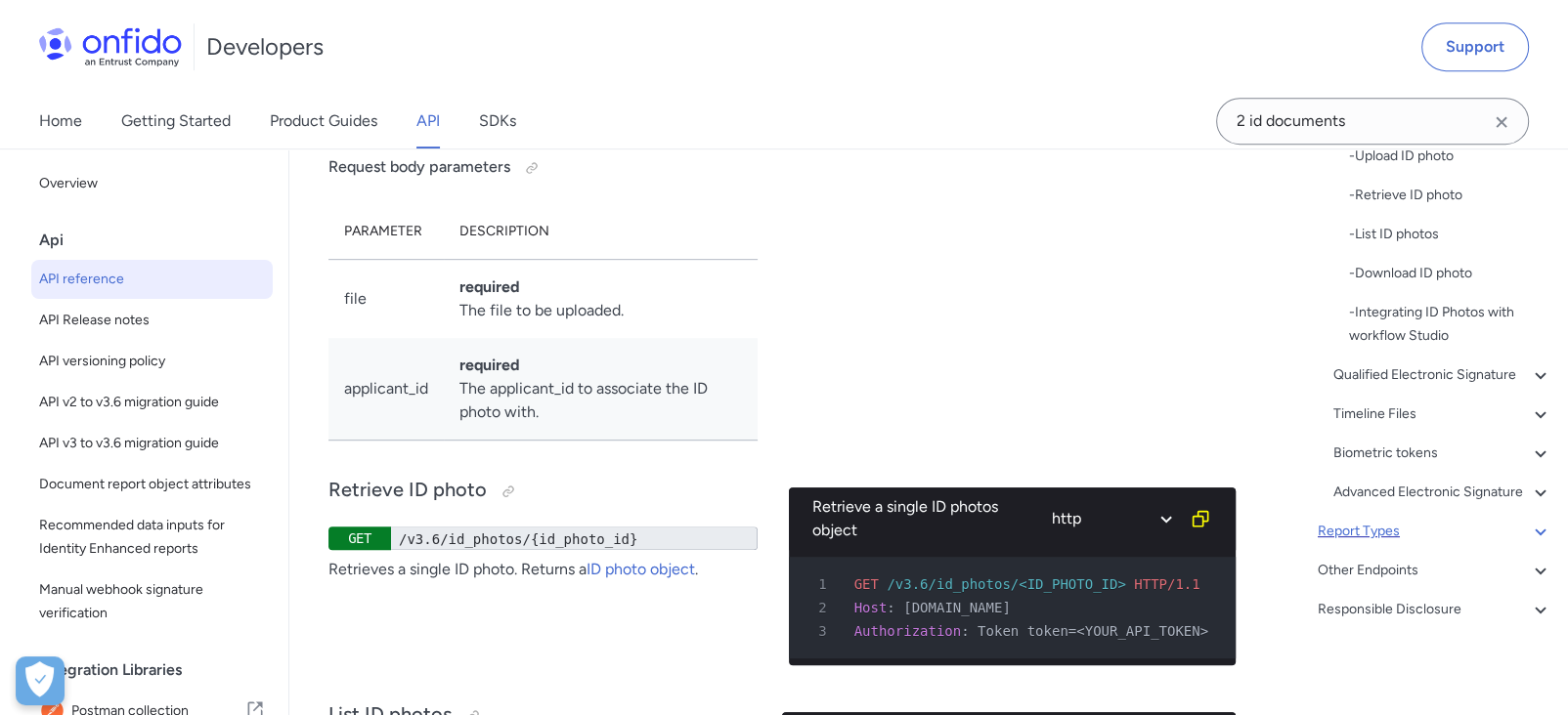
click at [1437, 538] on div "Report Types" at bounding box center [1435, 531] width 235 height 24
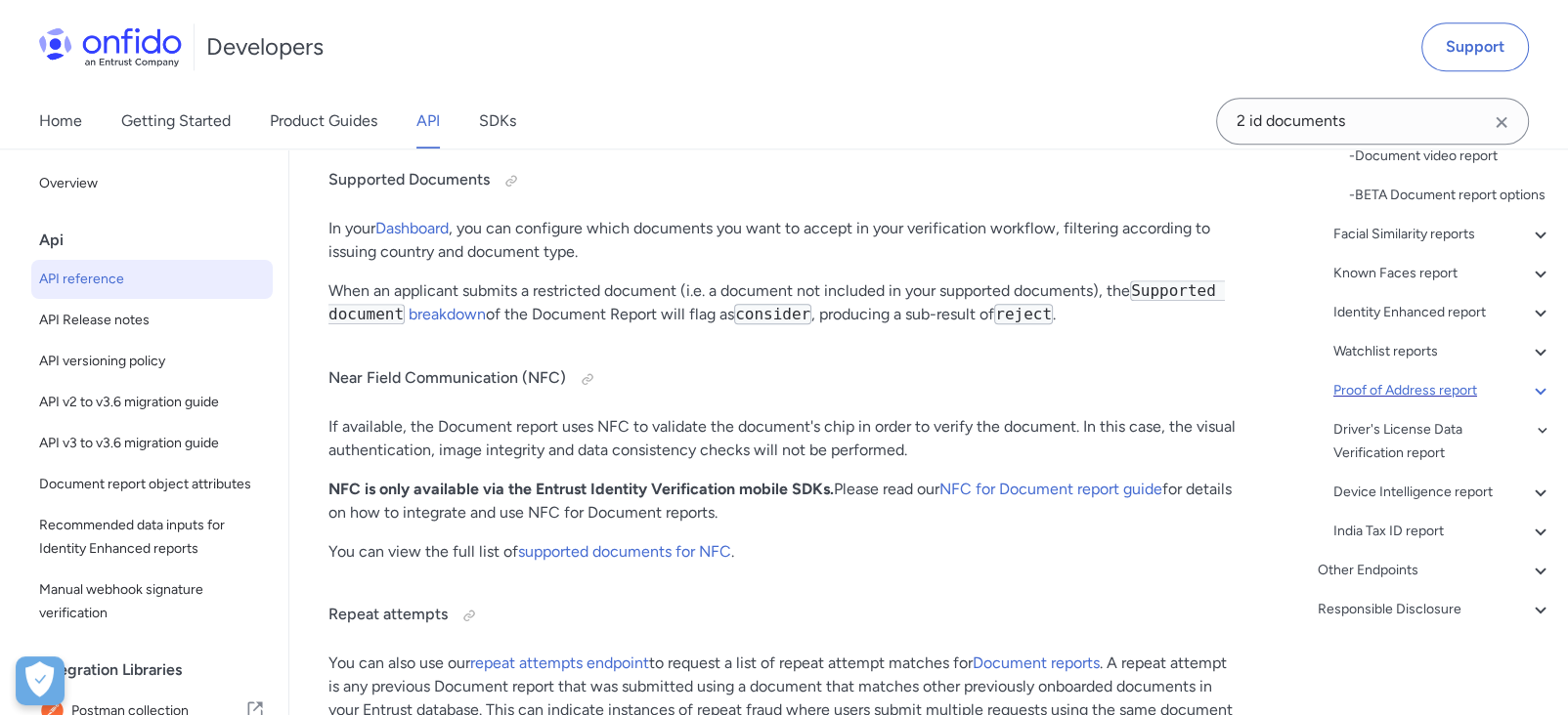
scroll to position [596, 0]
click at [1427, 392] on div "Proof of Address report" at bounding box center [1443, 391] width 219 height 24
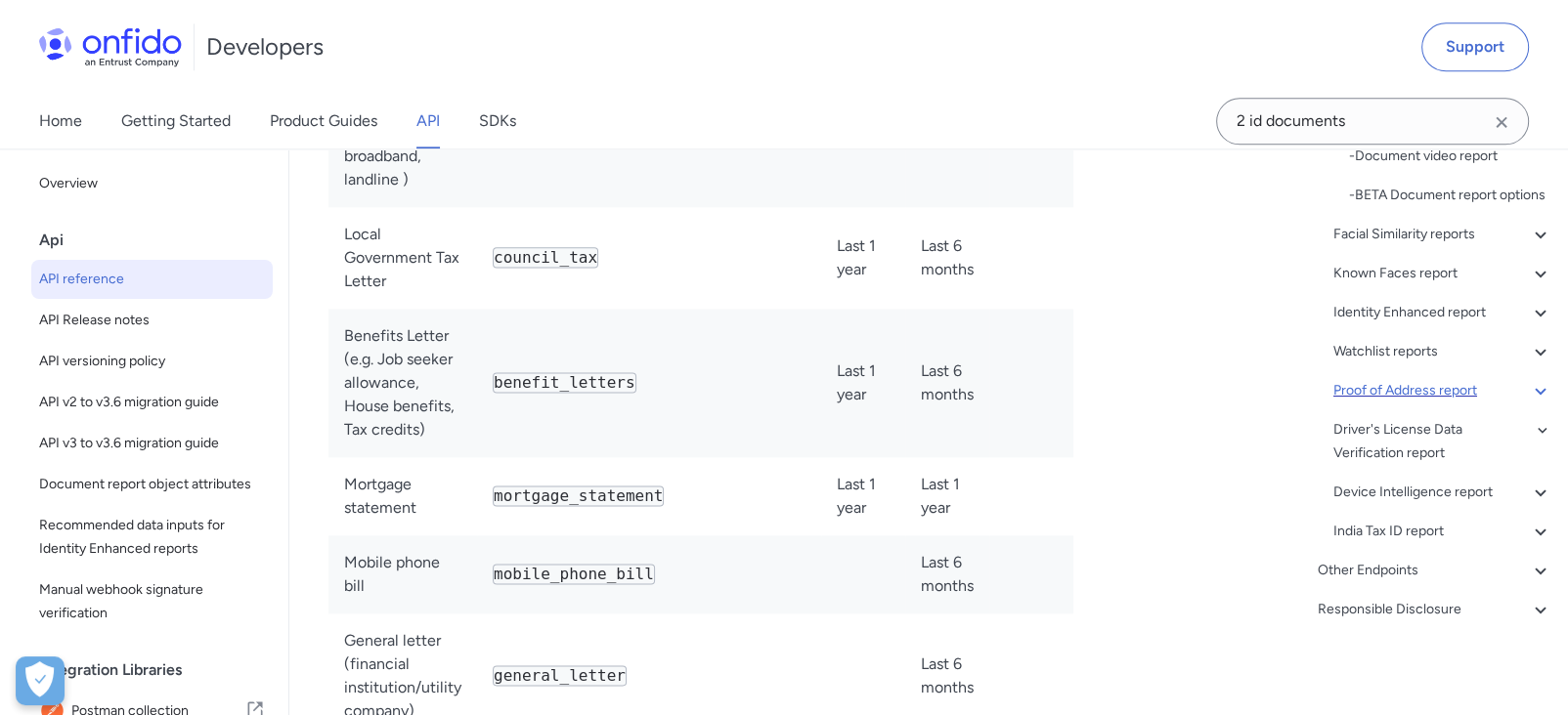
scroll to position [550, 0]
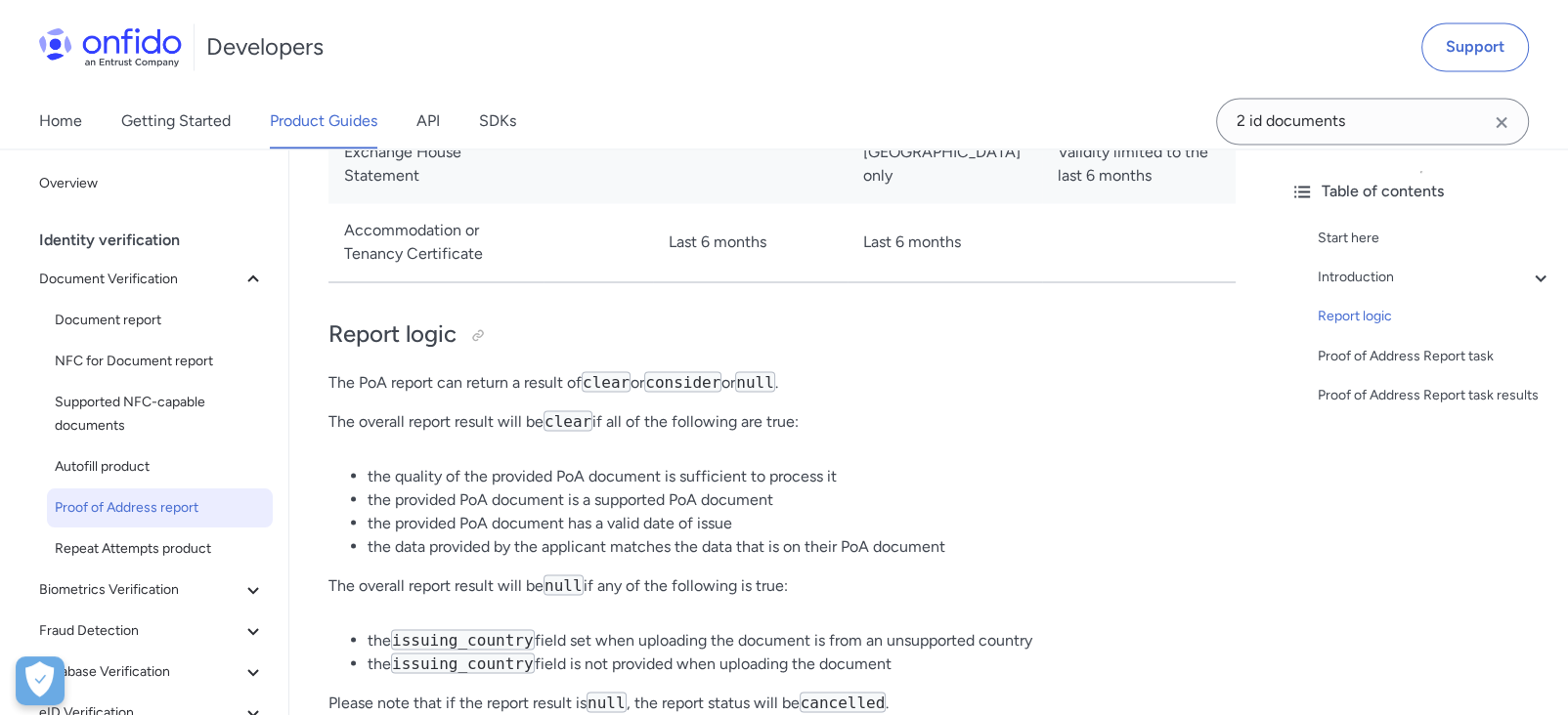
scroll to position [3473, 0]
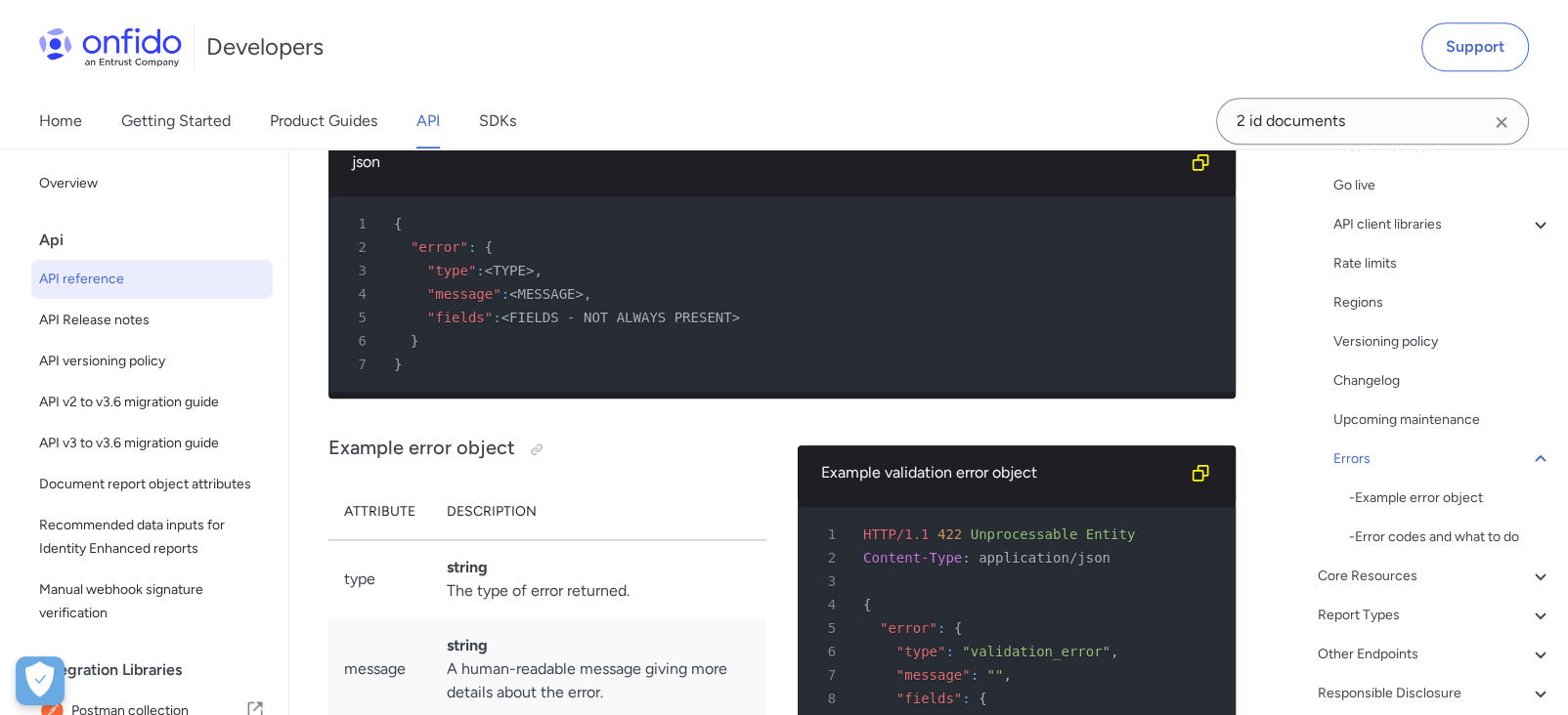
scroll to position [441, 0]
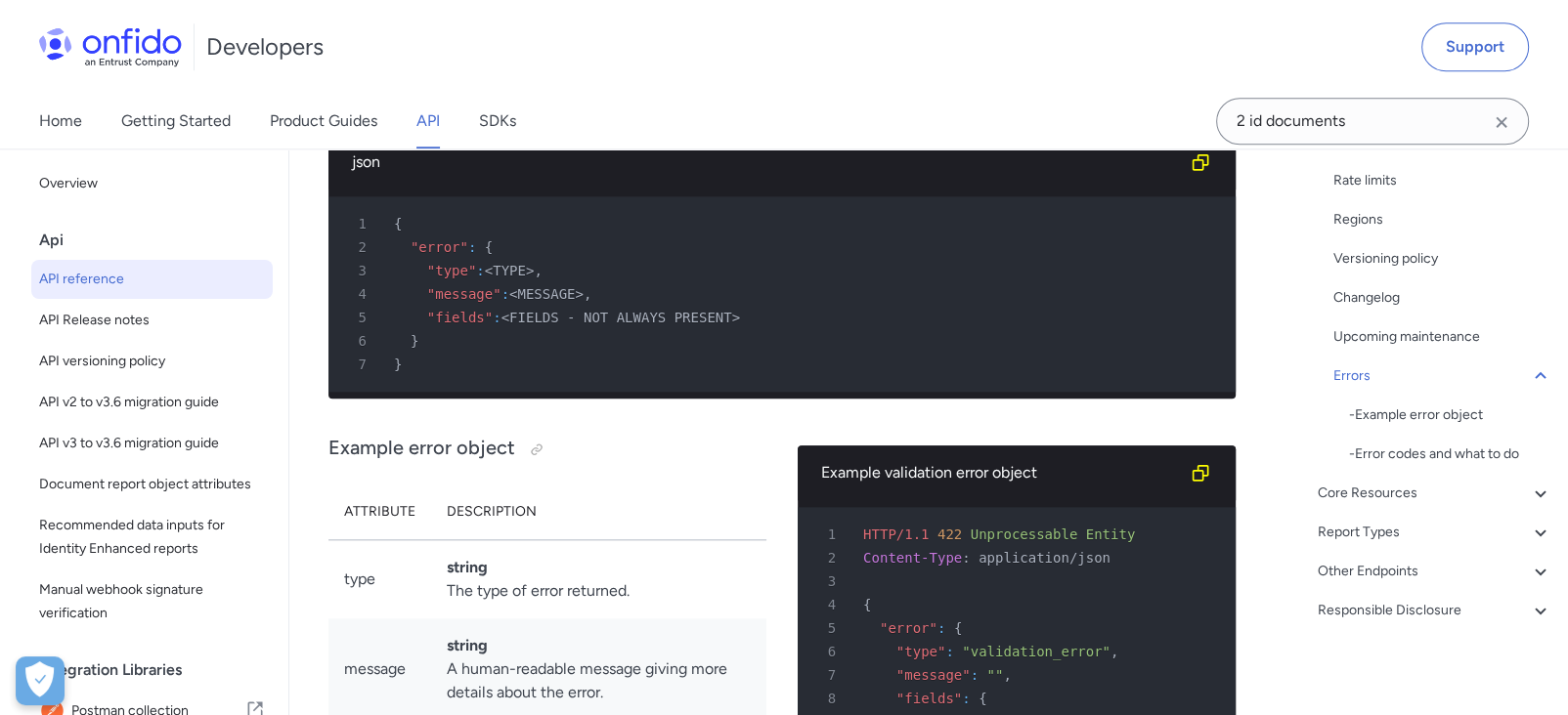
click at [1378, 529] on div "Report Types" at bounding box center [1435, 532] width 235 height 24
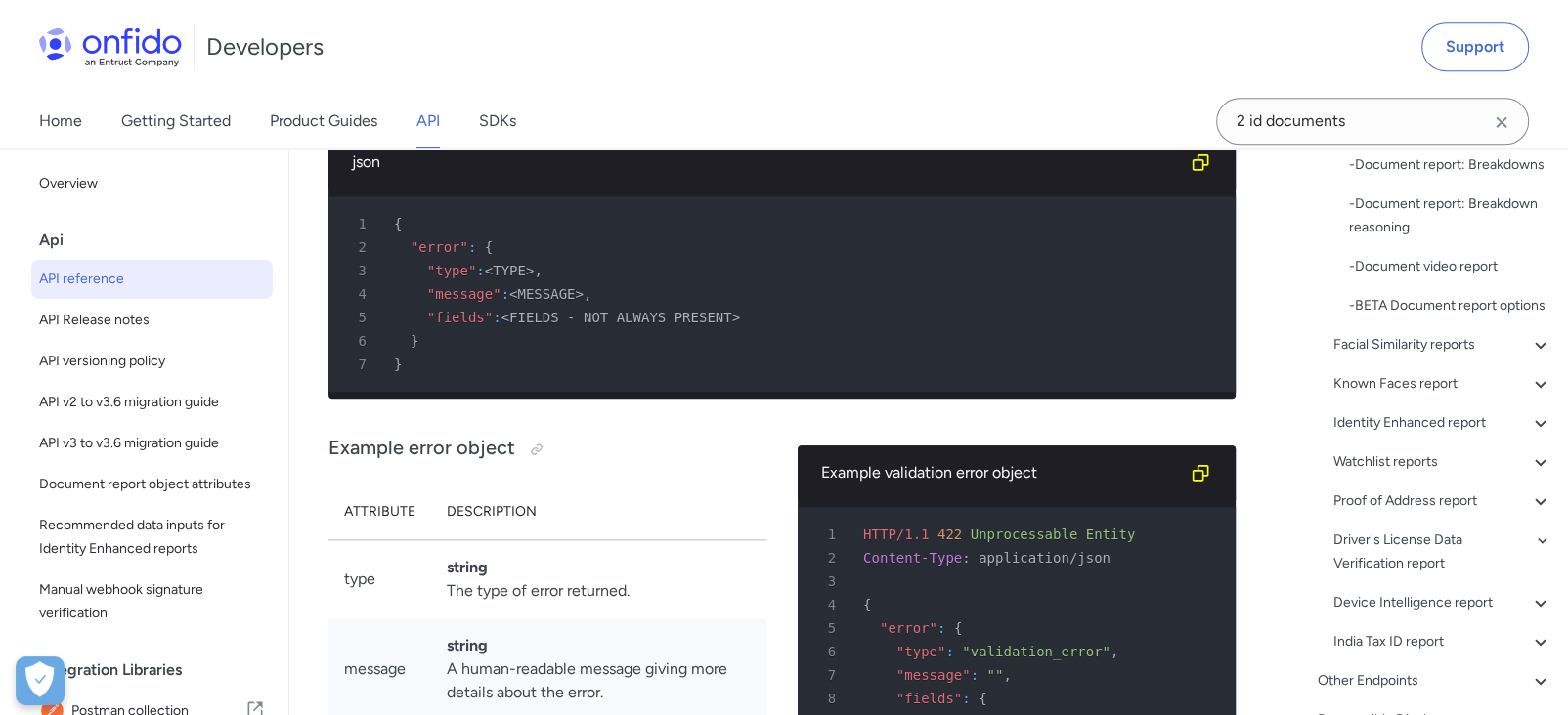
scroll to position [78617, 0]
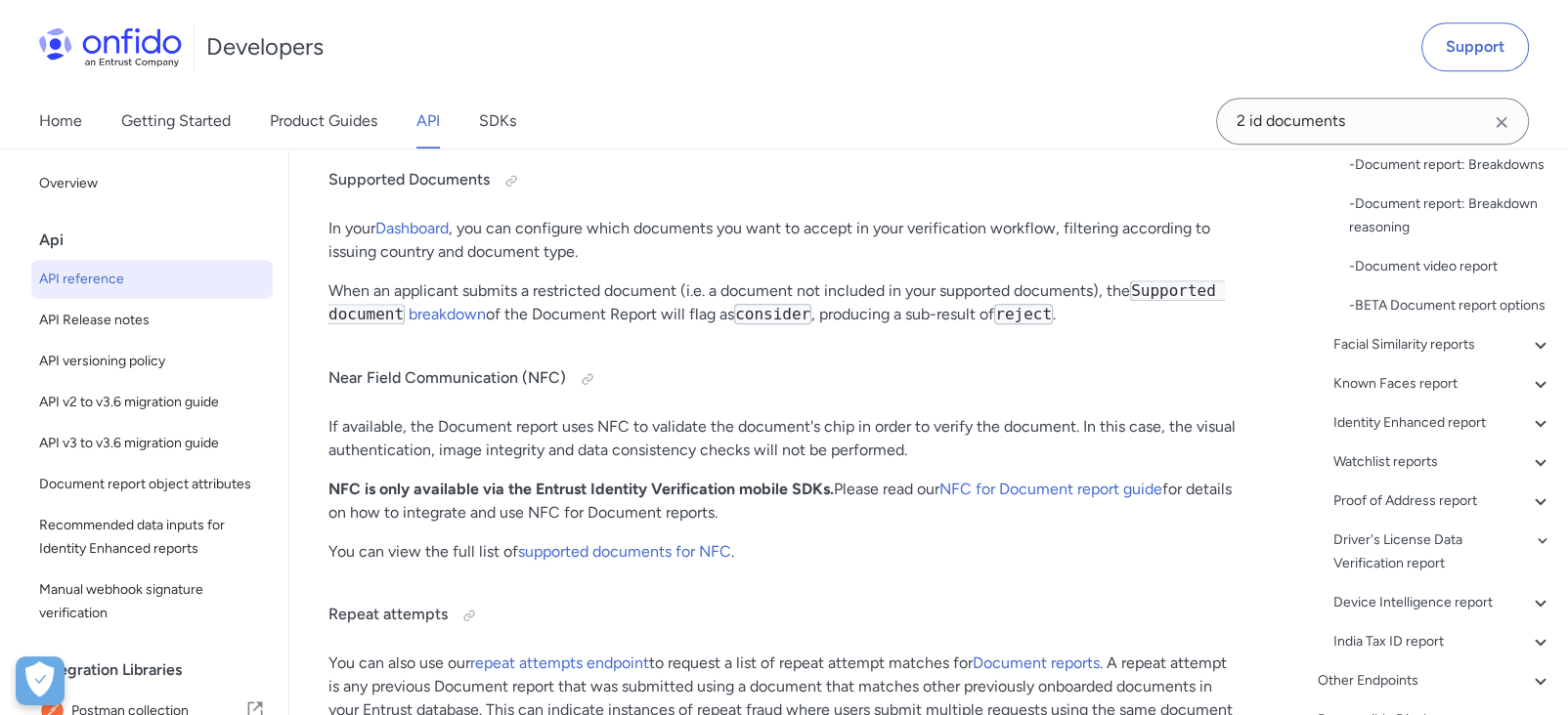
click at [1422, 357] on div "Facial Similarity reports" at bounding box center [1443, 345] width 219 height 24
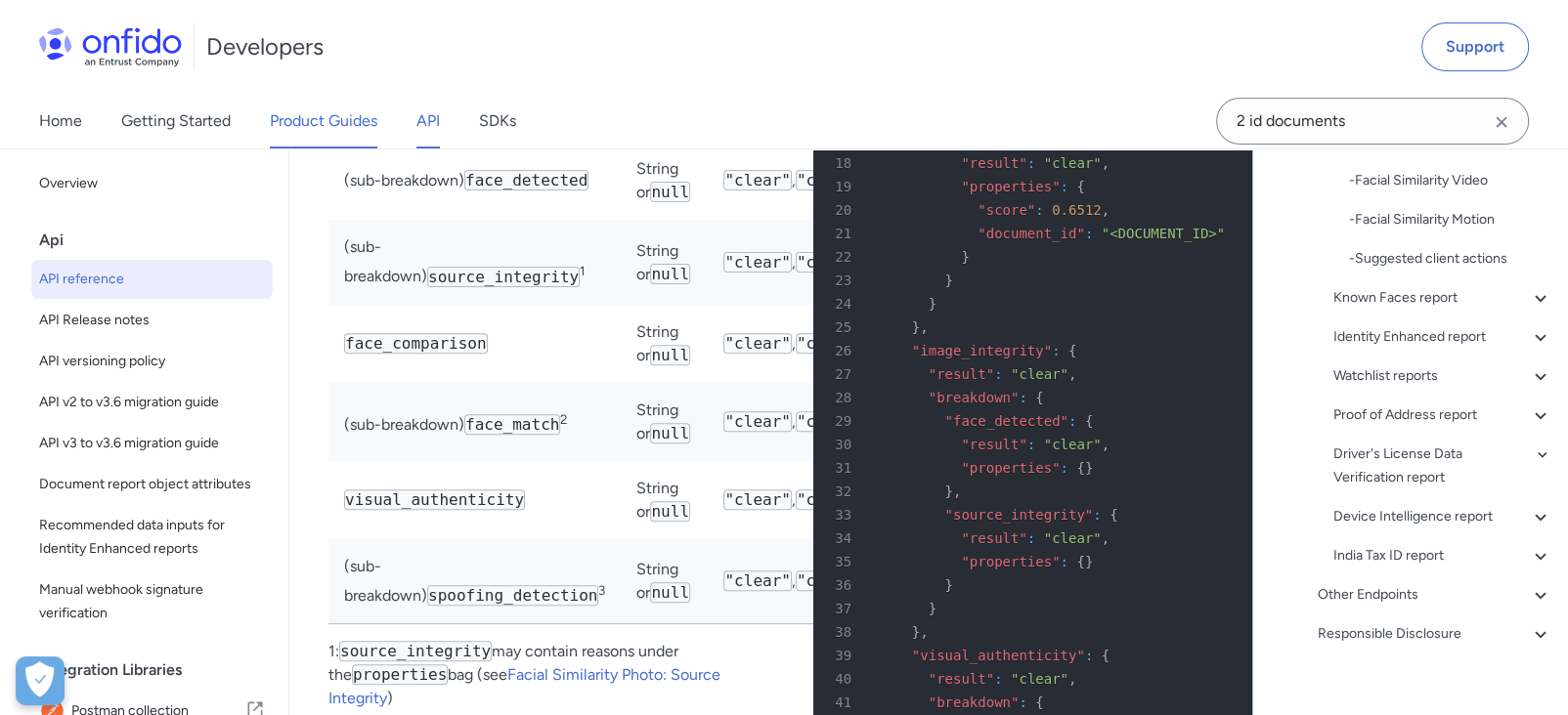
click at [310, 118] on link "Product Guides" at bounding box center [324, 120] width 107 height 55
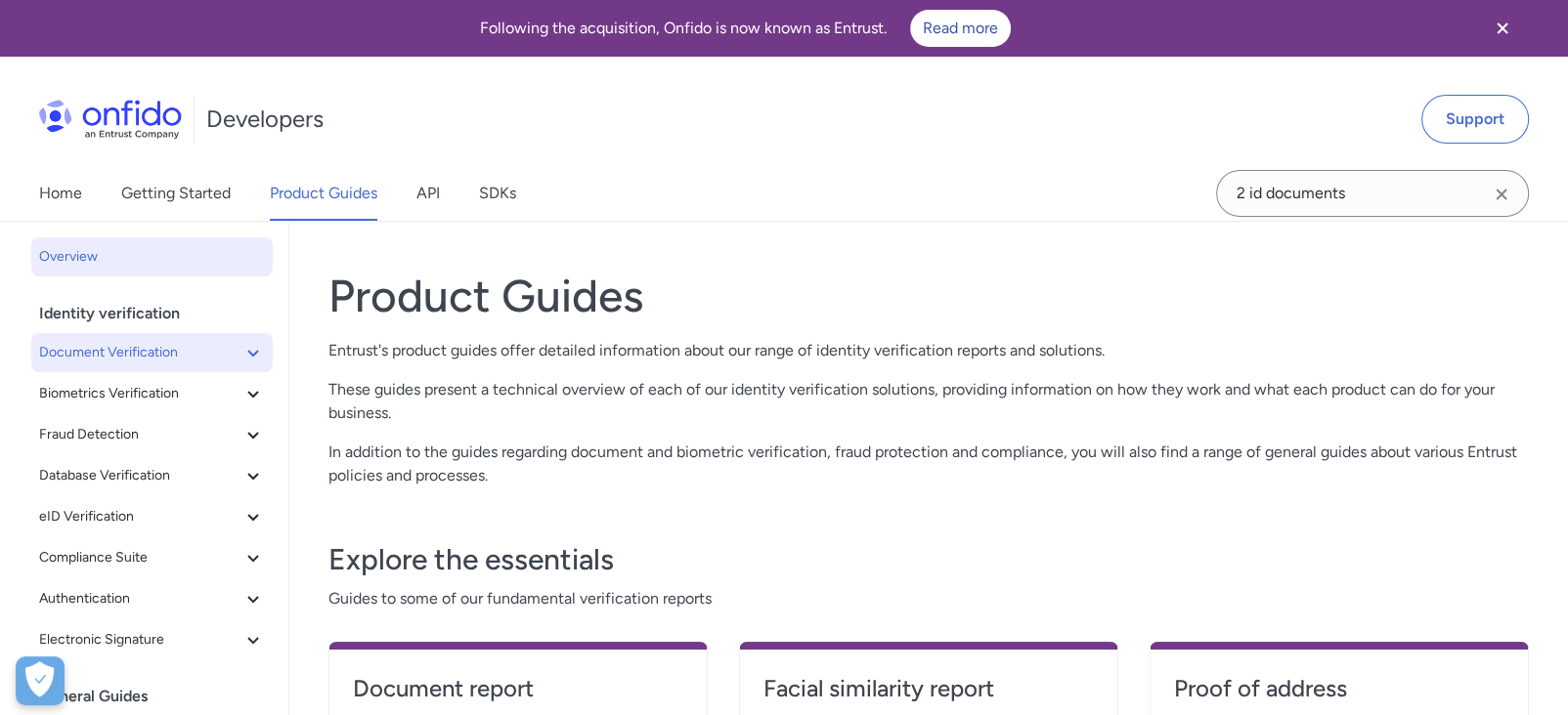
click at [129, 344] on span "Document Verification" at bounding box center [140, 353] width 203 height 24
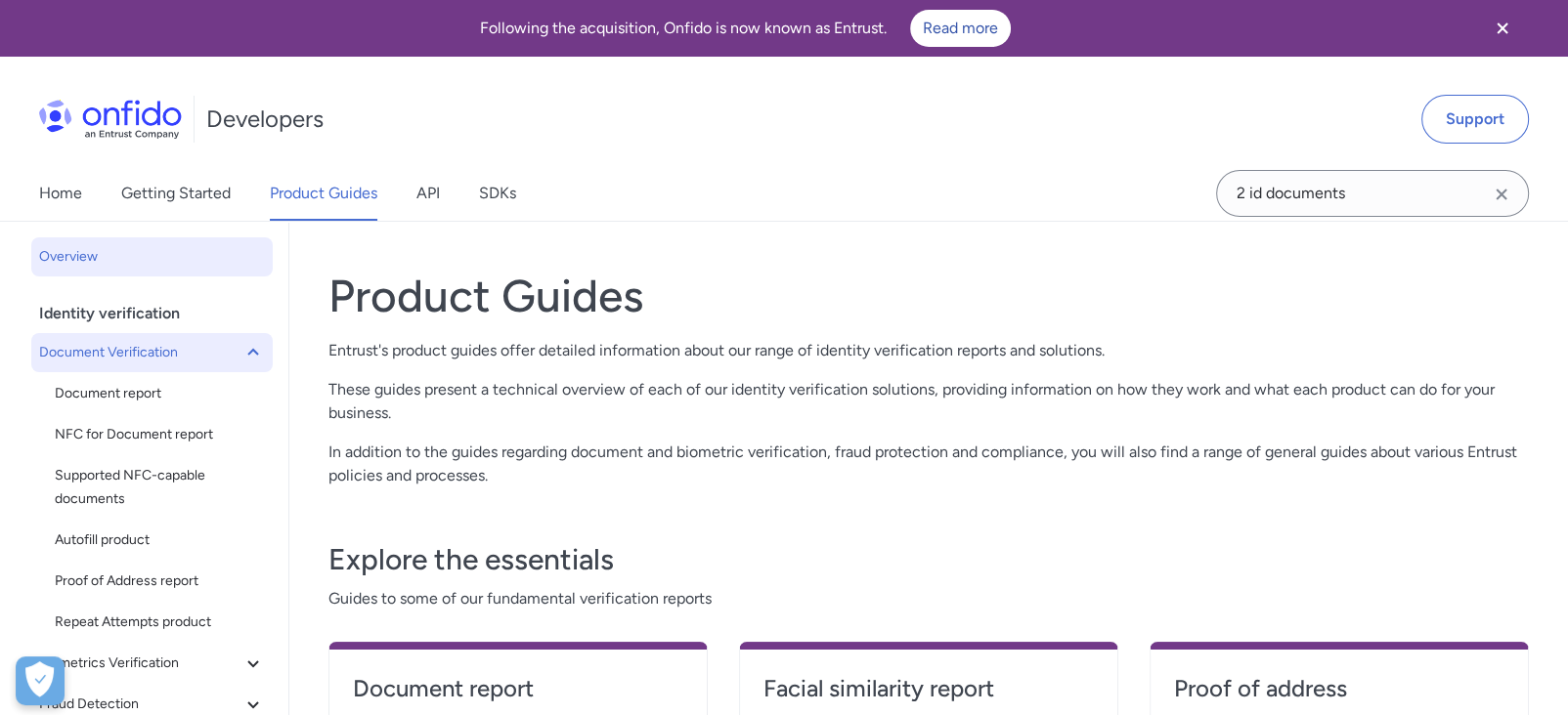
click at [129, 347] on span "Document Verification" at bounding box center [140, 353] width 203 height 24
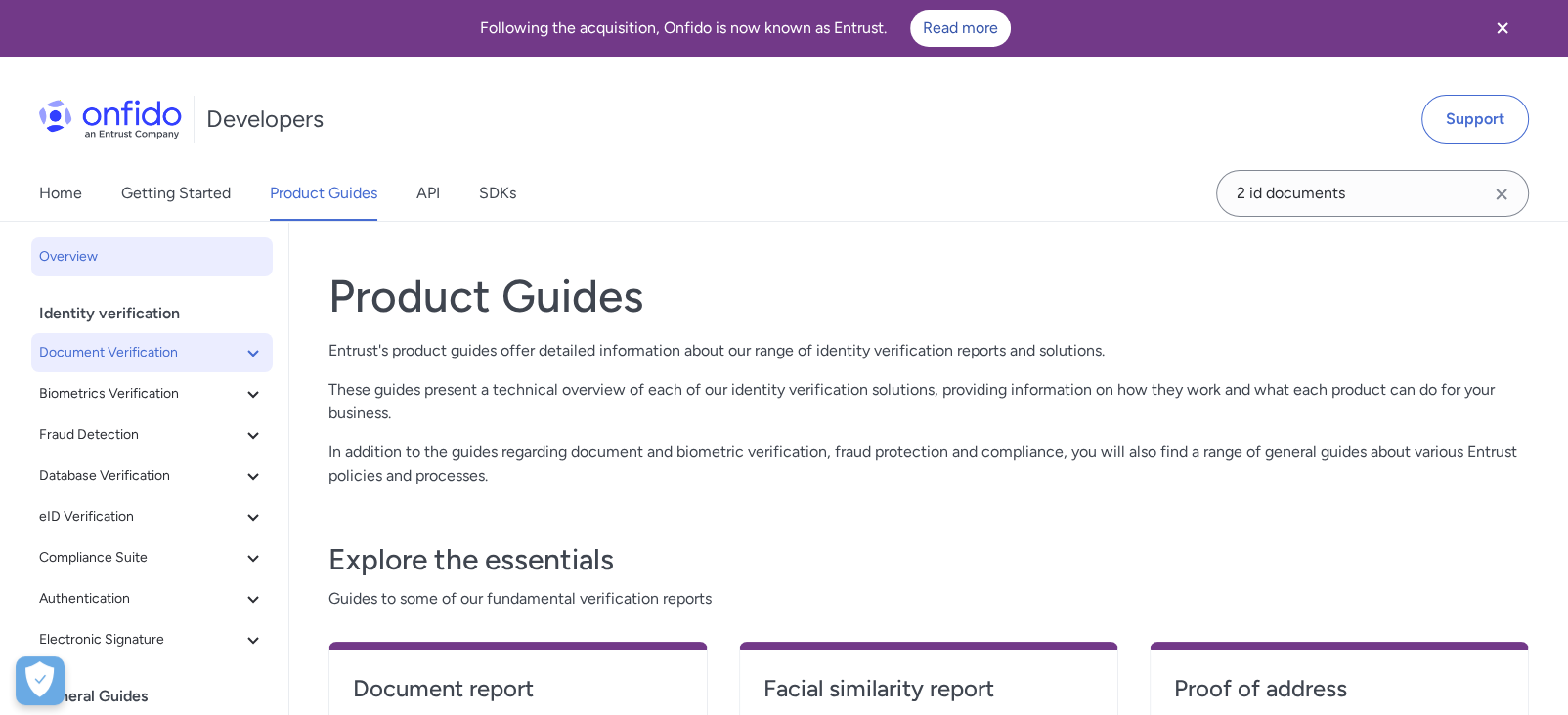
click at [118, 360] on span "Document Verification" at bounding box center [140, 353] width 203 height 24
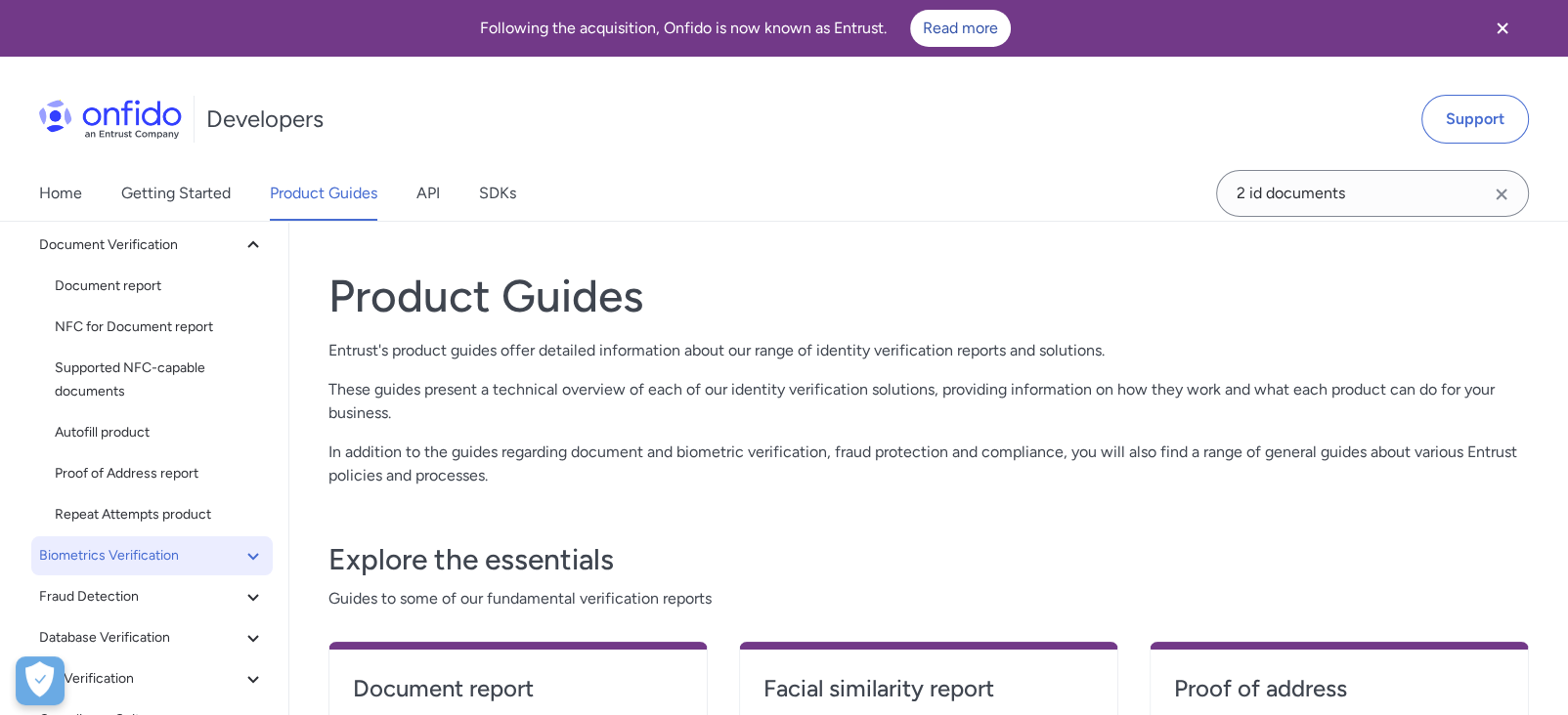
scroll to position [108, 0]
click at [113, 554] on span "Biometrics Verification" at bounding box center [140, 555] width 203 height 24
click at [147, 597] on span "Facial Similarity reports" at bounding box center [160, 596] width 211 height 24
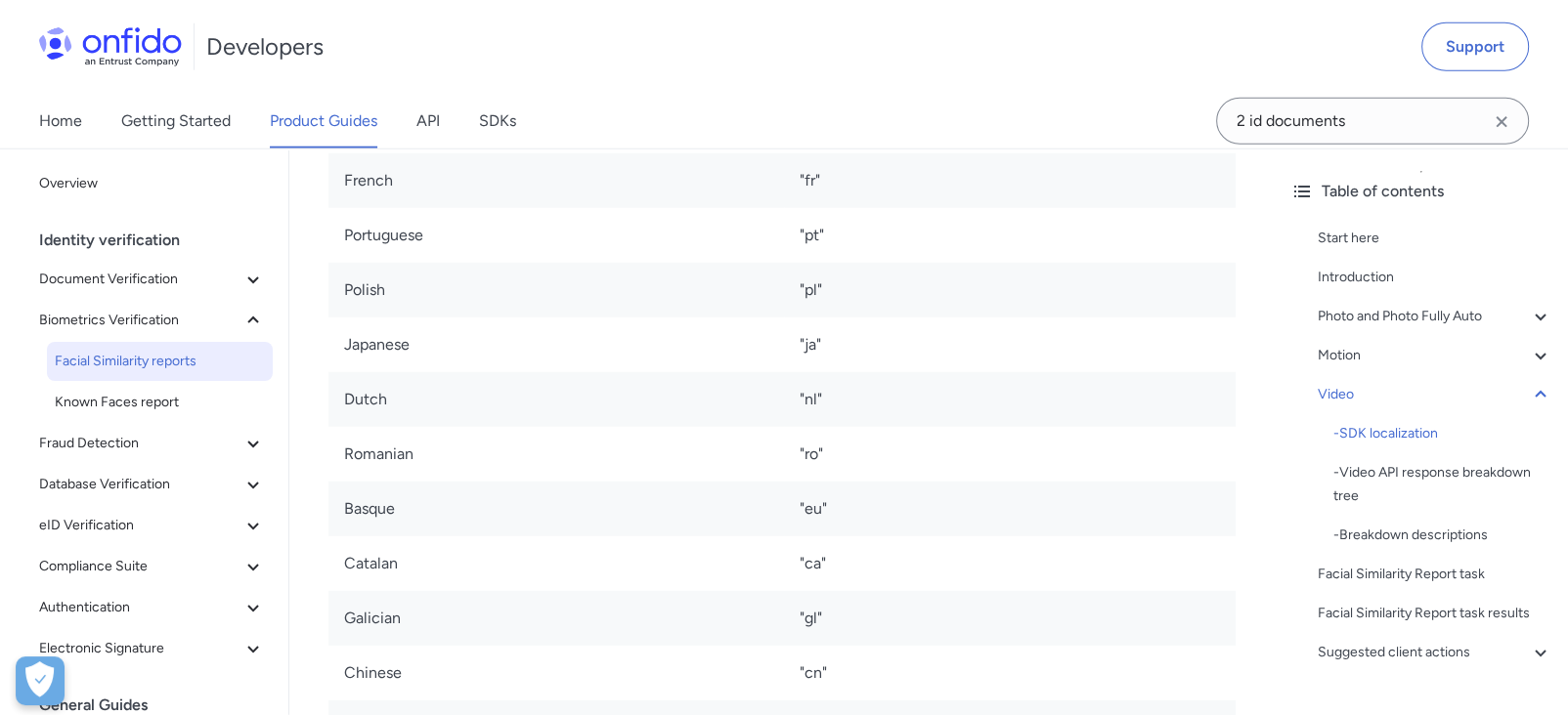
scroll to position [5314, 0]
